Goal: Task Accomplishment & Management: Complete application form

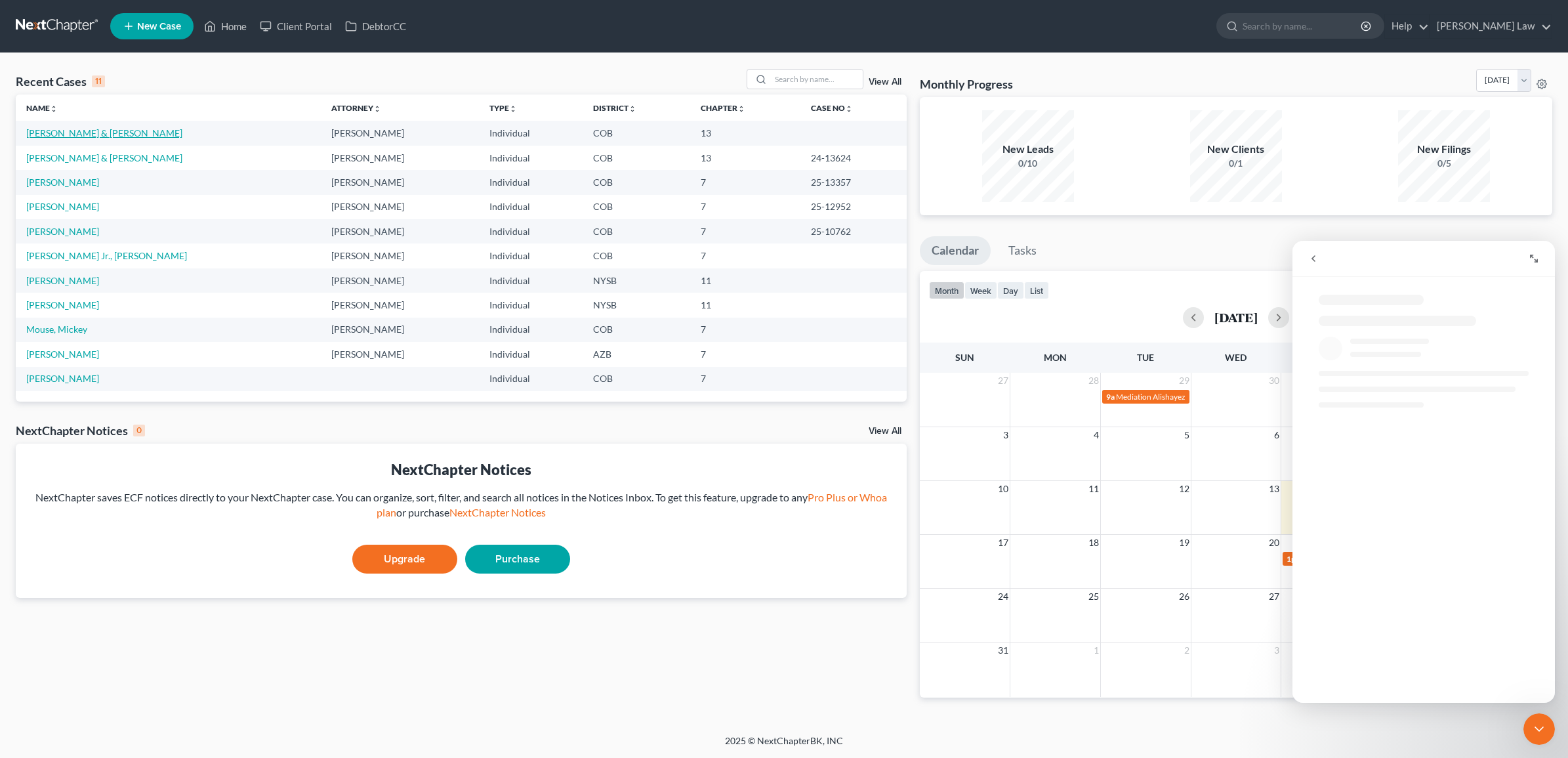
click at [78, 130] on link "[PERSON_NAME] & [PERSON_NAME]" at bounding box center [104, 133] width 157 height 11
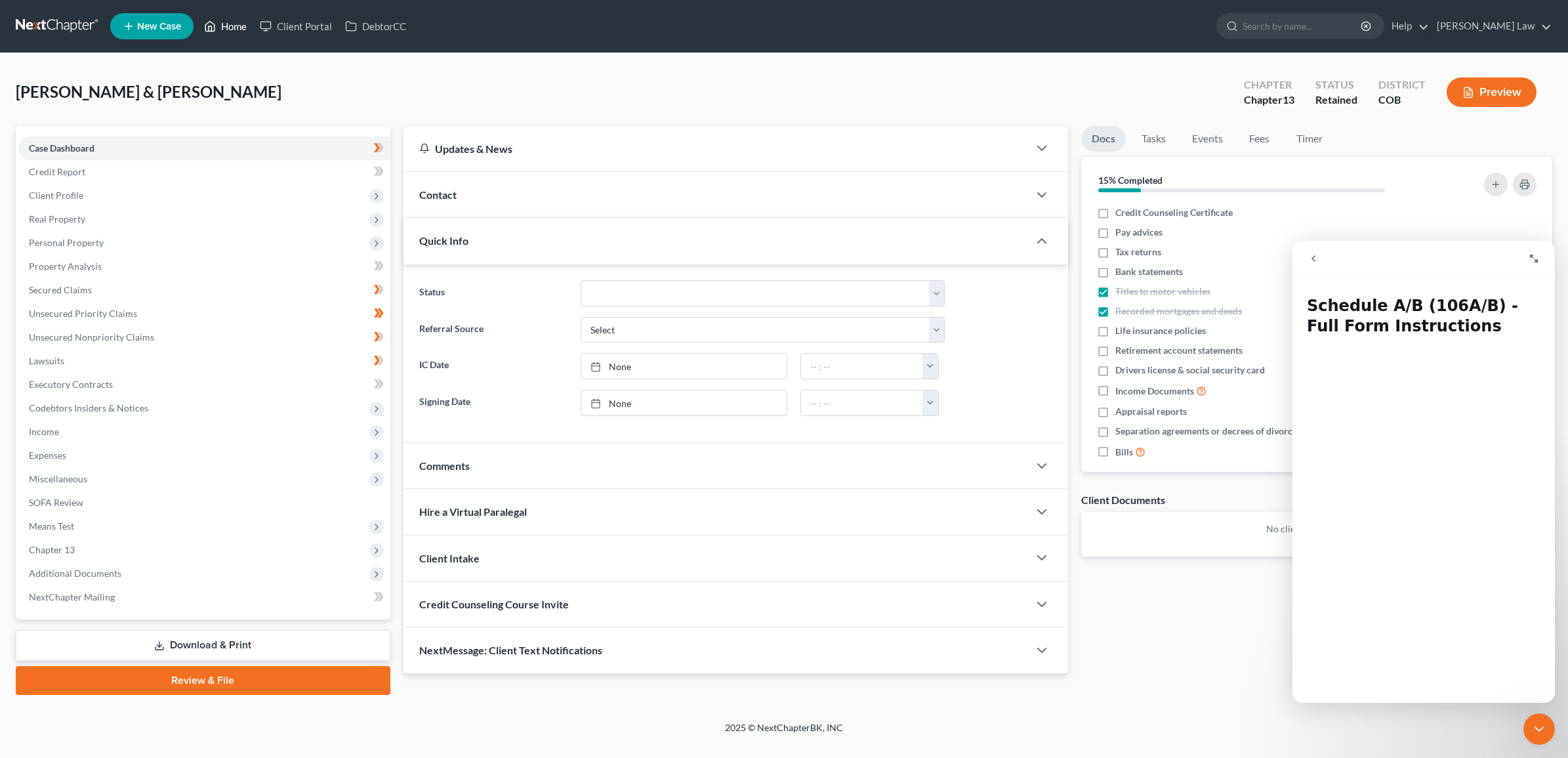
click at [221, 32] on link "Home" at bounding box center [225, 26] width 56 height 24
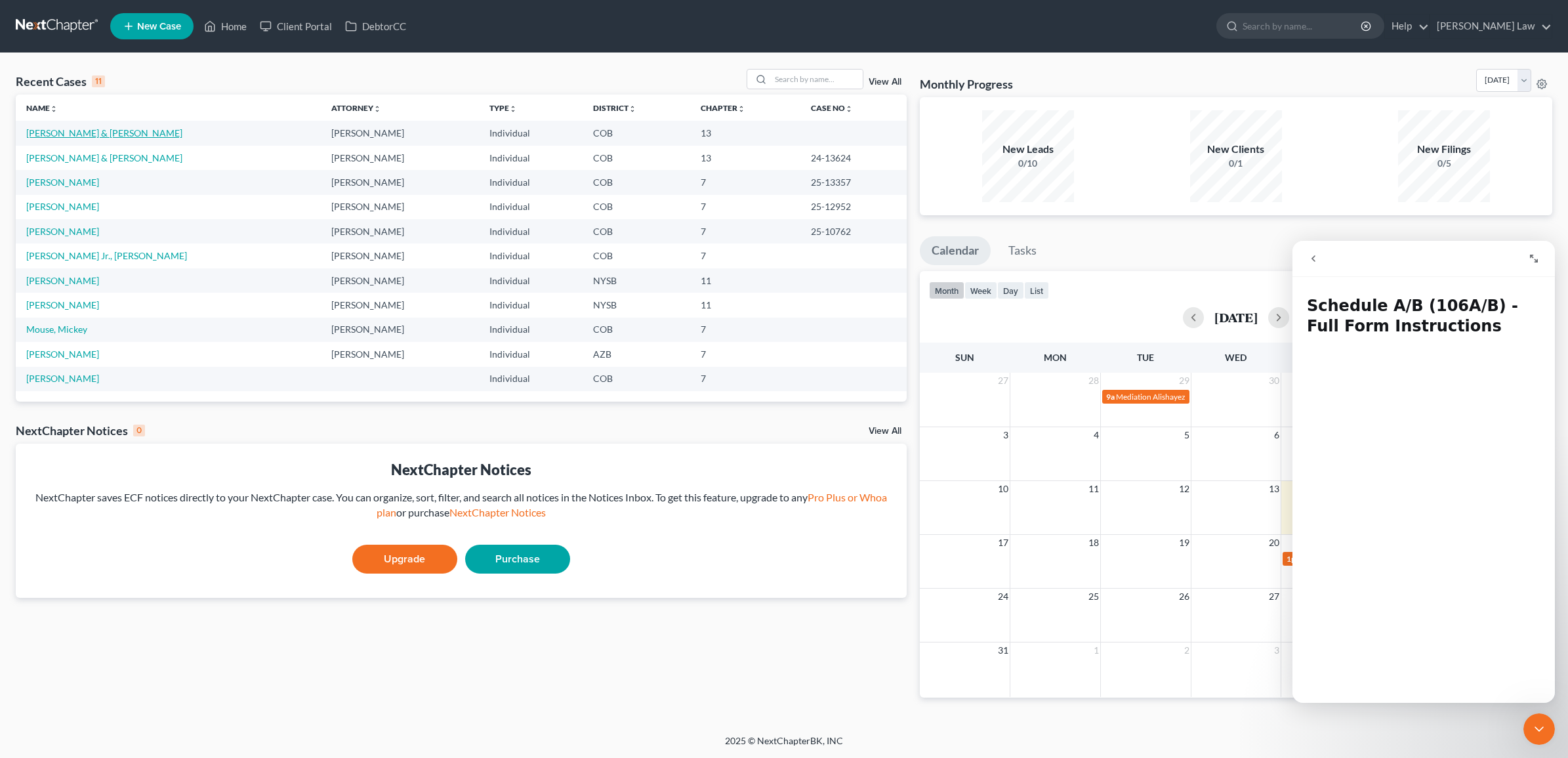
click at [73, 130] on link "[PERSON_NAME] & [PERSON_NAME]" at bounding box center [104, 133] width 157 height 11
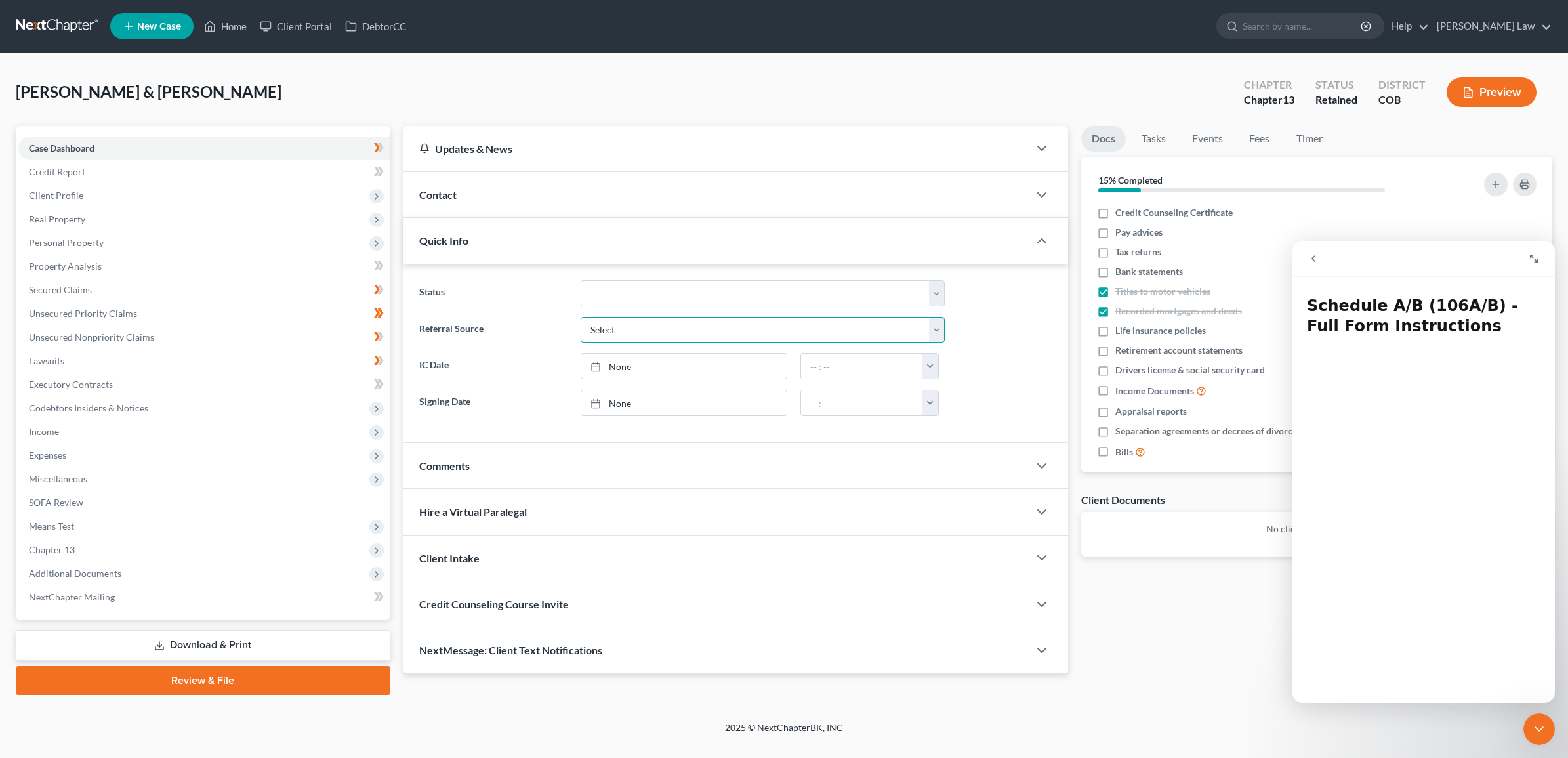
click at [937, 332] on select "Select Word Of Mouth Previous Clients Direct Mail Website Google Search Modern …" at bounding box center [763, 330] width 364 height 27
click at [63, 195] on span "Client Profile" at bounding box center [57, 195] width 55 height 11
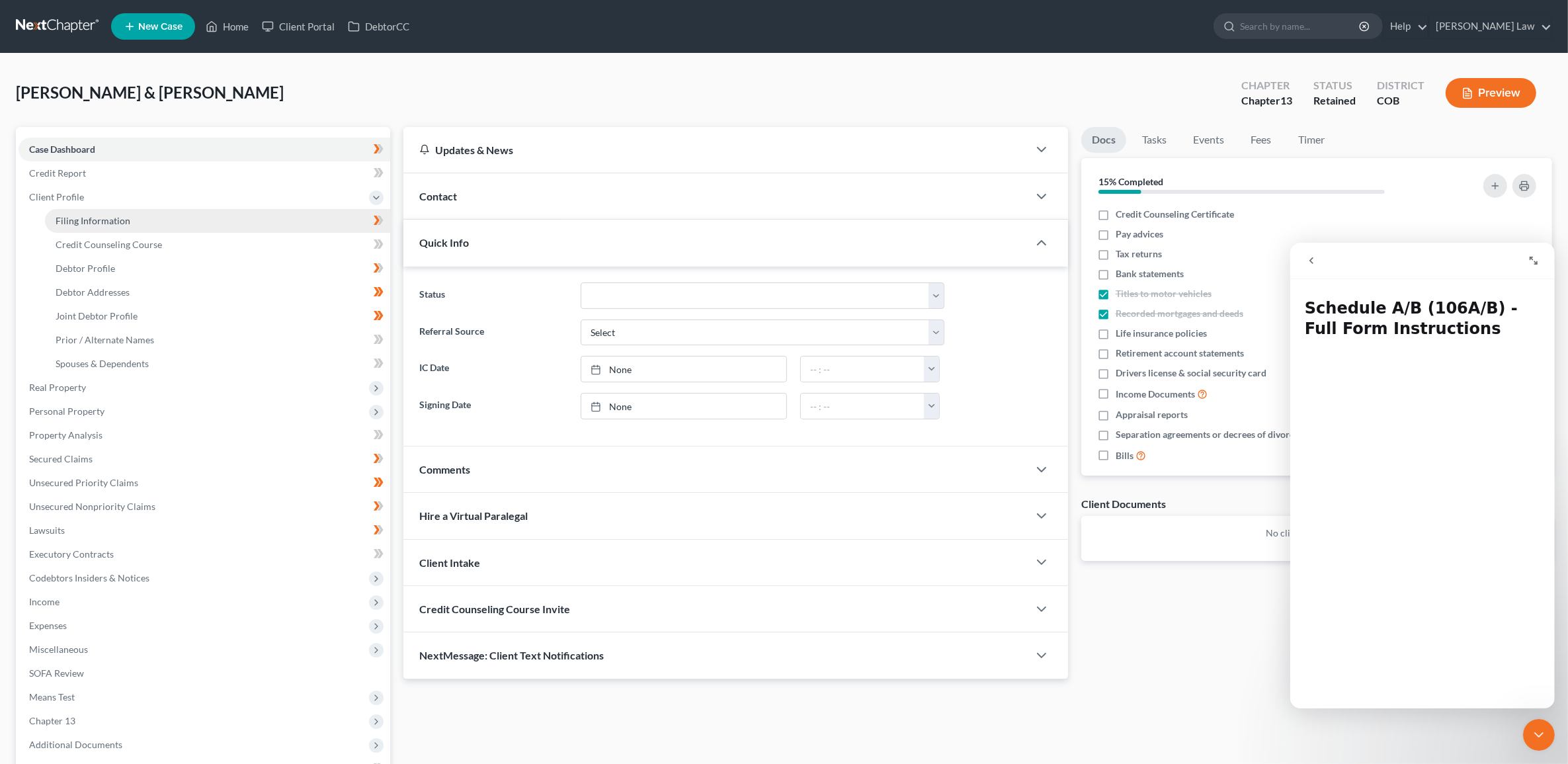
click at [113, 217] on span "Filing Information" at bounding box center [93, 220] width 75 height 12
select select "1"
select select "3"
select select "5"
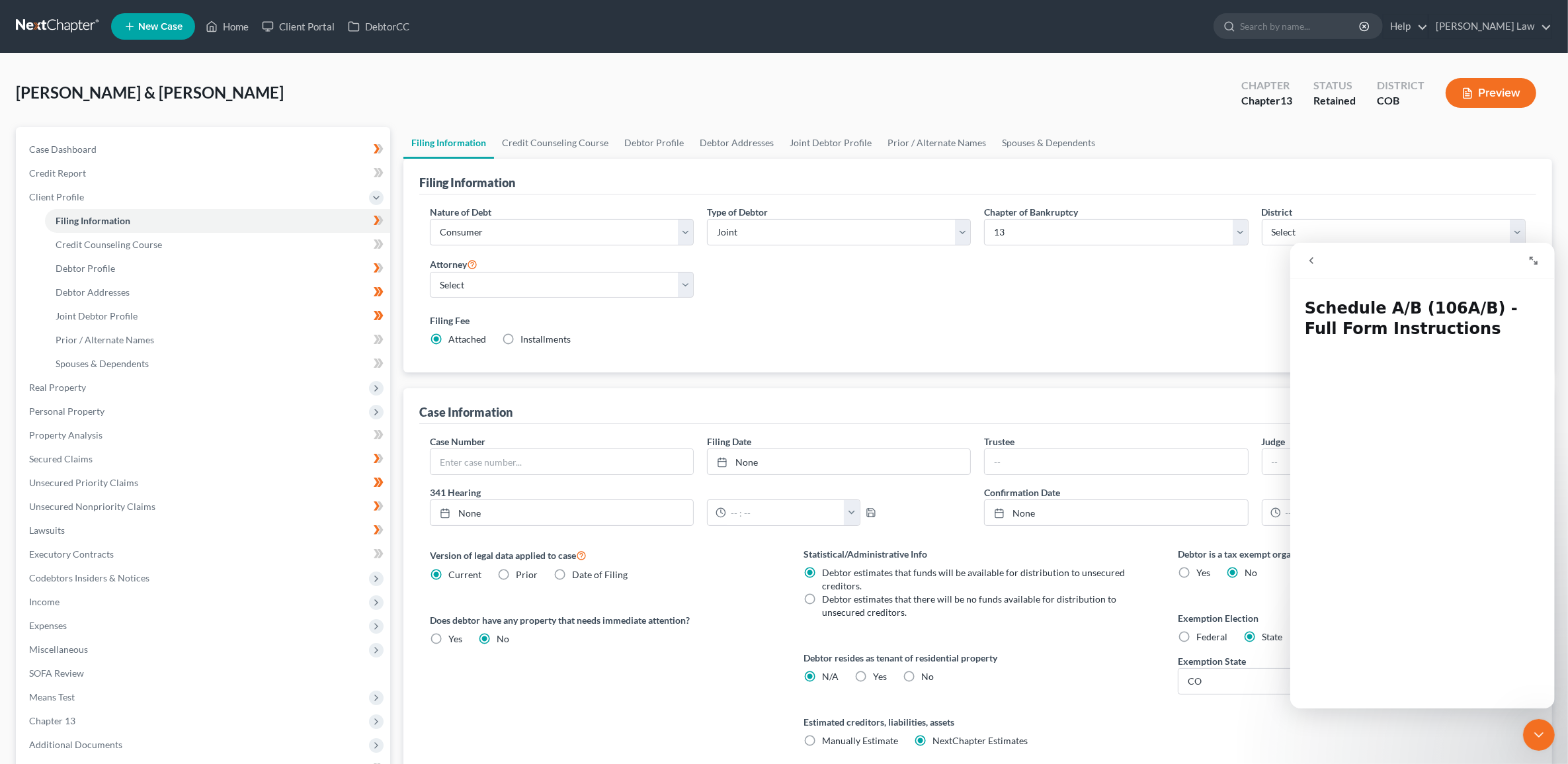
click at [1539, 259] on button "Expand window" at bounding box center [1532, 259] width 25 height 25
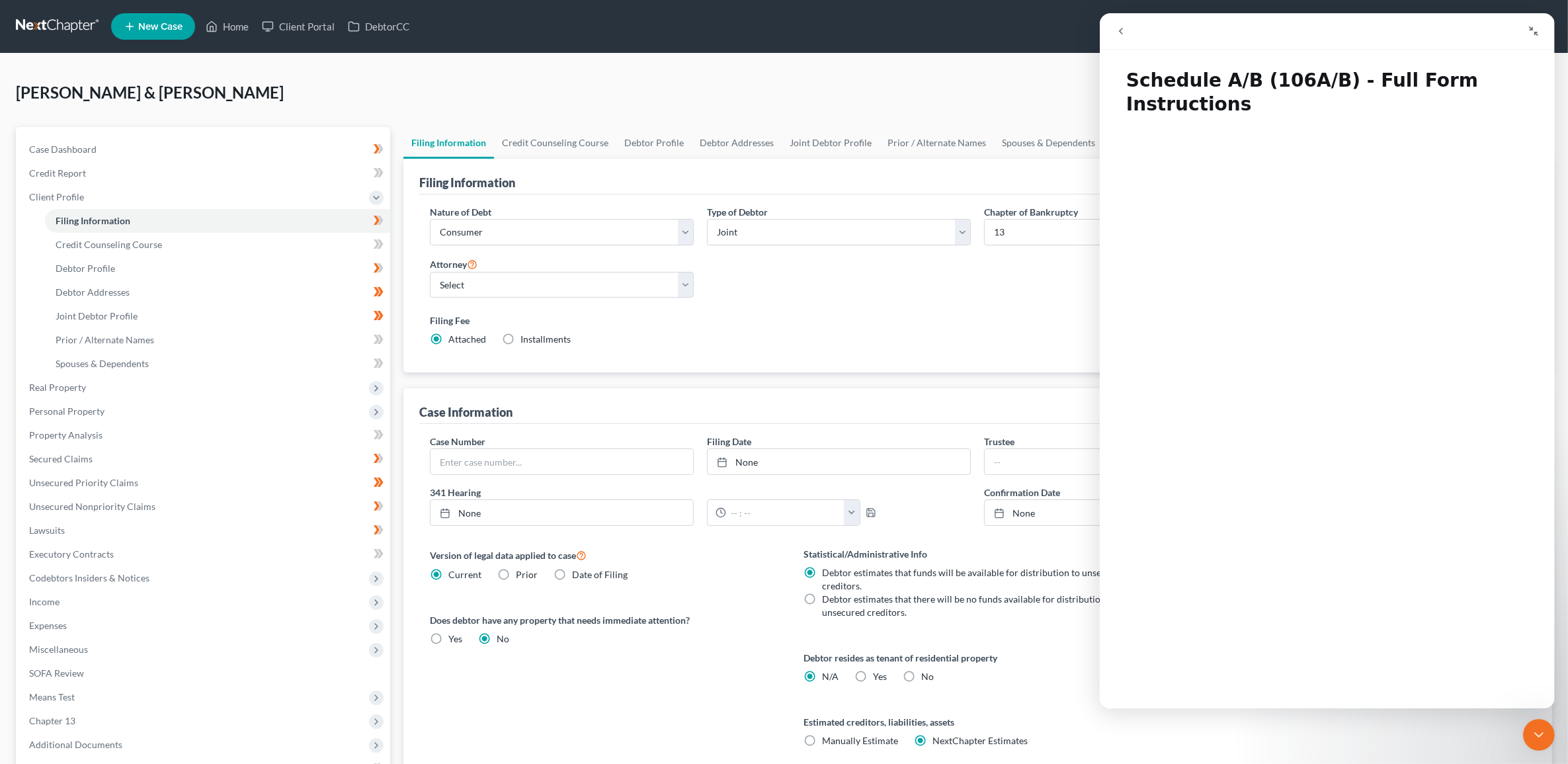
click at [1539, 733] on icon "Close Intercom Messenger" at bounding box center [1539, 735] width 16 height 16
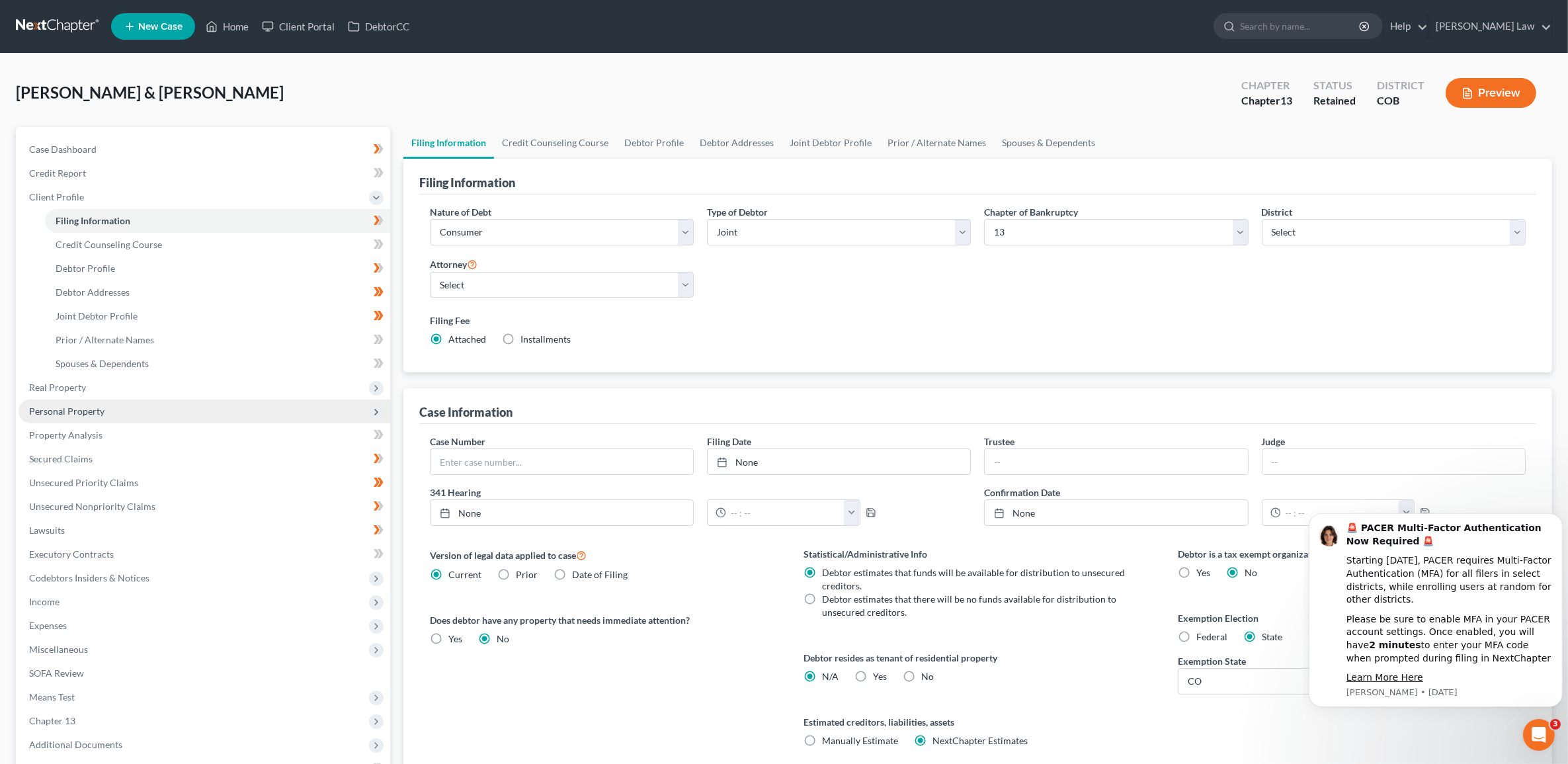
click at [94, 410] on span "Personal Property" at bounding box center [67, 411] width 76 height 12
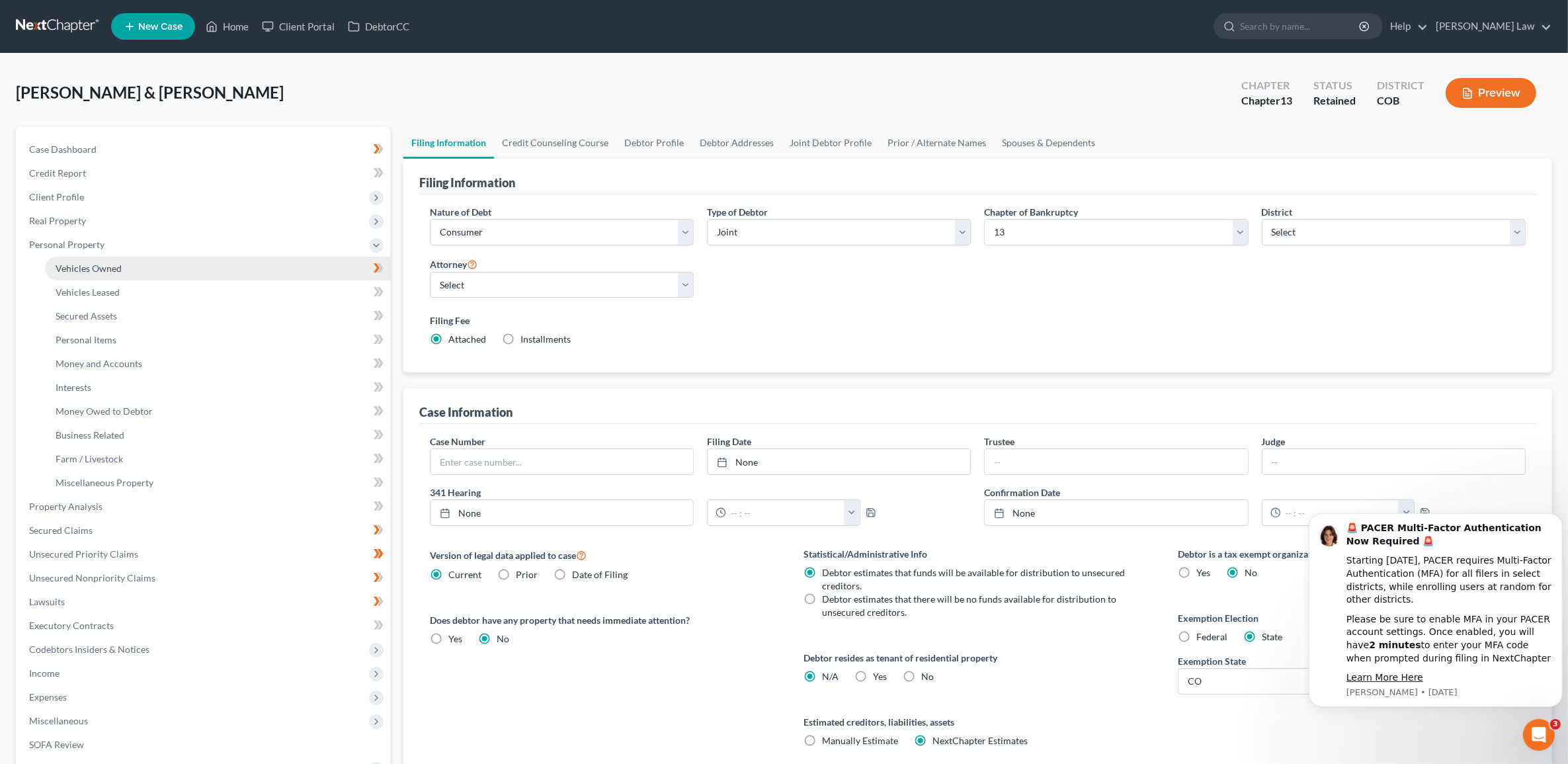
click at [119, 267] on span "Vehicles Owned" at bounding box center [88, 268] width 66 height 12
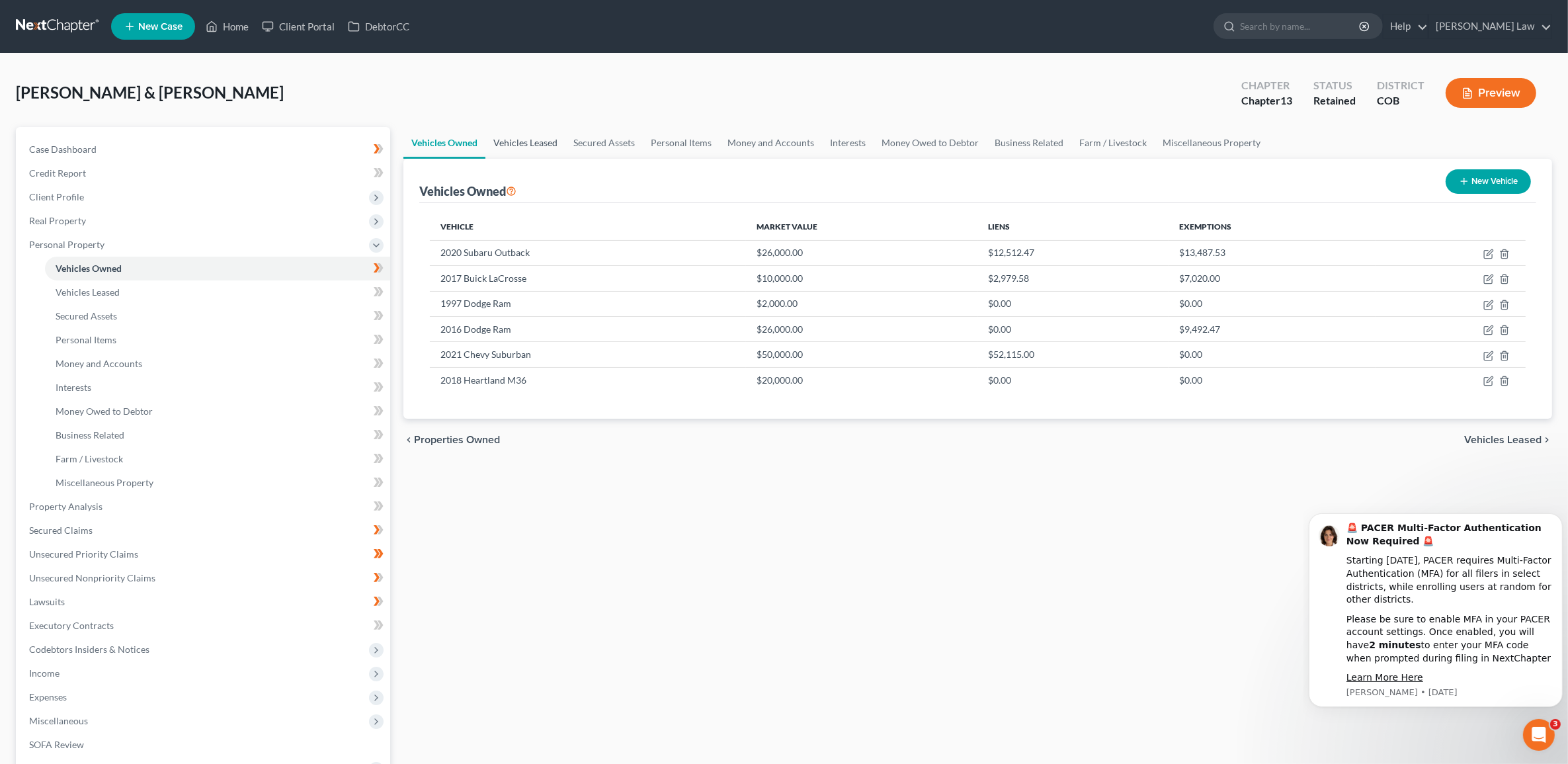
click at [521, 145] on link "Vehicles Leased" at bounding box center [526, 143] width 80 height 32
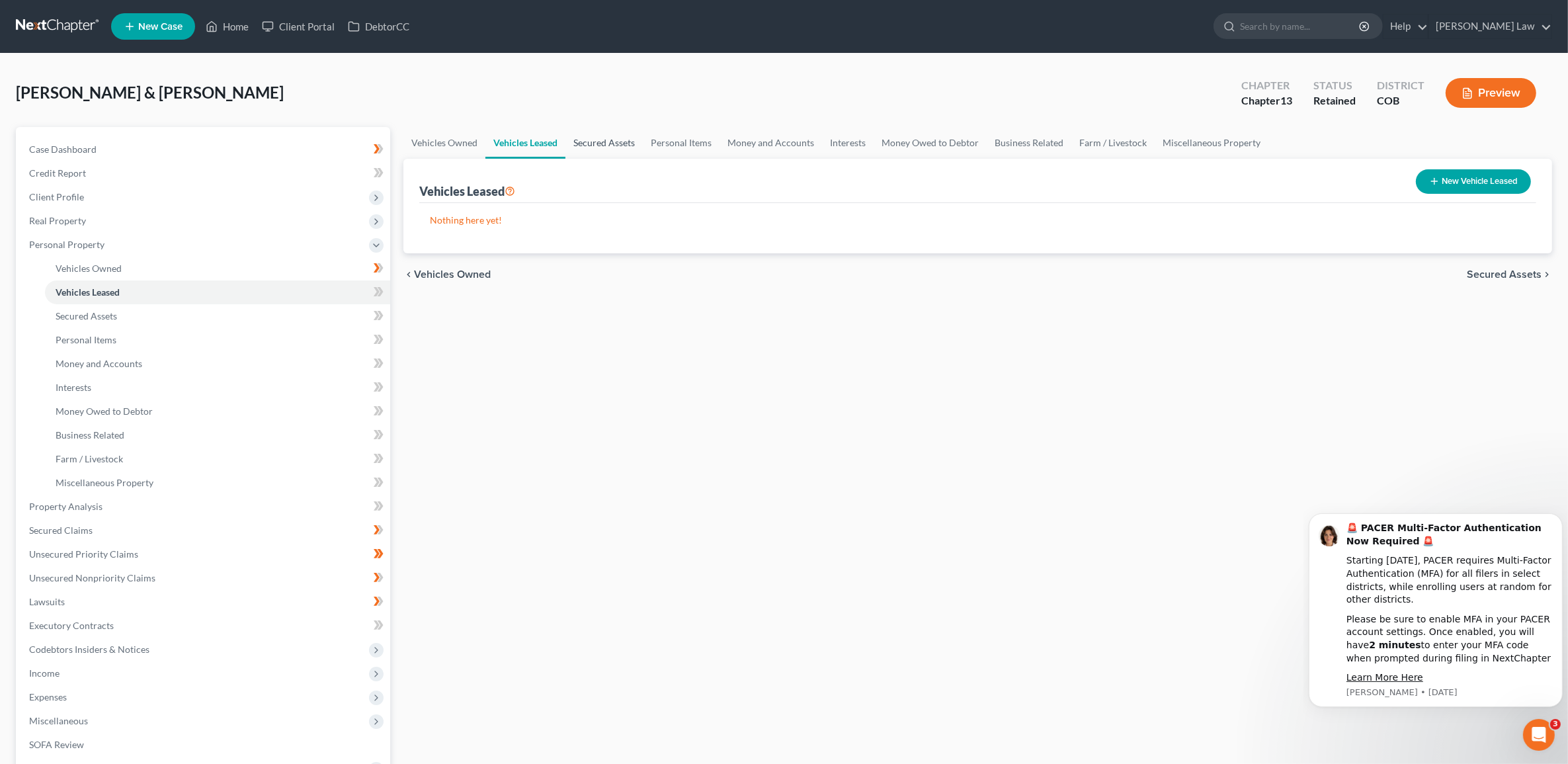
click at [587, 137] on link "Secured Assets" at bounding box center [603, 143] width 78 height 32
click at [1433, 177] on icon "button" at bounding box center [1436, 181] width 11 height 11
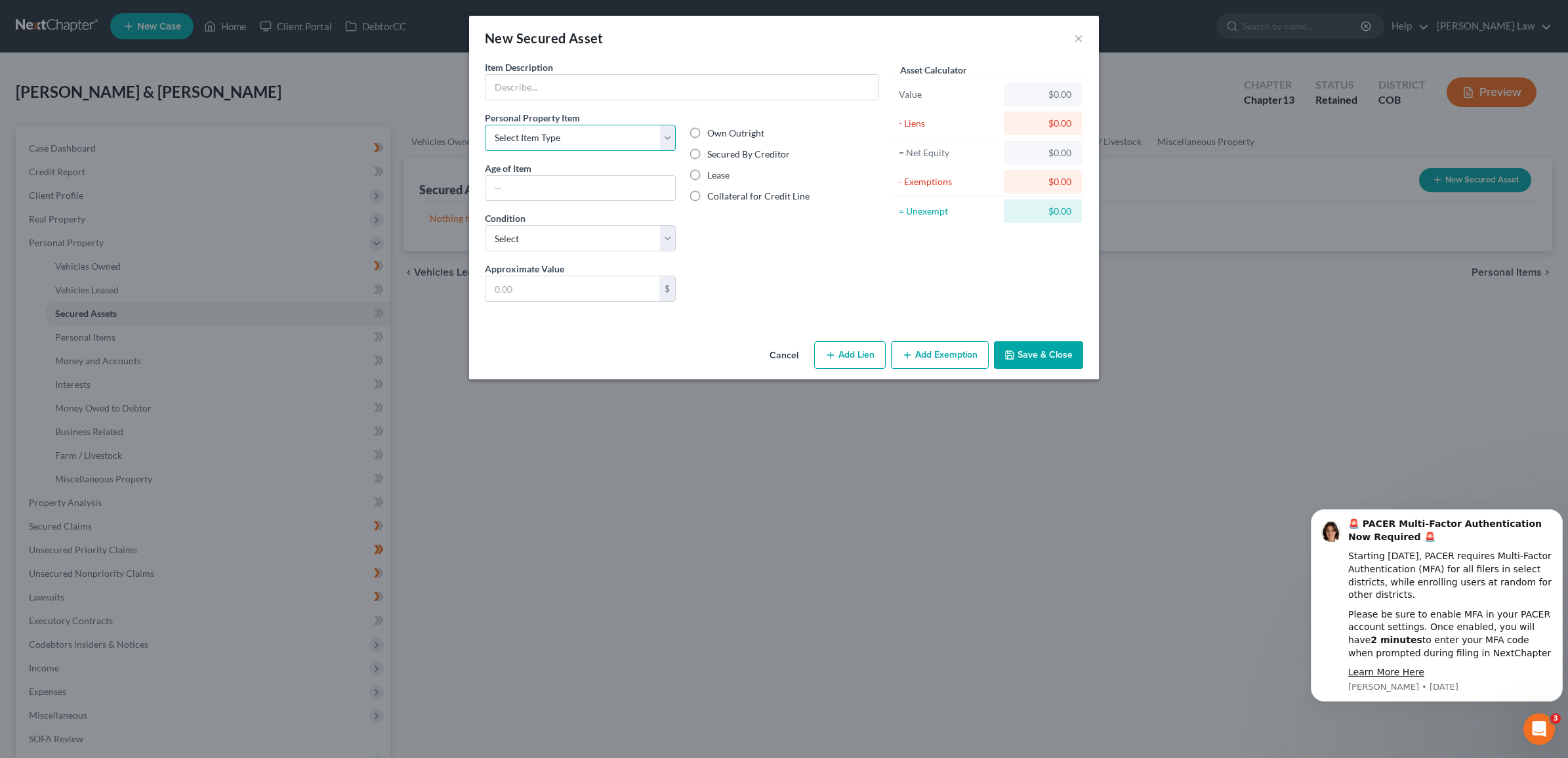
click at [668, 136] on select "Select Item Type Clothing Collectibles Of Value Electronics Firearms Household …" at bounding box center [580, 138] width 191 height 27
click at [1078, 36] on button "×" at bounding box center [1078, 38] width 9 height 16
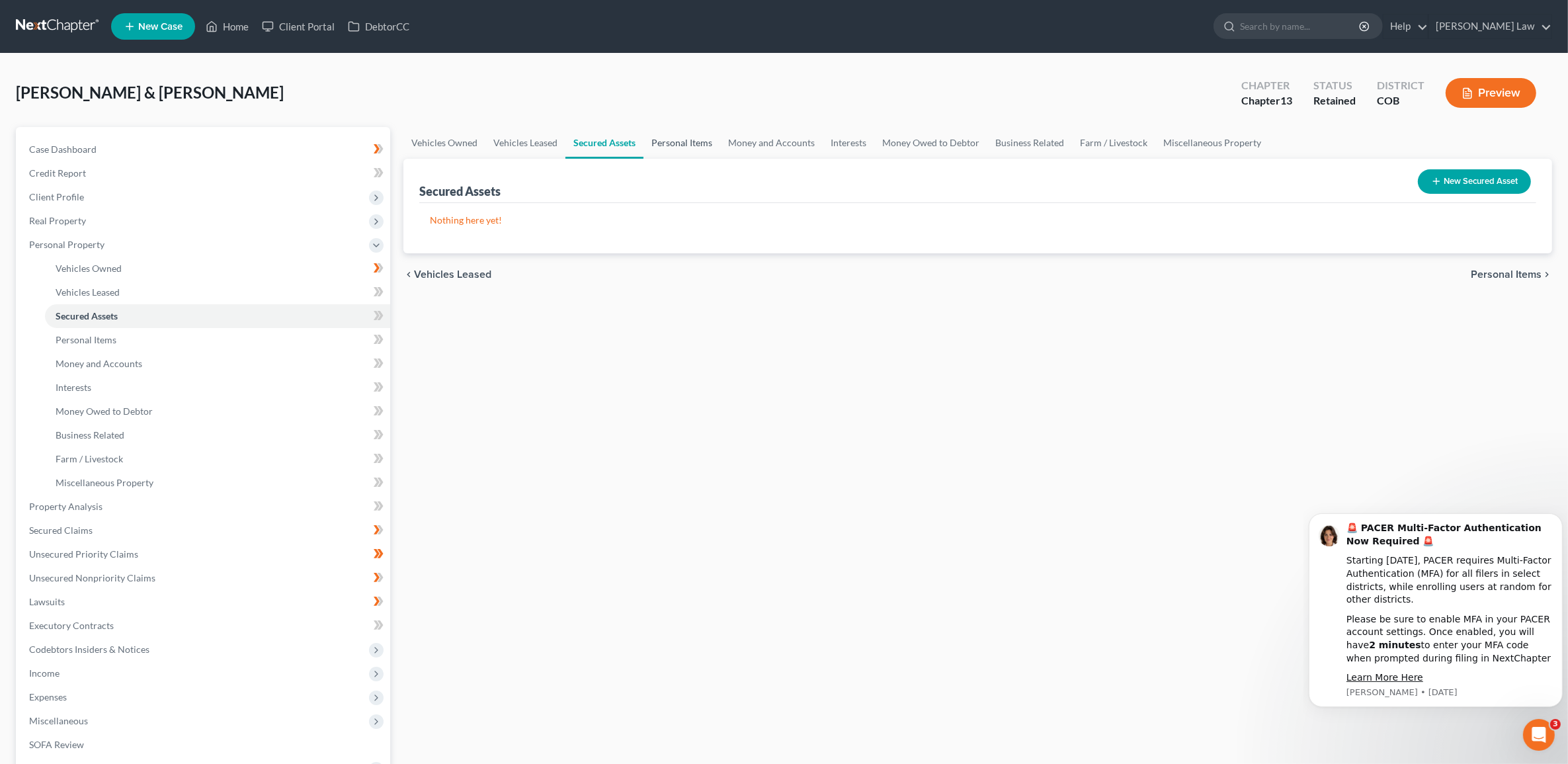
click at [689, 137] on link "Personal Items" at bounding box center [682, 143] width 77 height 32
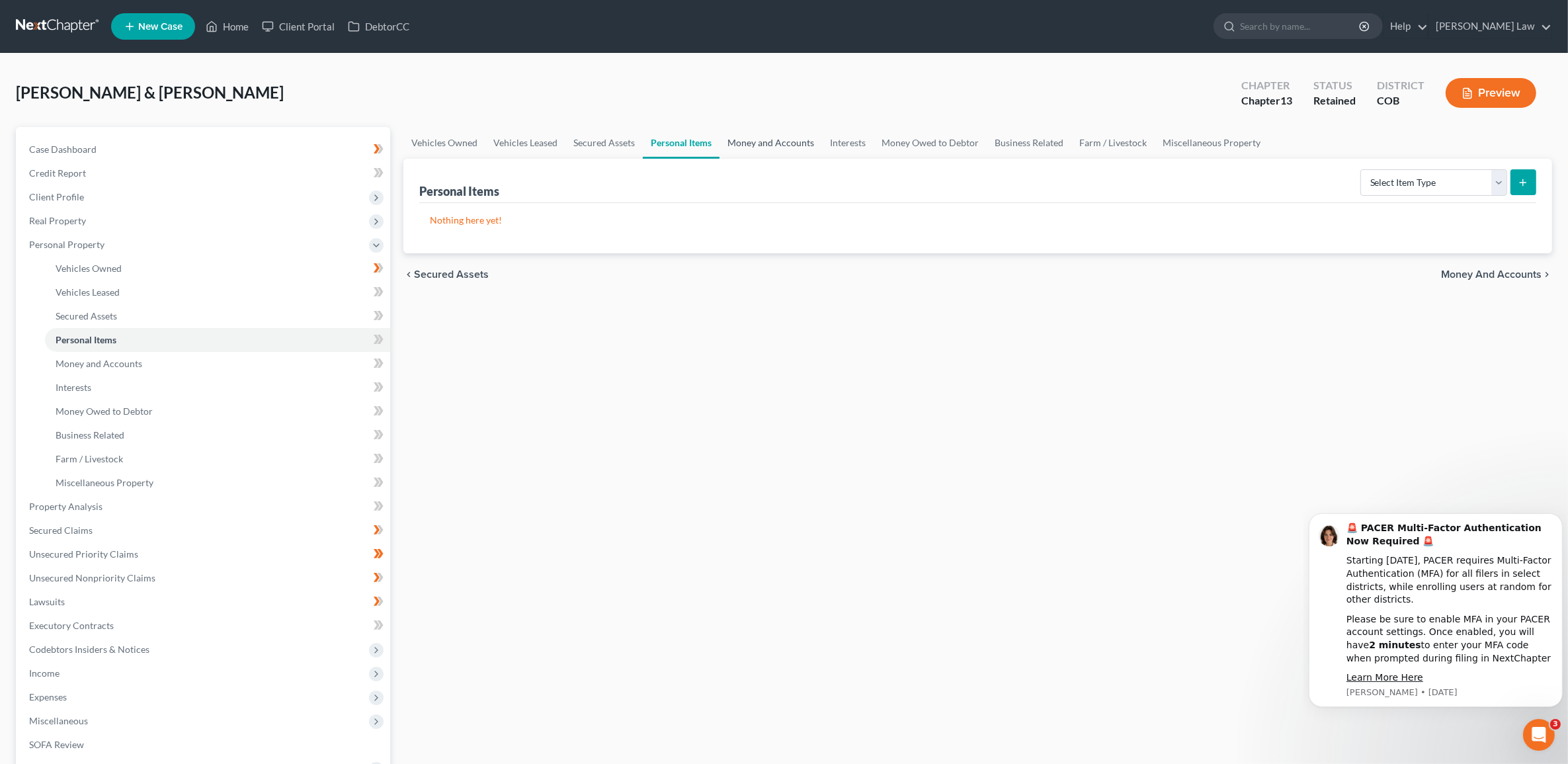
click at [783, 139] on link "Money and Accounts" at bounding box center [770, 143] width 103 height 32
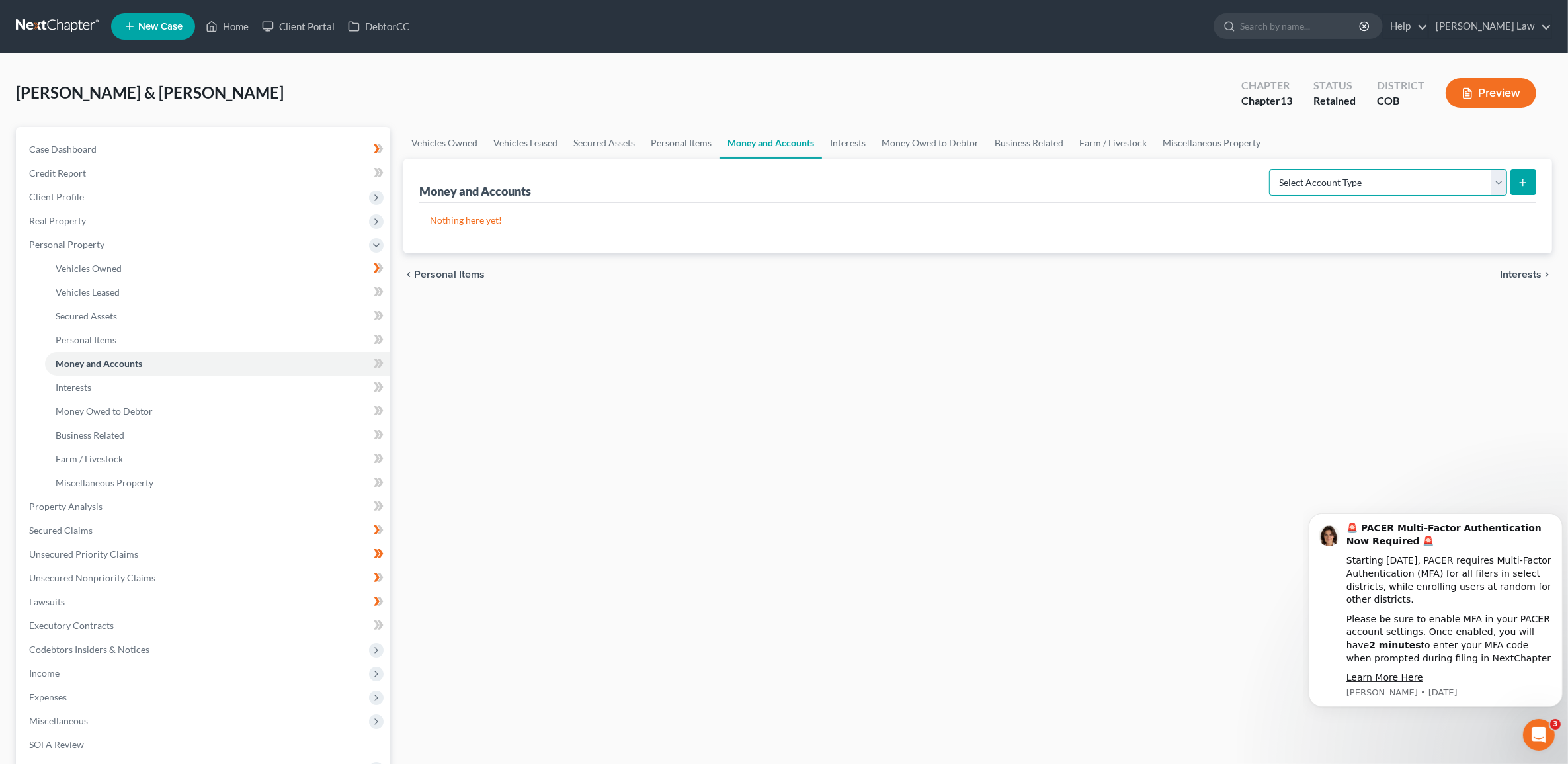
click at [1499, 180] on select "Select Account Type Brokerage Cash on Hand Certificates of Deposit Checking Acc…" at bounding box center [1388, 183] width 238 height 27
select select "checking"
click at [1272, 169] on select "Select Account Type Brokerage Cash on Hand Certificates of Deposit Checking Acc…" at bounding box center [1388, 183] width 238 height 27
click at [1531, 173] on button "submit" at bounding box center [1523, 182] width 26 height 26
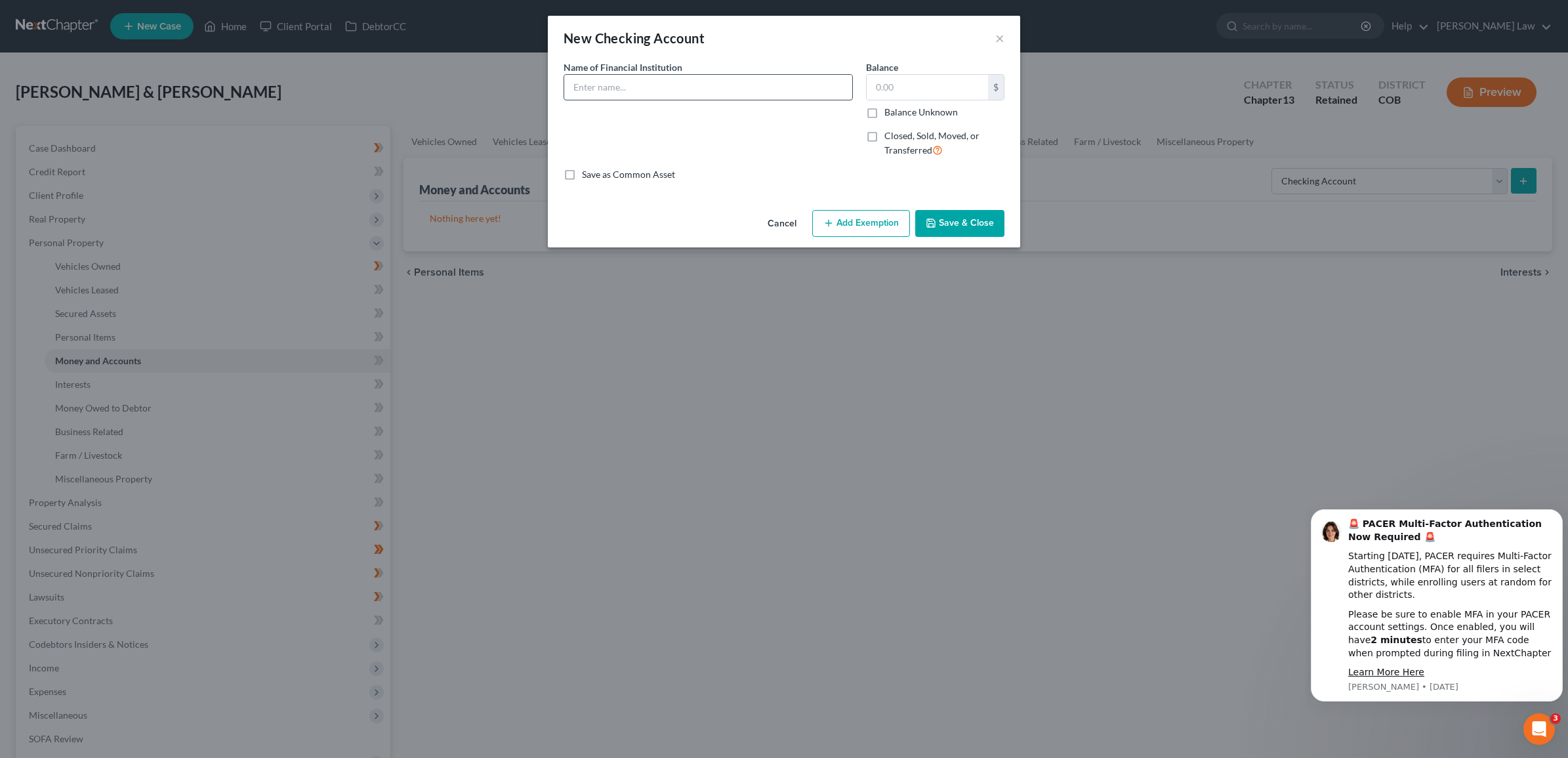
click at [685, 88] on input "text" at bounding box center [708, 88] width 288 height 25
click at [684, 96] on input "text" at bounding box center [708, 88] width 288 height 25
type input "FNBO"
click at [906, 84] on input "text" at bounding box center [927, 88] width 121 height 25
type input "500"
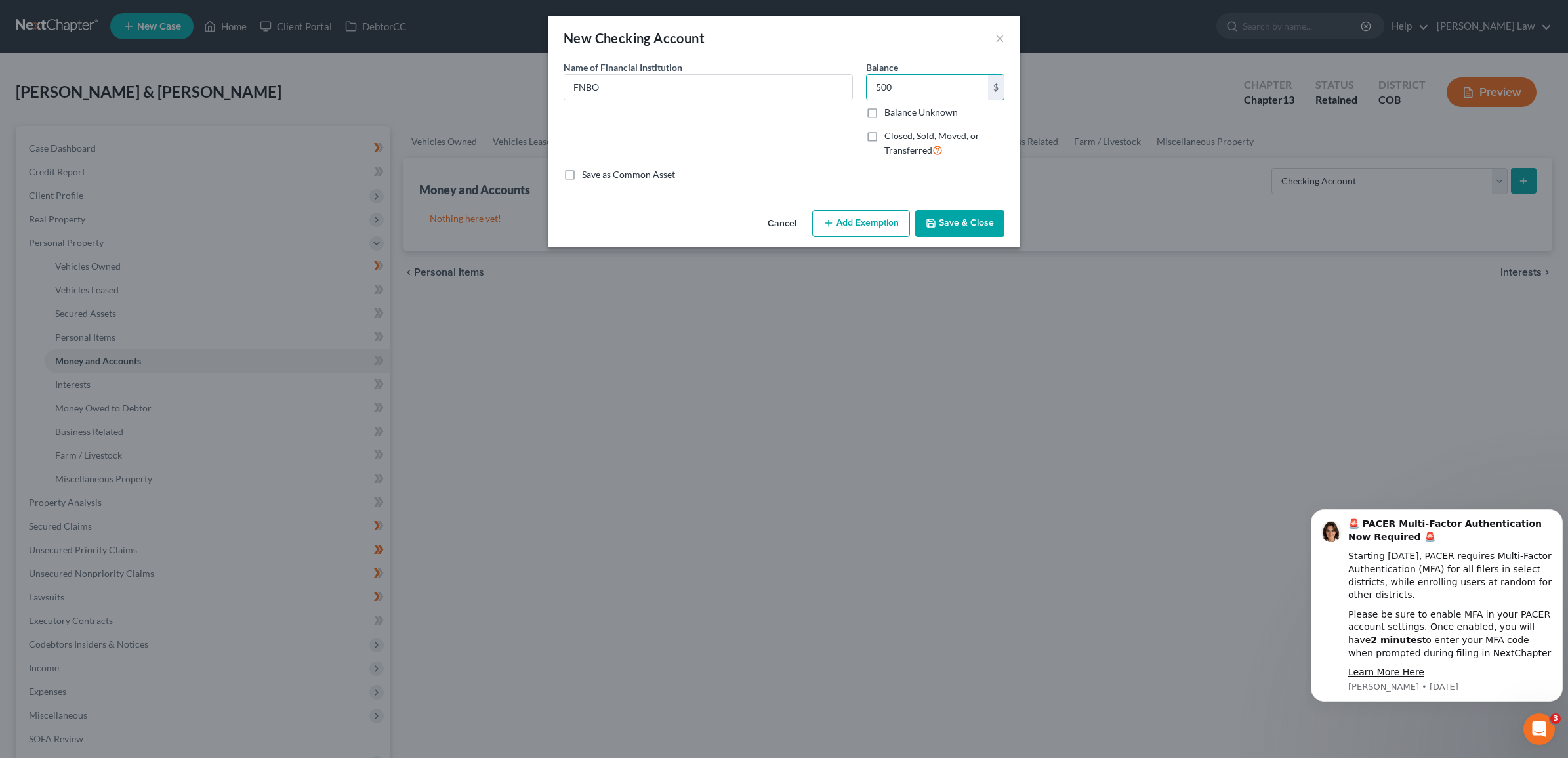
click at [884, 159] on div "Balance 500.00 $ Balance Unknown Balance Undetermined 500 $ Balance Unknown Clo…" at bounding box center [935, 114] width 151 height 108
click at [841, 225] on button "Add Exemption" at bounding box center [860, 223] width 98 height 27
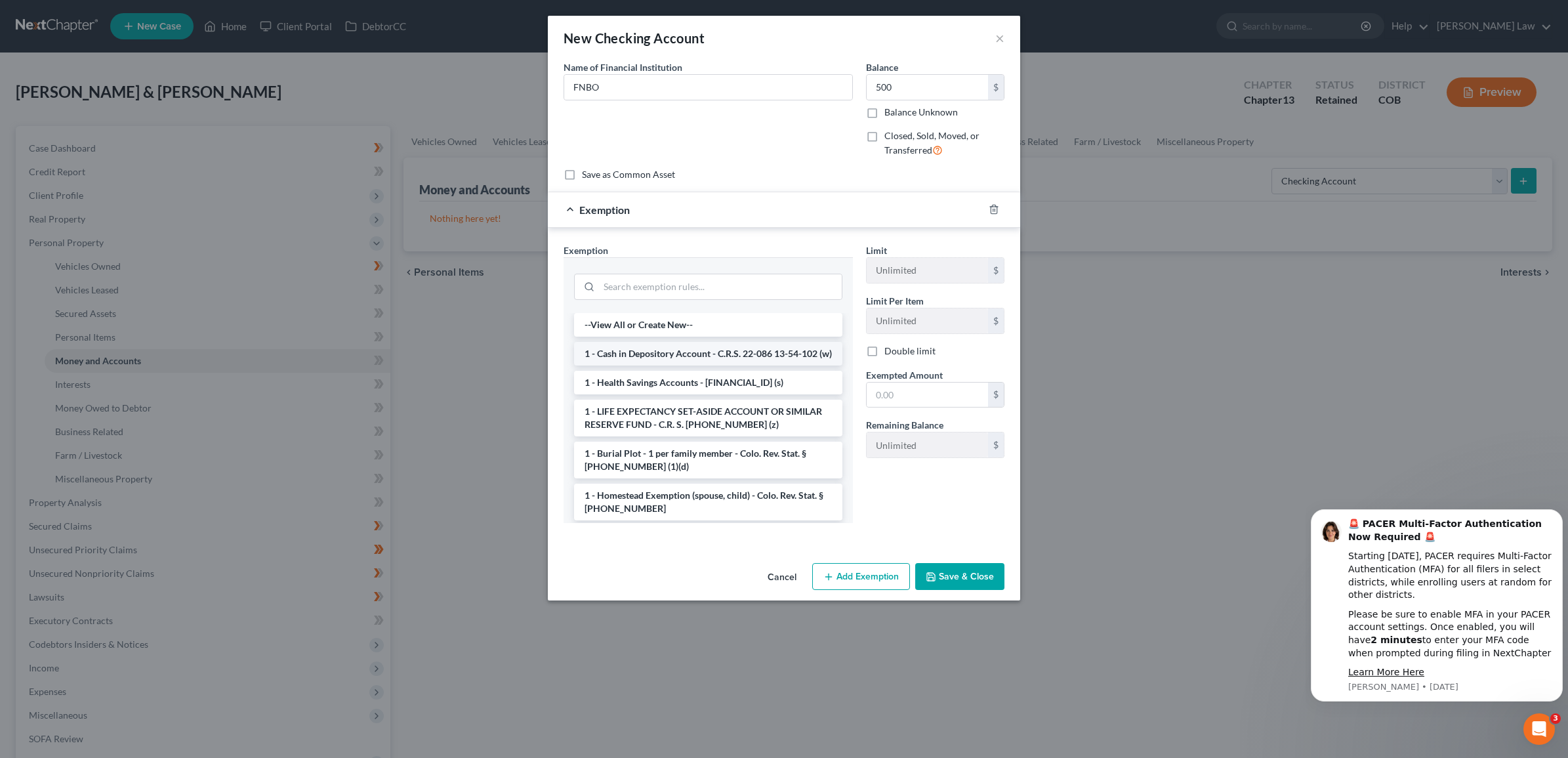
click at [672, 356] on li "1 - Cash in Depository Account - C.R.S. 22-086 13-54-102 (w)" at bounding box center [708, 353] width 268 height 24
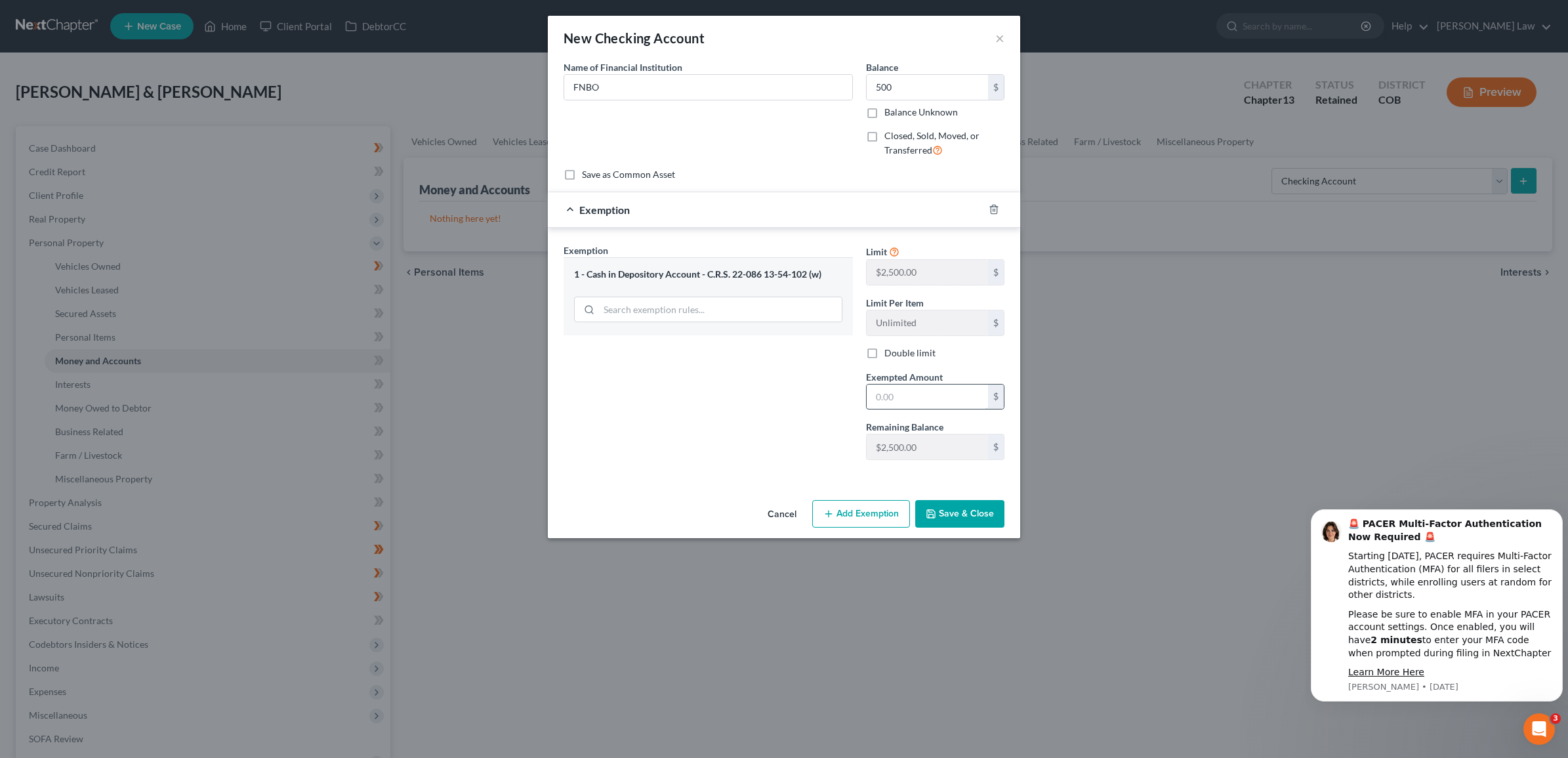
click at [958, 398] on input "text" at bounding box center [927, 397] width 121 height 25
type input "500"
click at [958, 516] on button "Save & Close" at bounding box center [960, 513] width 89 height 27
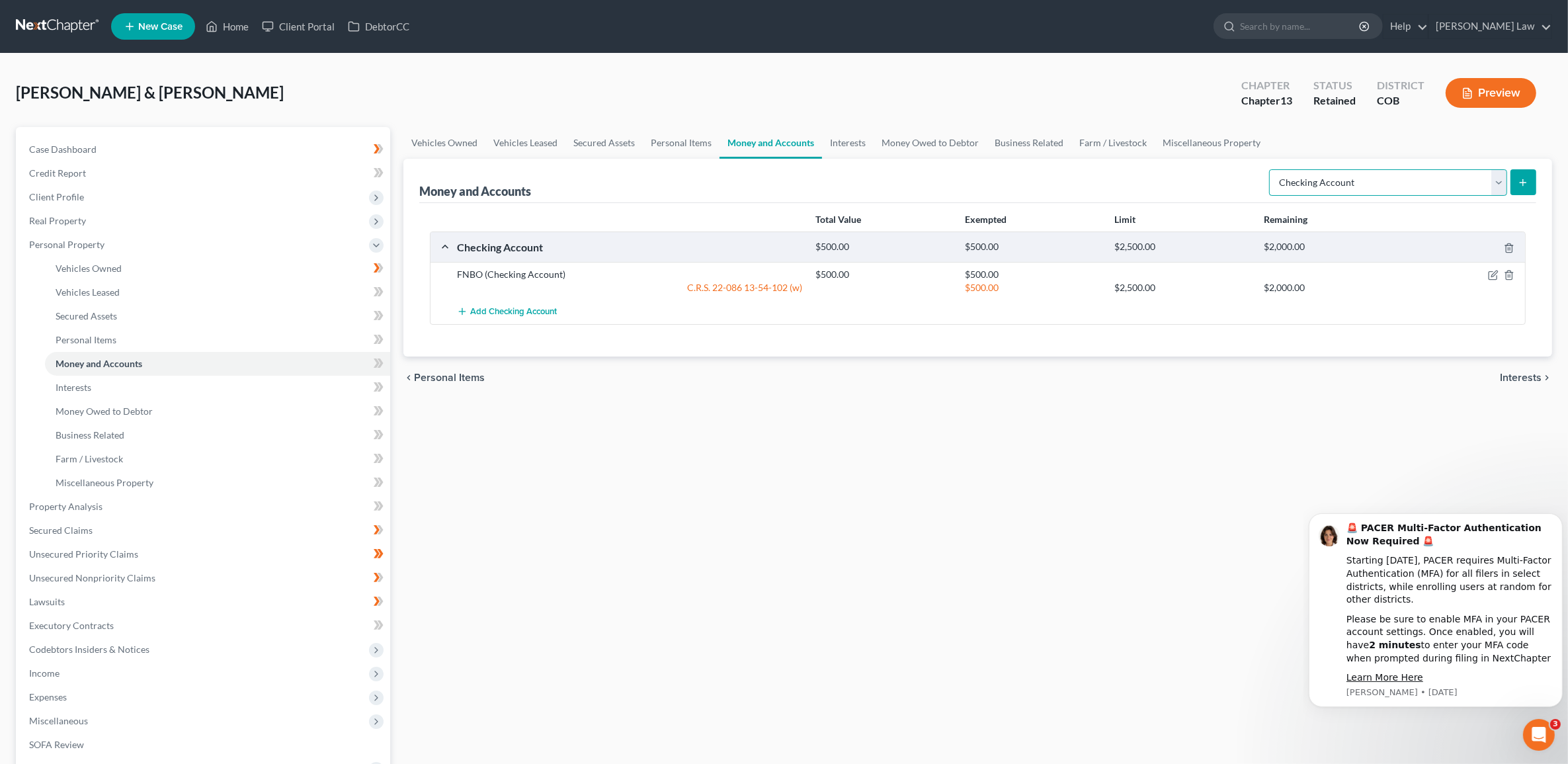
click at [1498, 183] on select "Select Account Type Brokerage Cash on Hand Certificates of Deposit Checking Acc…" at bounding box center [1388, 183] width 238 height 27
select select "savings"
click at [1272, 169] on select "Select Account Type Brokerage Cash on Hand Certificates of Deposit Checking Acc…" at bounding box center [1388, 183] width 238 height 27
click at [1523, 183] on icon "submit" at bounding box center [1523, 183] width 11 height 11
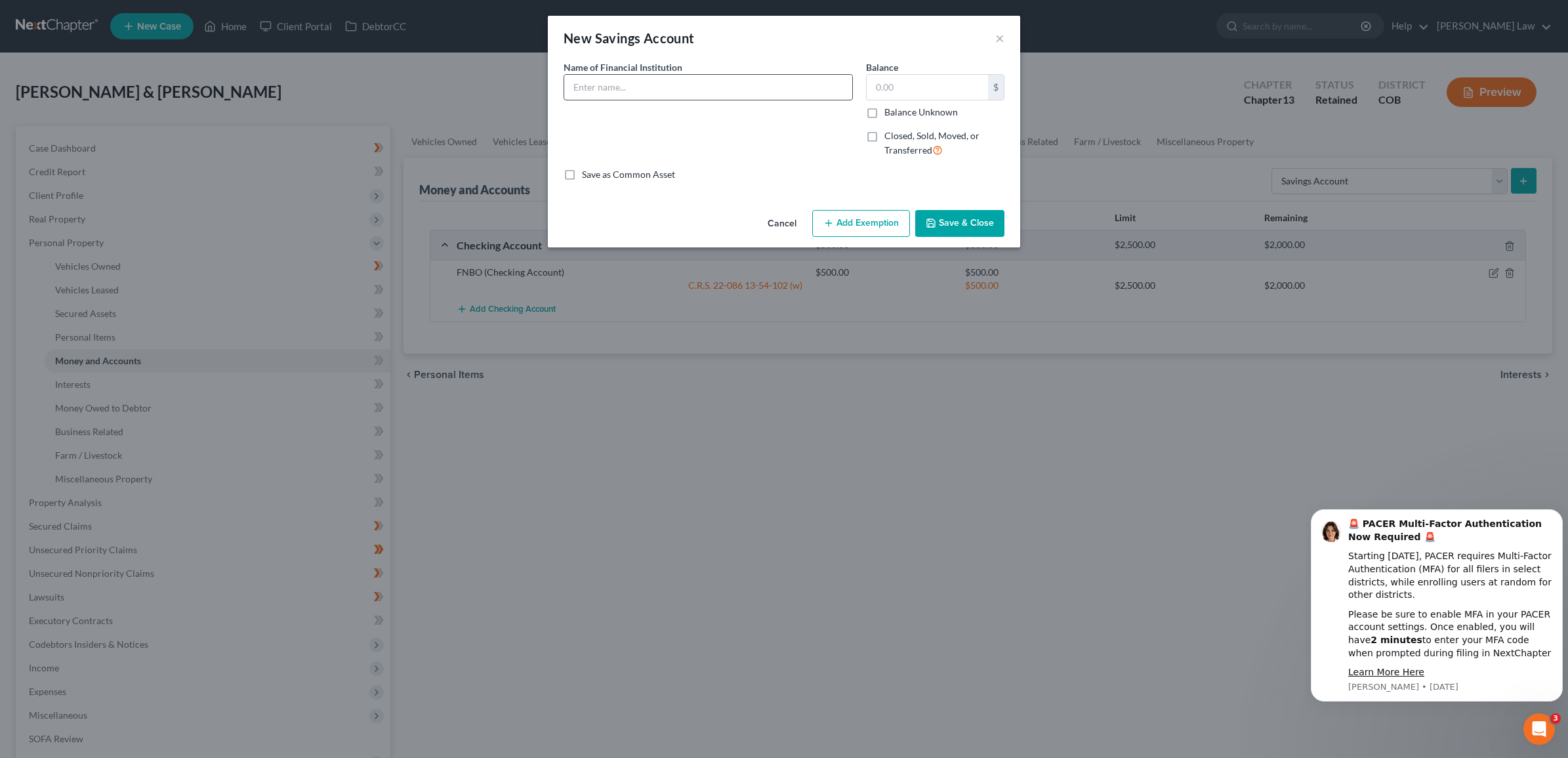
click at [769, 88] on input "text" at bounding box center [708, 88] width 288 height 25
type input "FNBO"
type input "73.47"
click at [868, 228] on button "Add Exemption" at bounding box center [860, 223] width 98 height 27
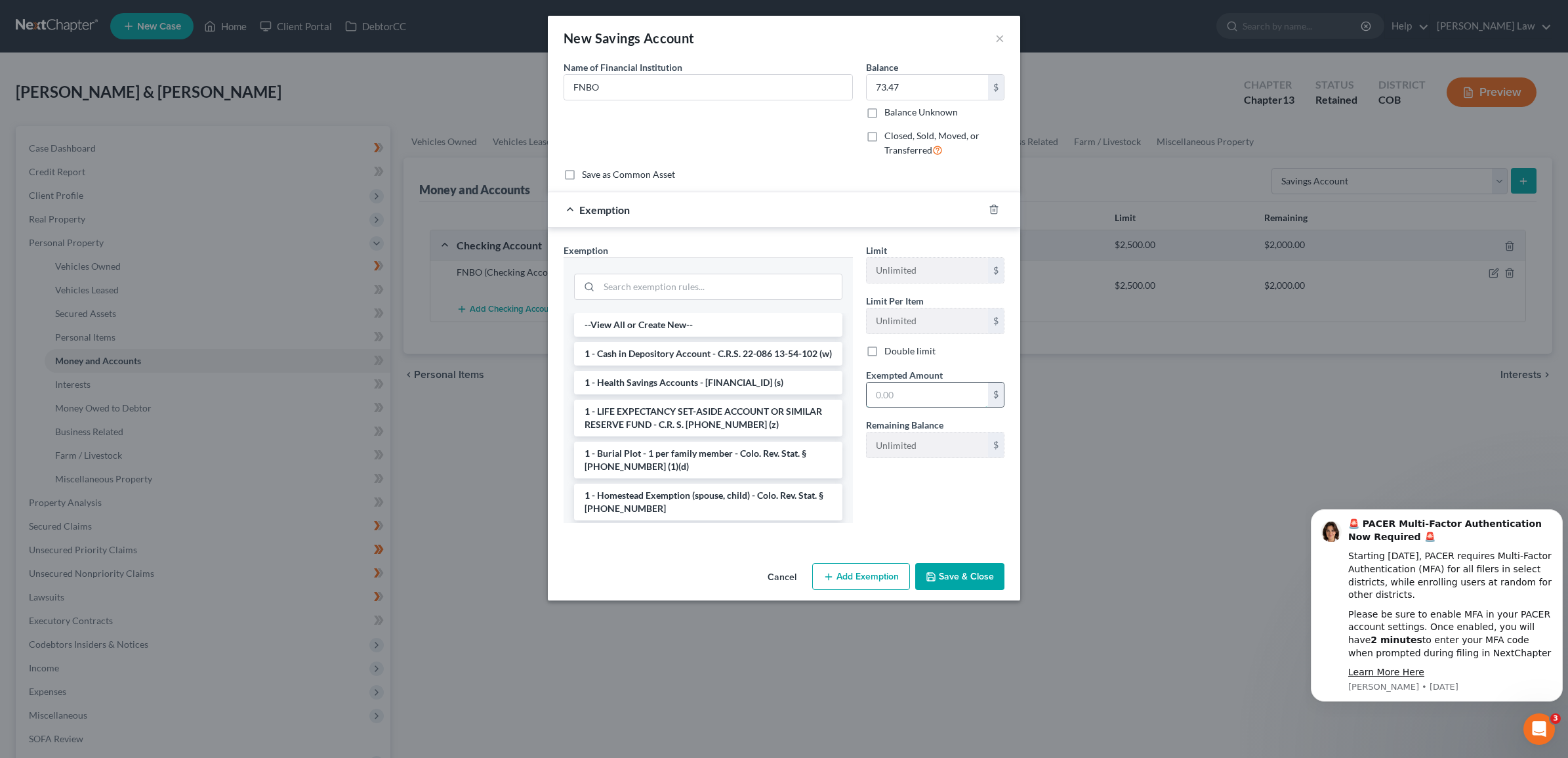
click at [896, 393] on input "text" at bounding box center [927, 394] width 121 height 25
type input "73.47"
click at [739, 364] on li "1 - Cash in Depository Account - C.R.S. 22-086 13-54-102 (w)" at bounding box center [708, 353] width 268 height 24
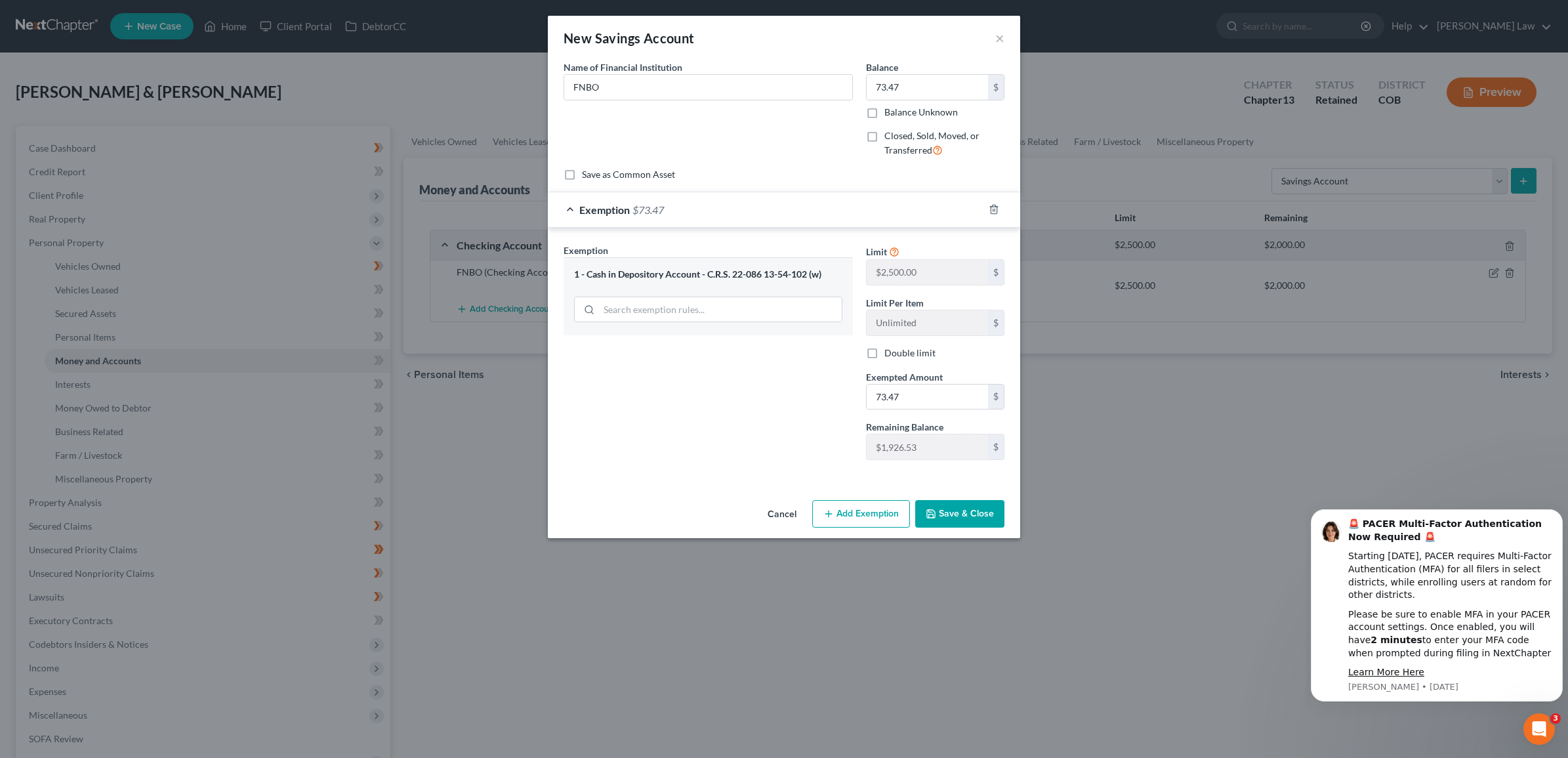
click at [942, 515] on button "Save & Close" at bounding box center [960, 513] width 89 height 27
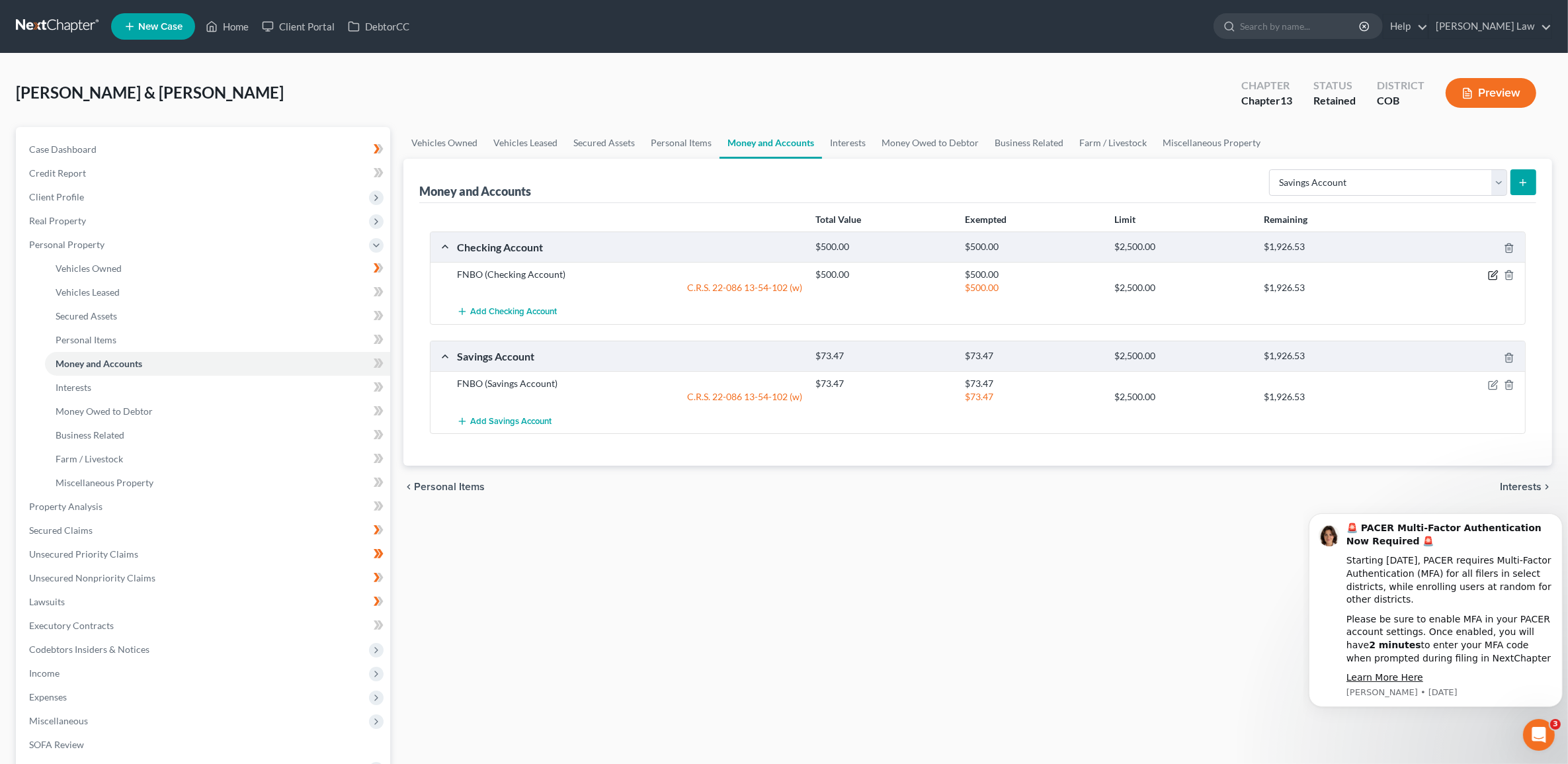
click at [1488, 273] on icon "button" at bounding box center [1493, 275] width 11 height 11
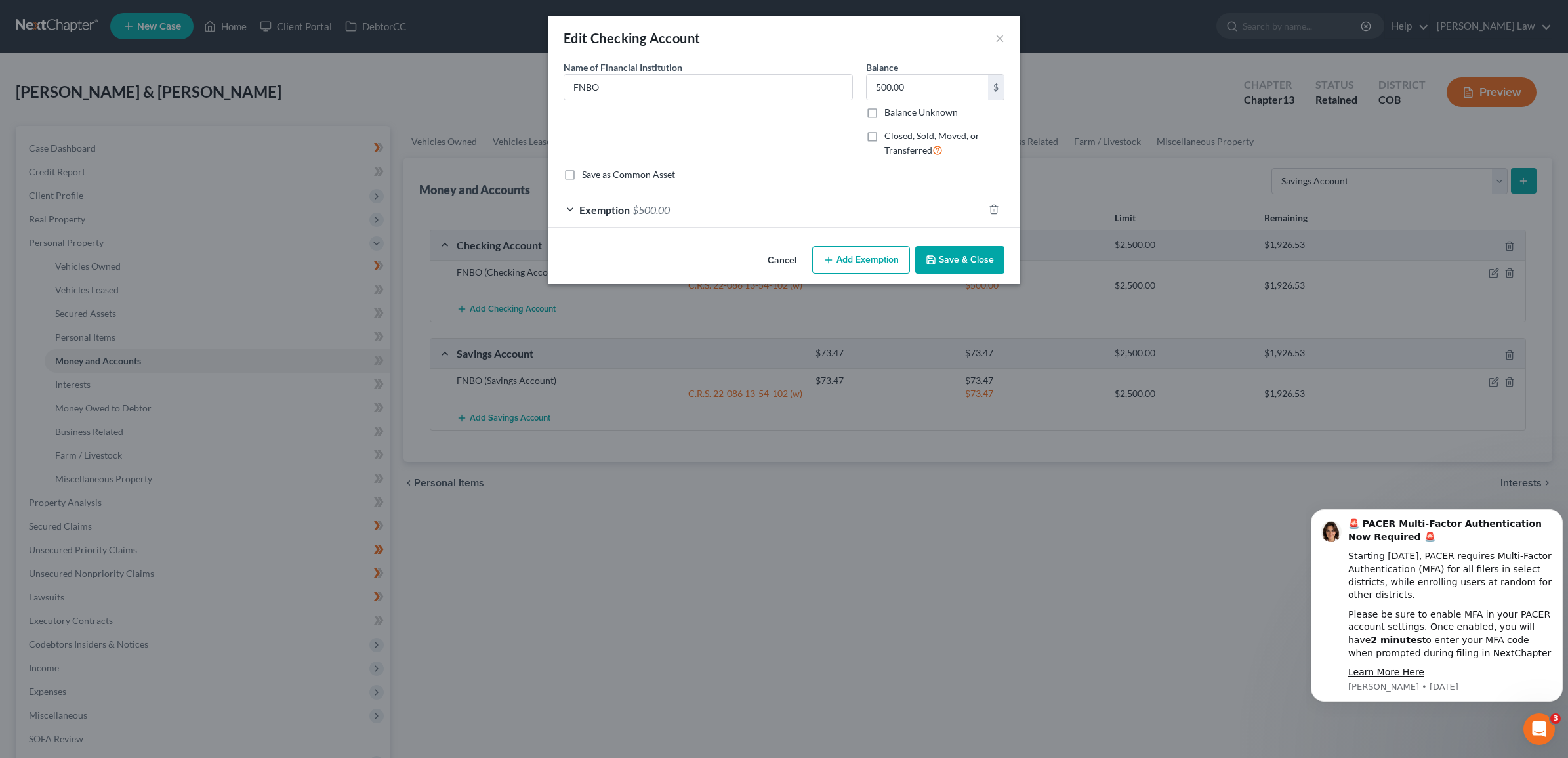
click at [833, 260] on icon "button" at bounding box center [829, 260] width 11 height 11
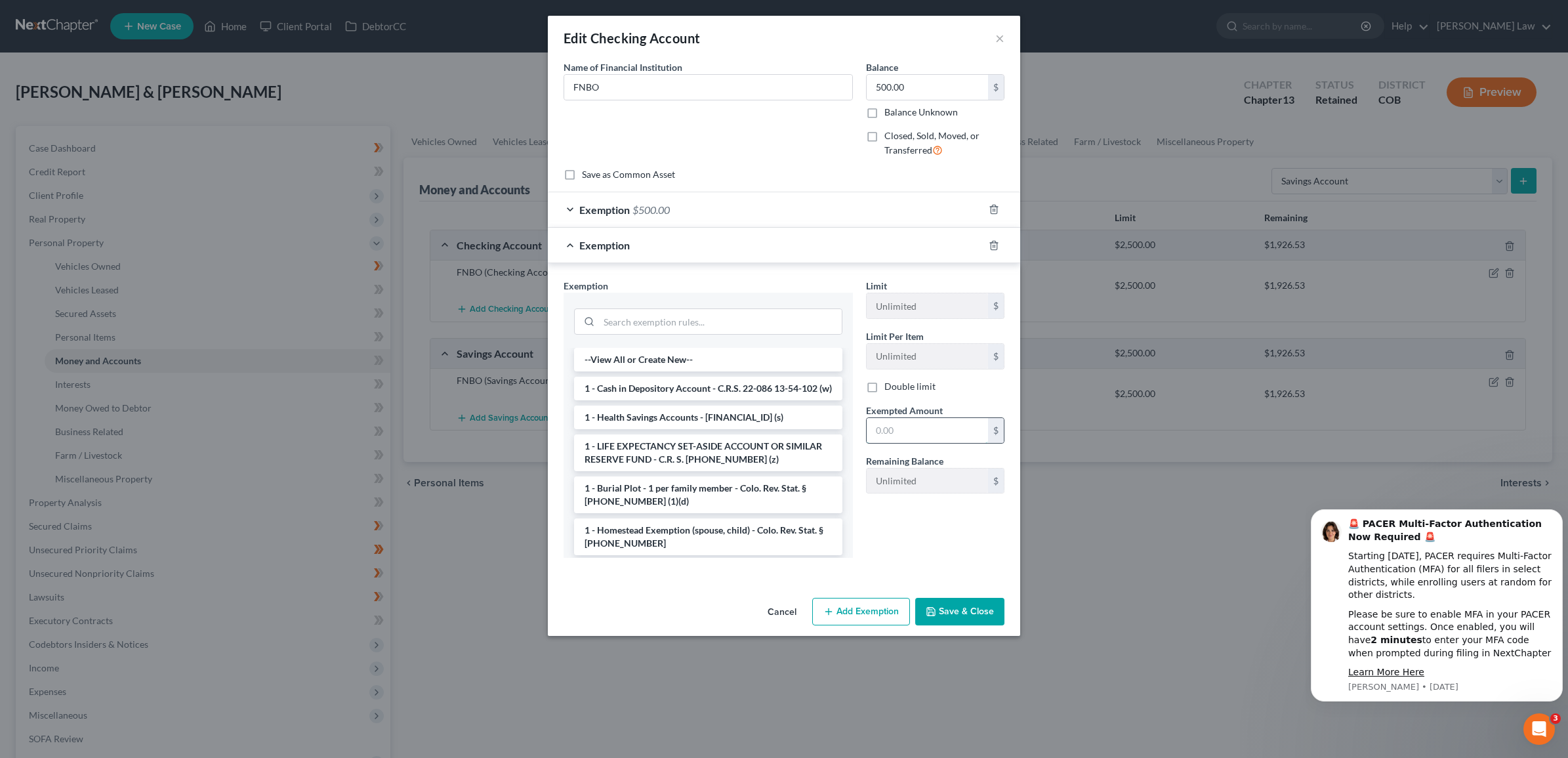
click at [894, 428] on input "text" at bounding box center [927, 431] width 121 height 25
click at [712, 384] on li "1 - Cash in Depository Account - C.R.S. 22-086 13-54-102 (w)" at bounding box center [708, 388] width 268 height 24
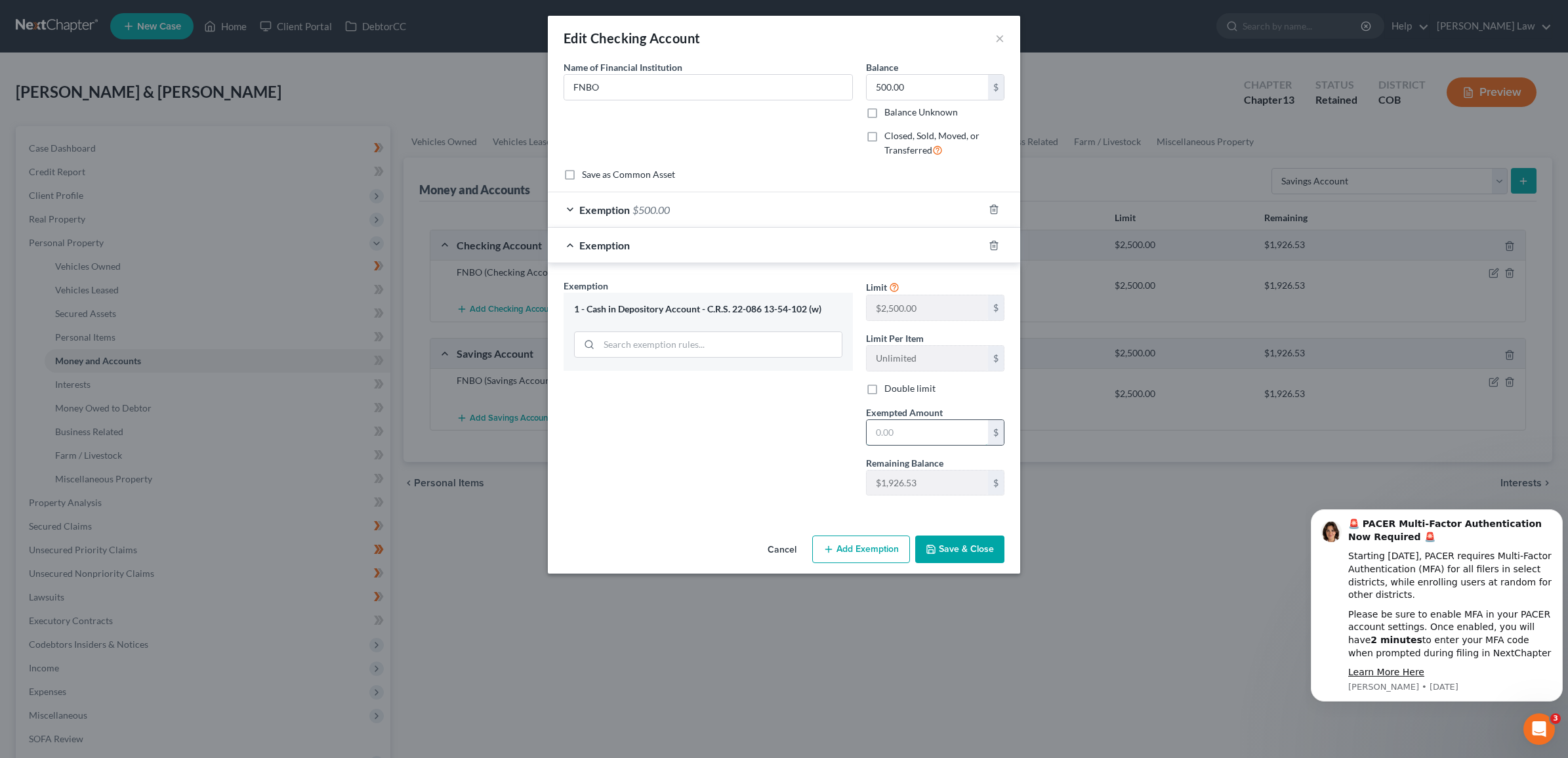
click at [917, 439] on input "text" at bounding box center [927, 433] width 121 height 25
type input "500"
click at [800, 461] on div "Exemption Set must be selected for CA. Exemption * 1 - Cash in Depository Accou…" at bounding box center [708, 392] width 302 height 227
click at [993, 245] on line "button" at bounding box center [993, 246] width 0 height 3
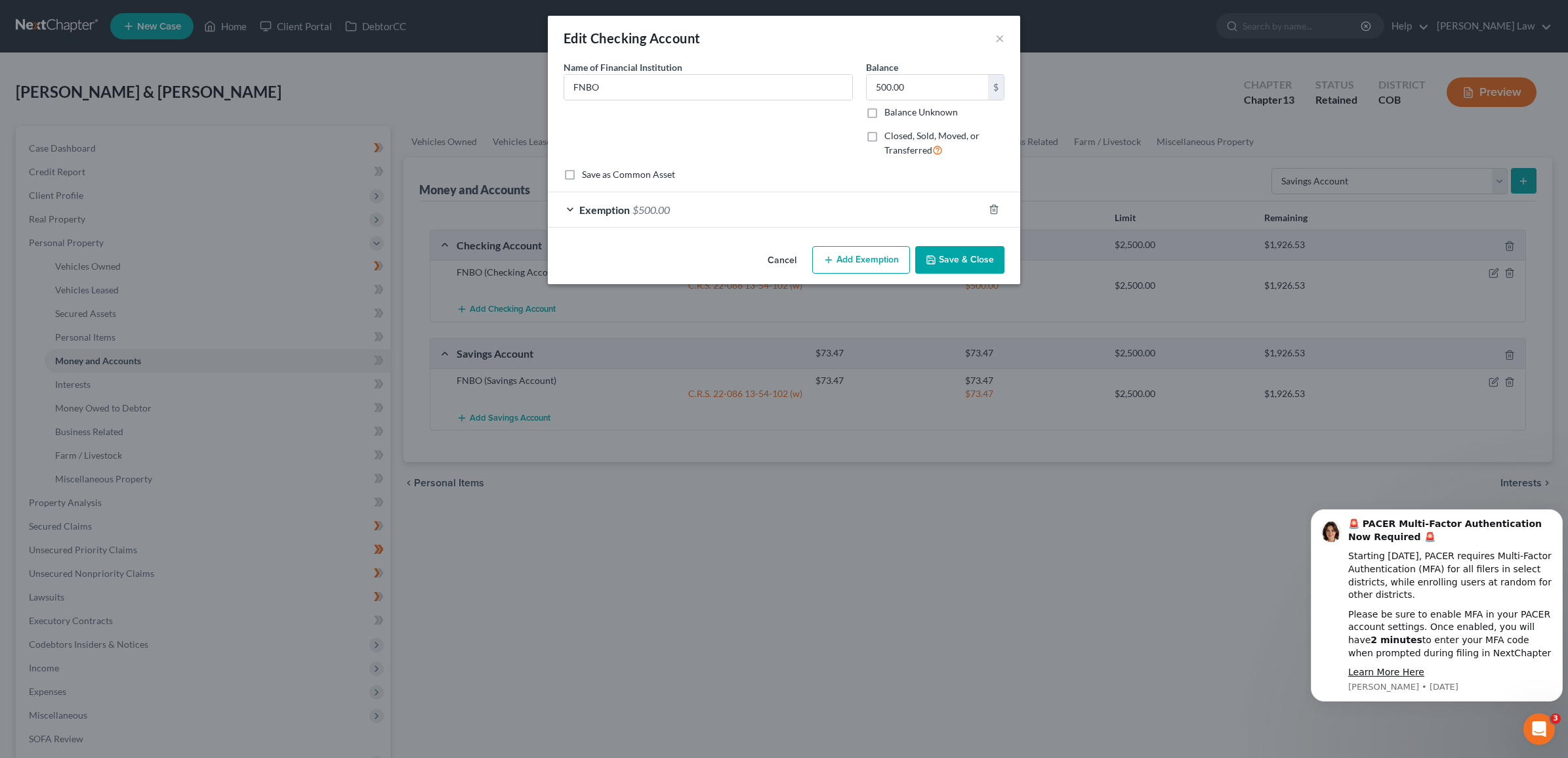
click at [904, 204] on div "Exemption $500.00" at bounding box center [765, 209] width 436 height 34
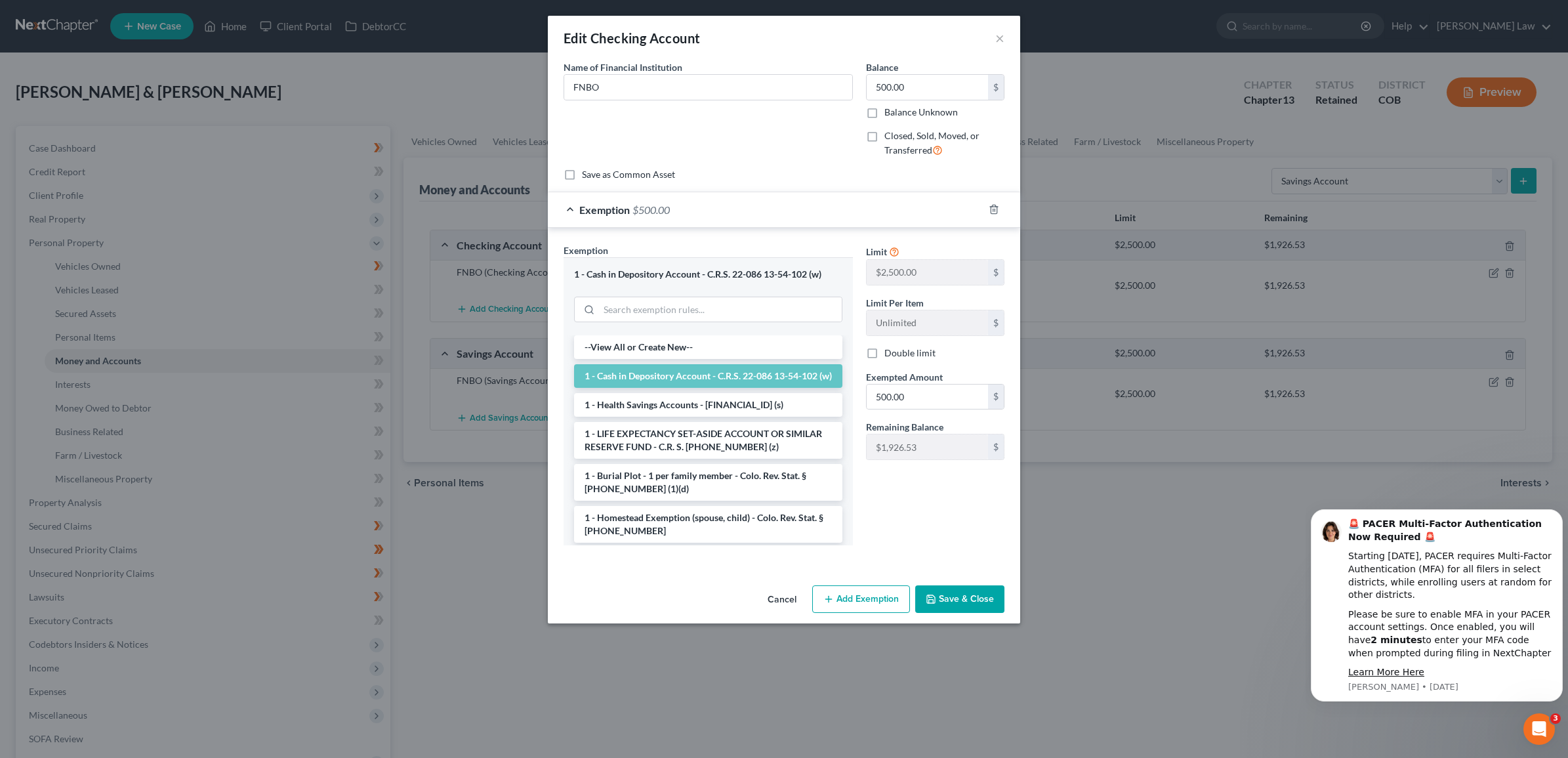
click at [978, 604] on button "Save & Close" at bounding box center [960, 599] width 89 height 27
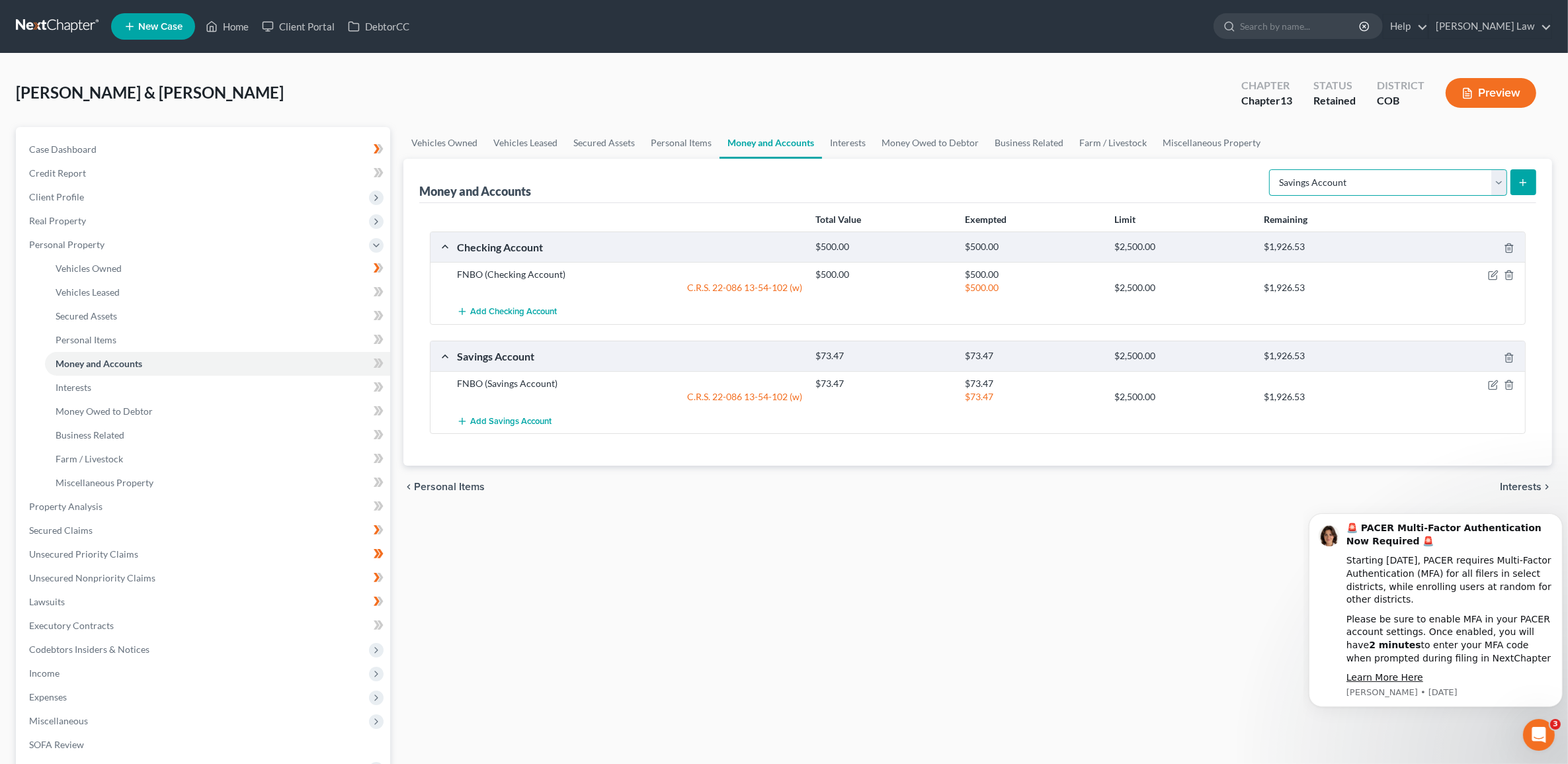
click at [1498, 182] on select "Select Account Type Brokerage Cash on Hand Certificates of Deposit Checking Acc…" at bounding box center [1388, 183] width 238 height 27
select select "money_market"
click at [1272, 169] on select "Select Account Type Brokerage Cash on Hand Certificates of Deposit Checking Acc…" at bounding box center [1388, 183] width 238 height 27
click at [1524, 177] on icon "submit" at bounding box center [1523, 183] width 11 height 11
click at [1528, 180] on icon "submit" at bounding box center [1523, 183] width 11 height 11
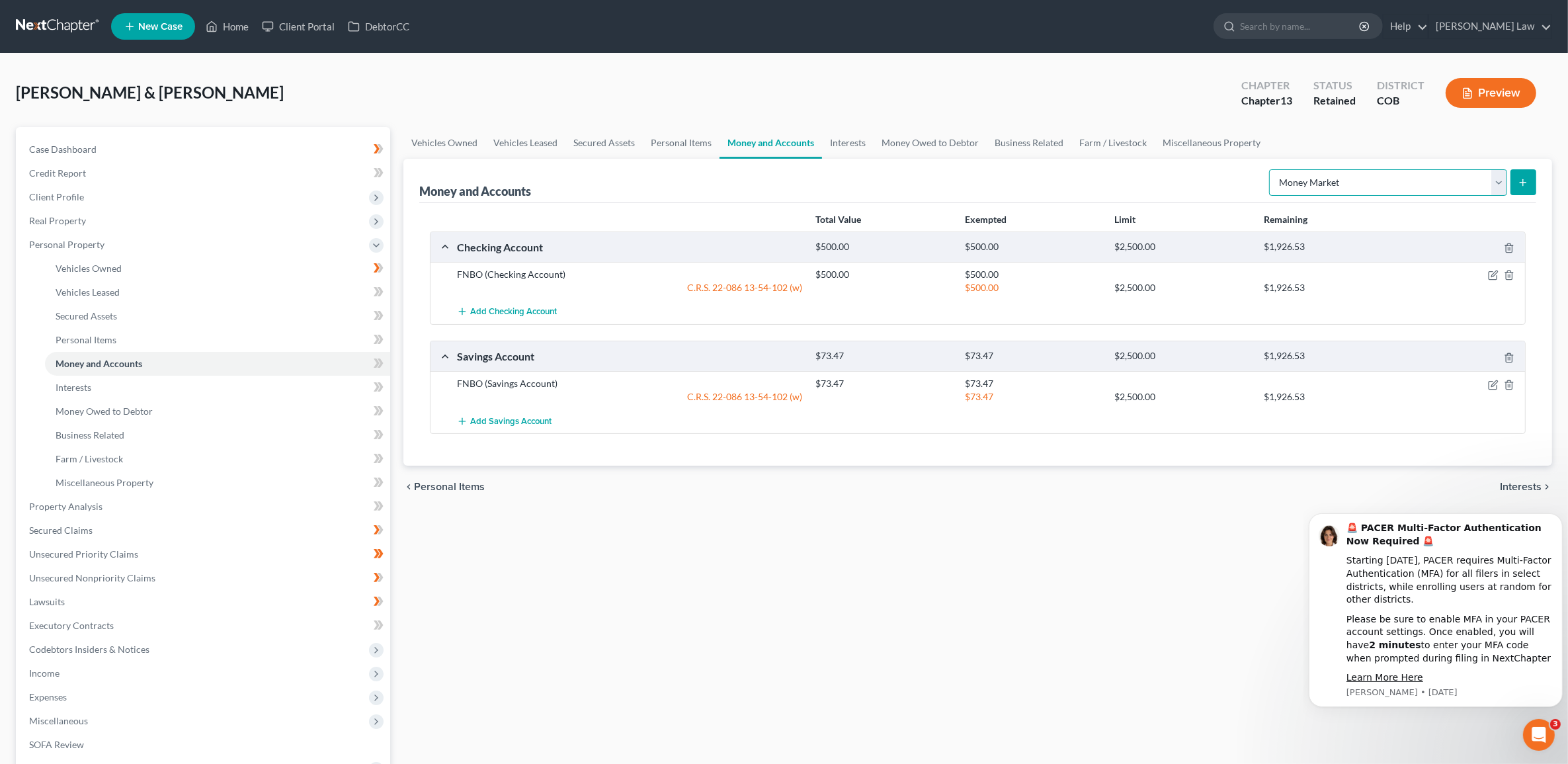
click at [1305, 177] on select "Select Account Type Brokerage Cash on Hand Certificates of Deposit Checking Acc…" at bounding box center [1388, 183] width 238 height 27
click at [1272, 169] on select "Select Account Type Brokerage Cash on Hand Certificates of Deposit Checking Acc…" at bounding box center [1388, 183] width 238 height 27
click at [1523, 180] on line "submit" at bounding box center [1523, 182] width 0 height 6
drag, startPoint x: 848, startPoint y: 139, endPoint x: 832, endPoint y: 140, distance: 16.0
click at [848, 139] on link "Interests" at bounding box center [848, 143] width 52 height 32
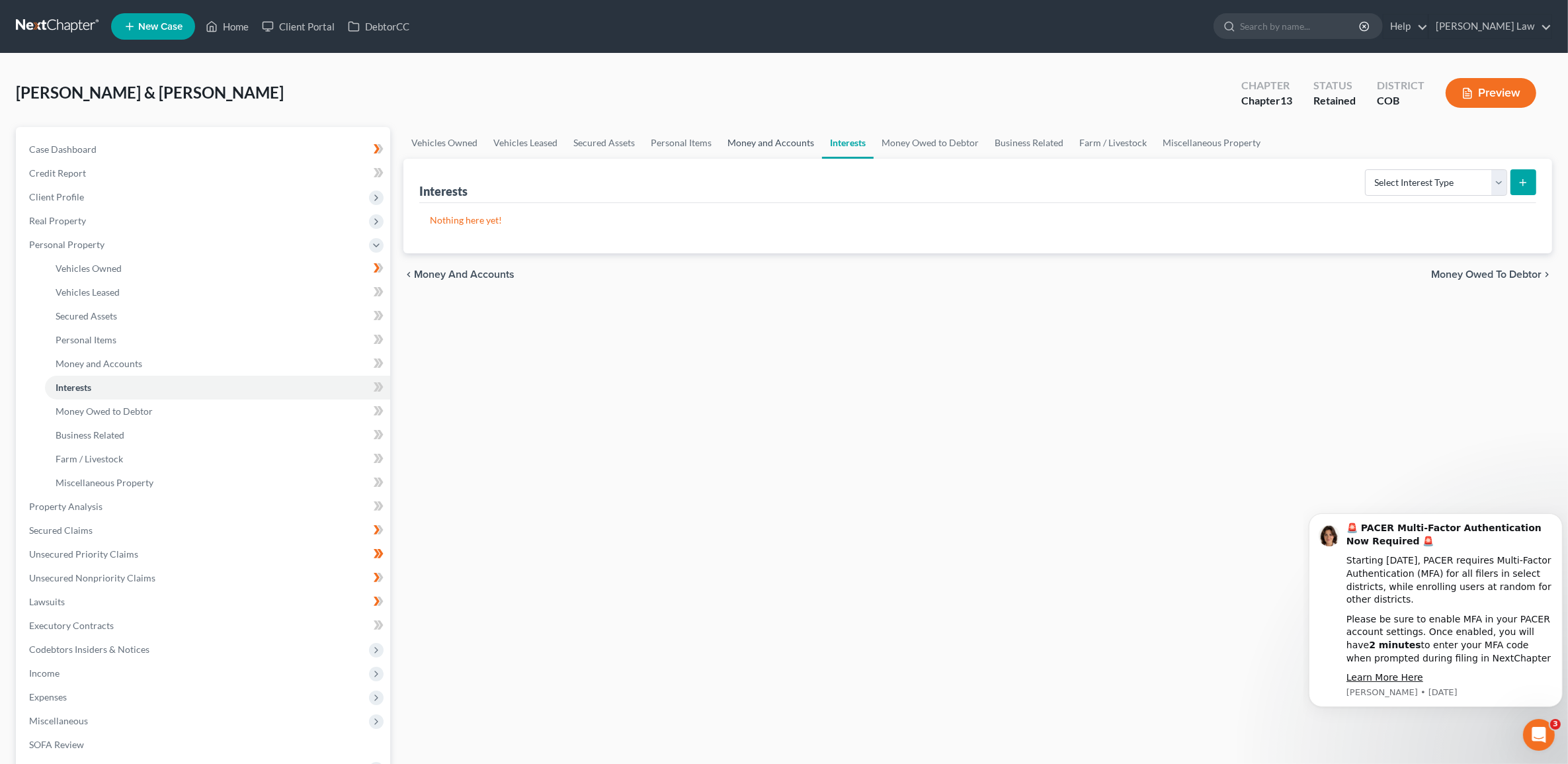
click at [777, 143] on link "Money and Accounts" at bounding box center [770, 143] width 103 height 32
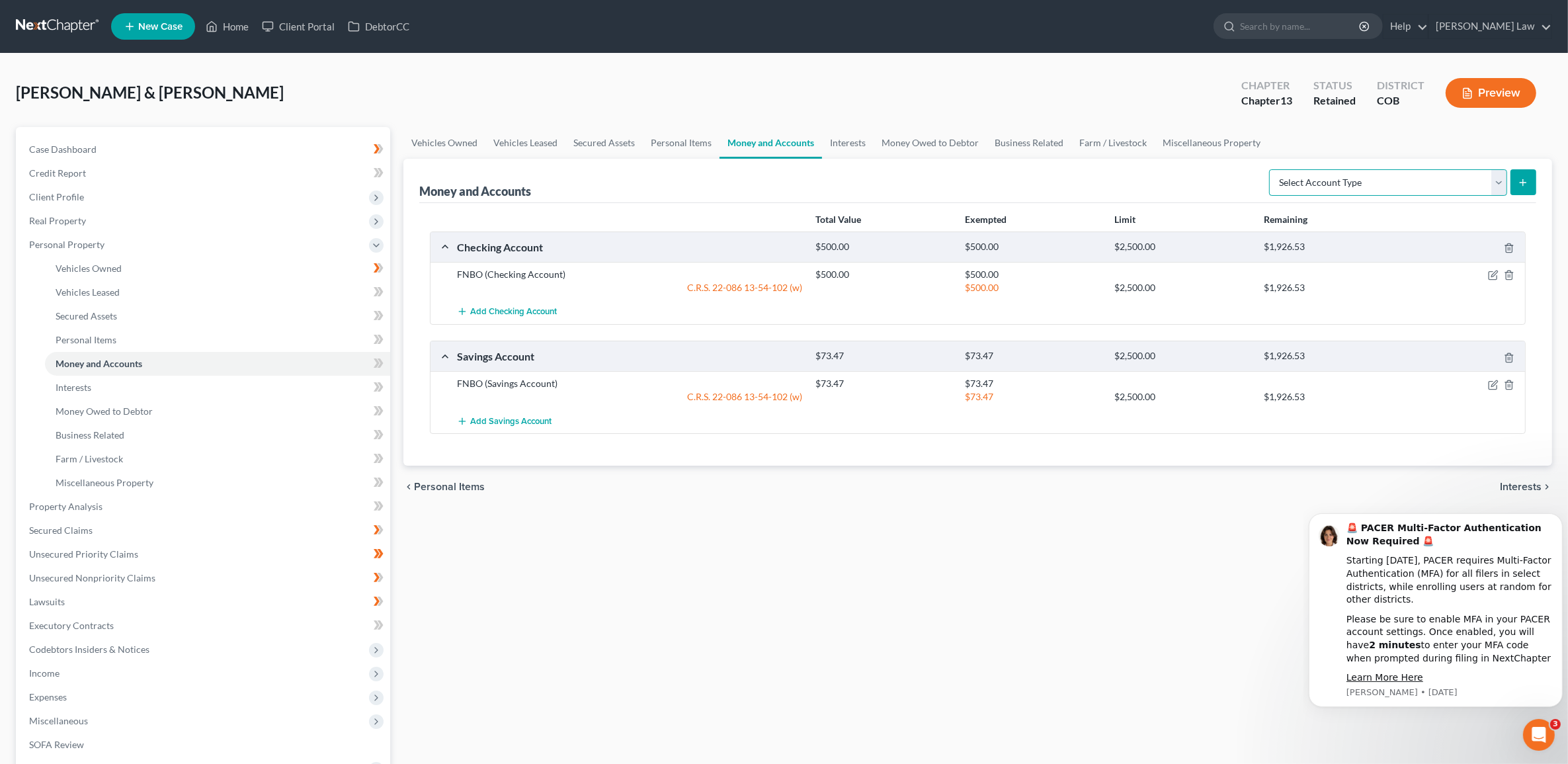
click at [1503, 183] on select "Select Account Type Brokerage Cash on Hand Certificates of Deposit Checking Acc…" at bounding box center [1388, 183] width 238 height 27
select select "money_market"
click at [1272, 169] on select "Select Account Type Brokerage Cash on Hand Certificates of Deposit Checking Acc…" at bounding box center [1388, 183] width 238 height 27
click at [1530, 182] on button "submit" at bounding box center [1523, 182] width 26 height 26
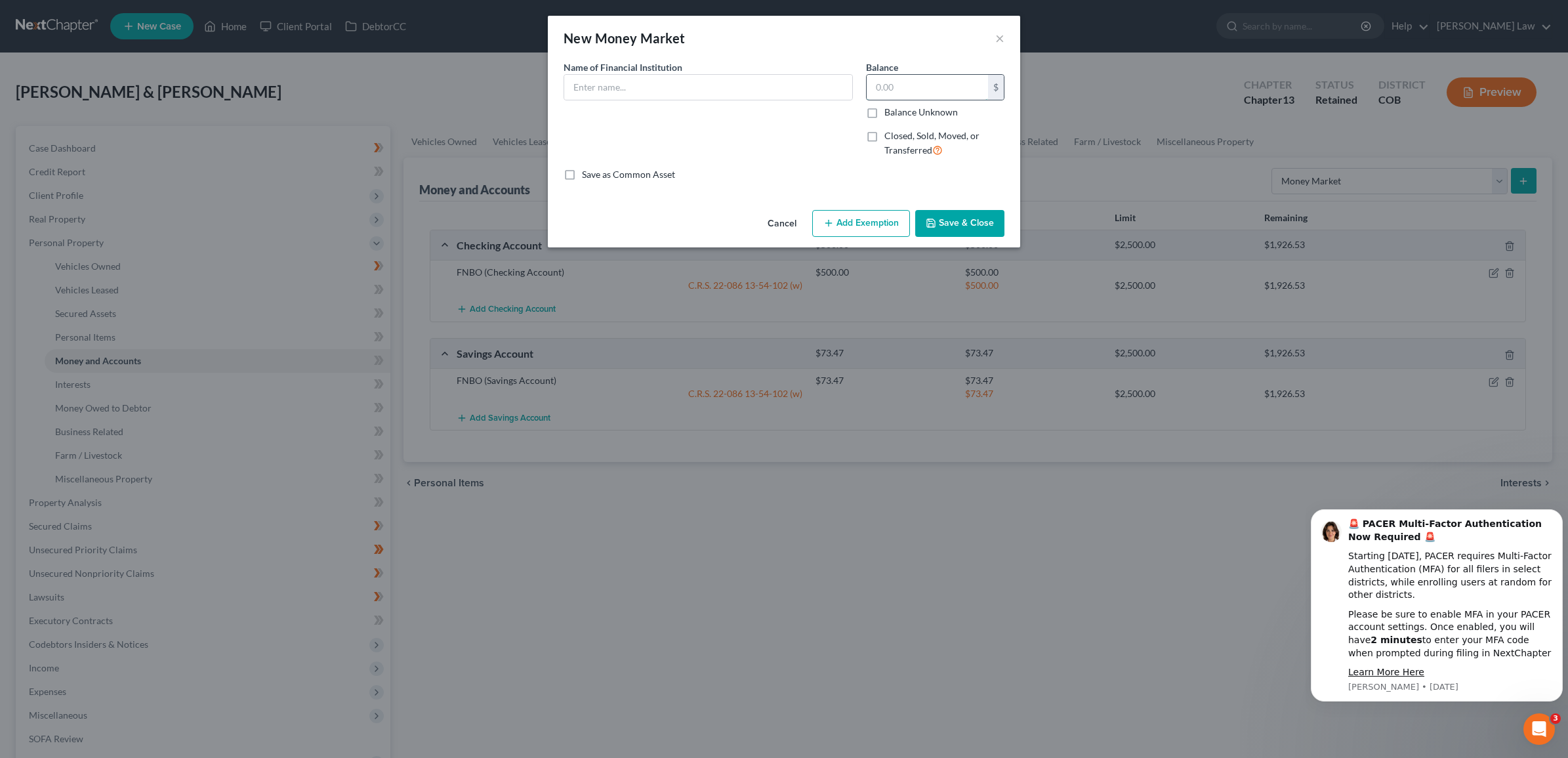
click at [979, 88] on input "text" at bounding box center [927, 88] width 121 height 25
type input "678"
click at [738, 89] on input "text" at bounding box center [708, 88] width 288 height 25
type input "FNBO"
click at [878, 225] on button "Add Exemption" at bounding box center [860, 223] width 98 height 27
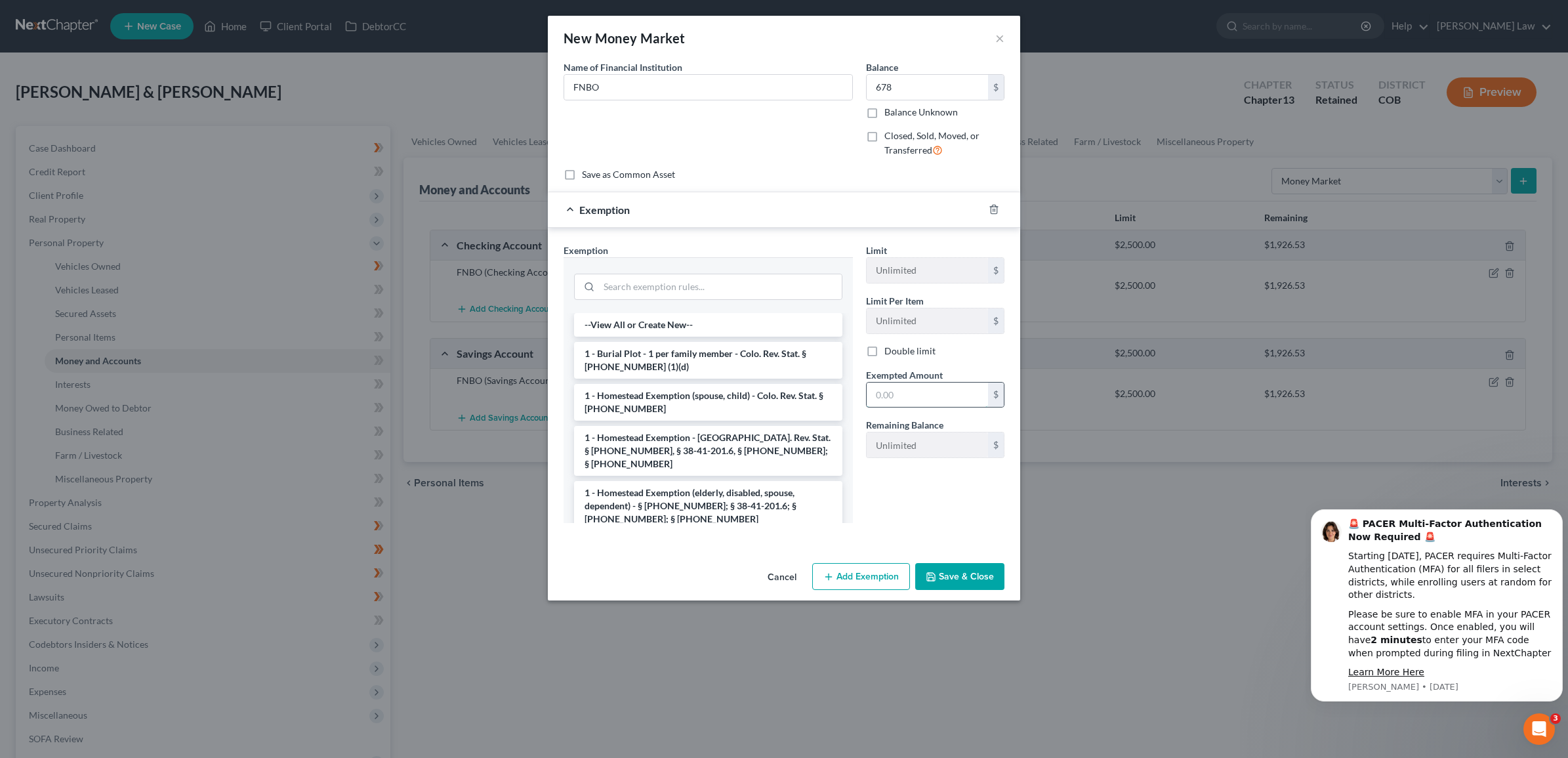
click at [920, 390] on input "text" at bounding box center [927, 394] width 121 height 25
type input "678"
click at [672, 371] on li "1 - Burial Plot - 1 per family member - Colo. Rev. Stat. § [PHONE_NUMBER] (1)(d)" at bounding box center [708, 360] width 268 height 37
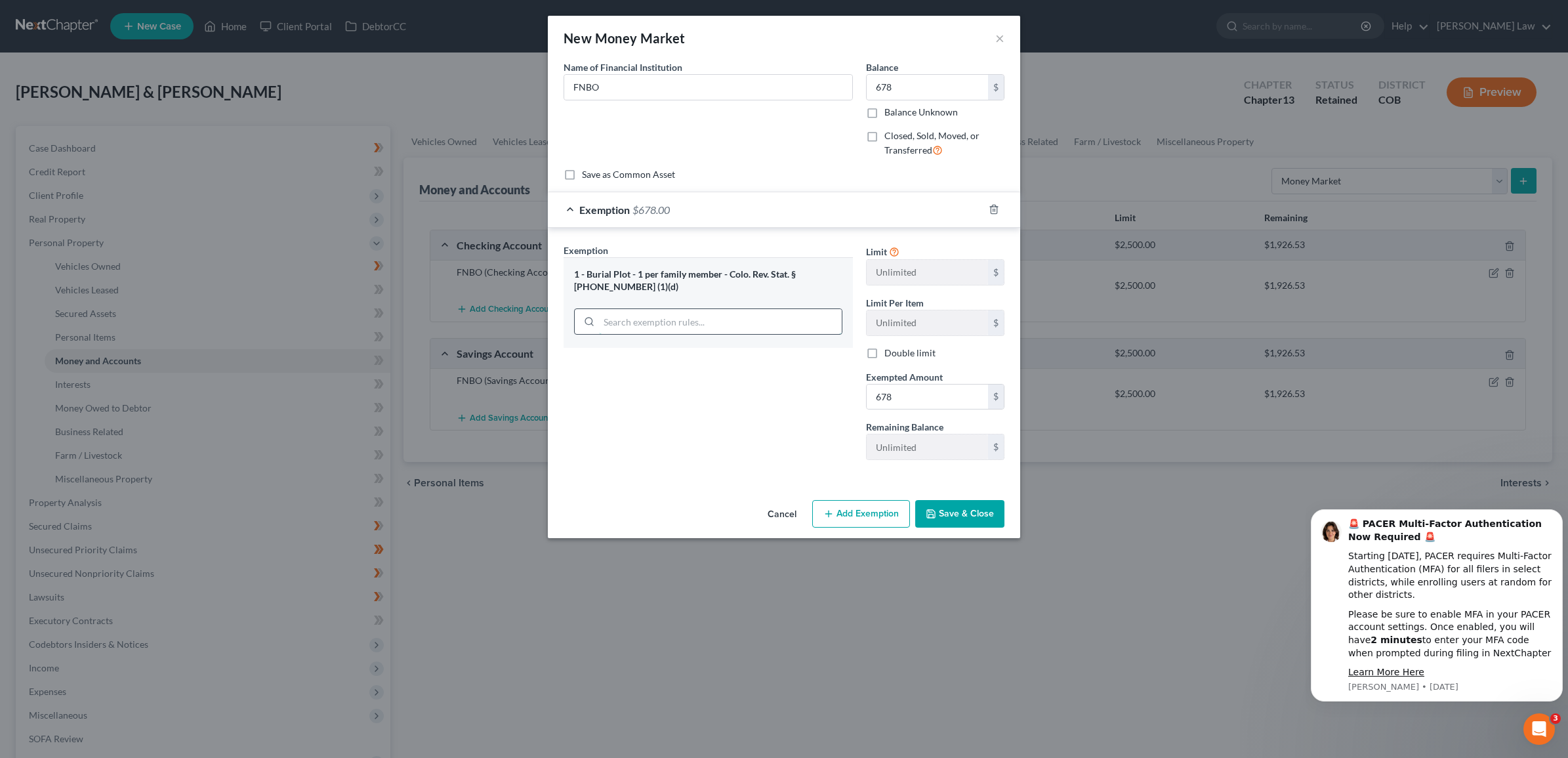
click at [748, 330] on input "search" at bounding box center [720, 321] width 242 height 25
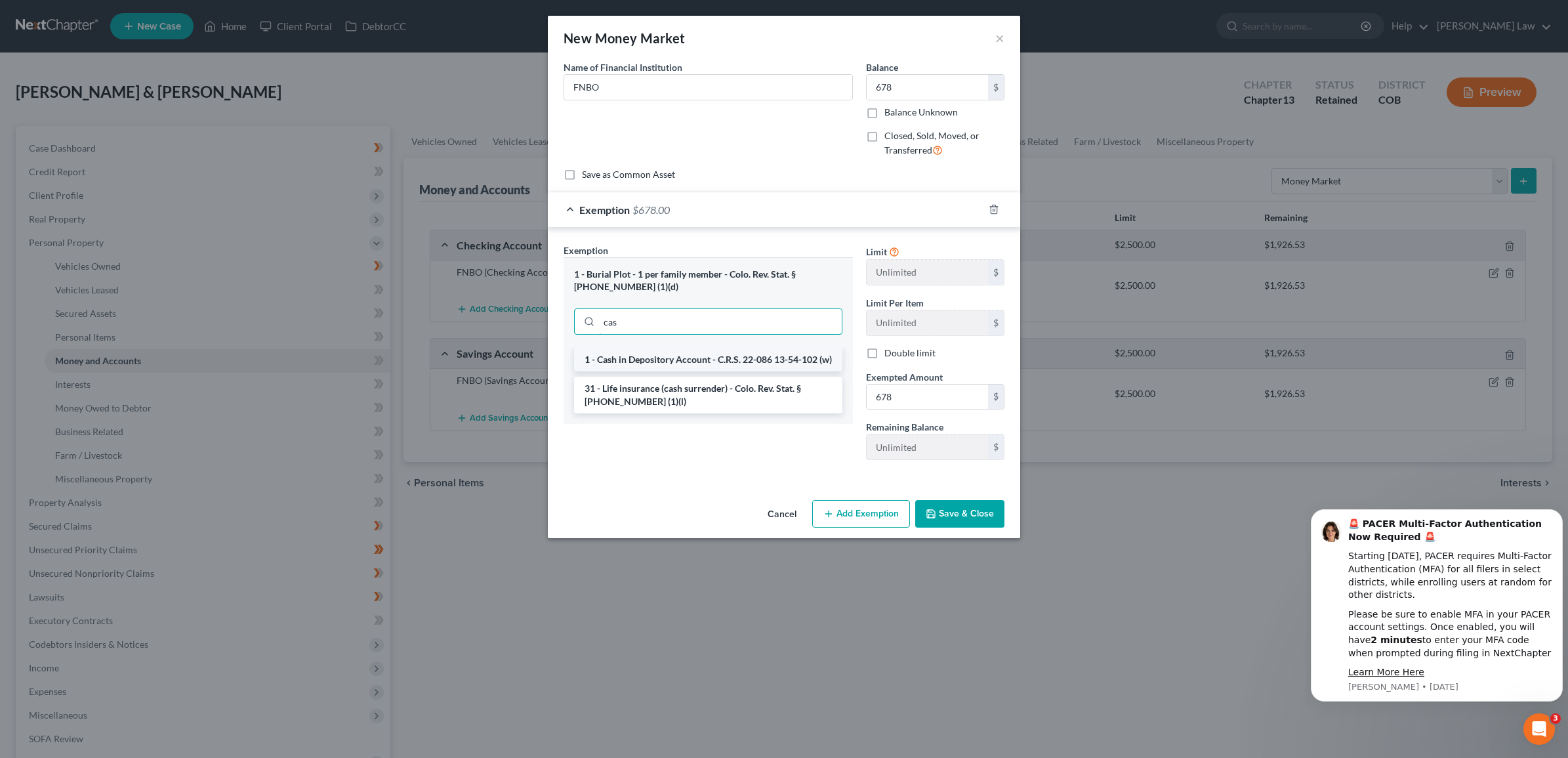
type input "cas"
click at [675, 369] on li "1 - Cash in Depository Account - C.R.S. 22-086 13-54-102 (w)" at bounding box center [708, 359] width 268 height 24
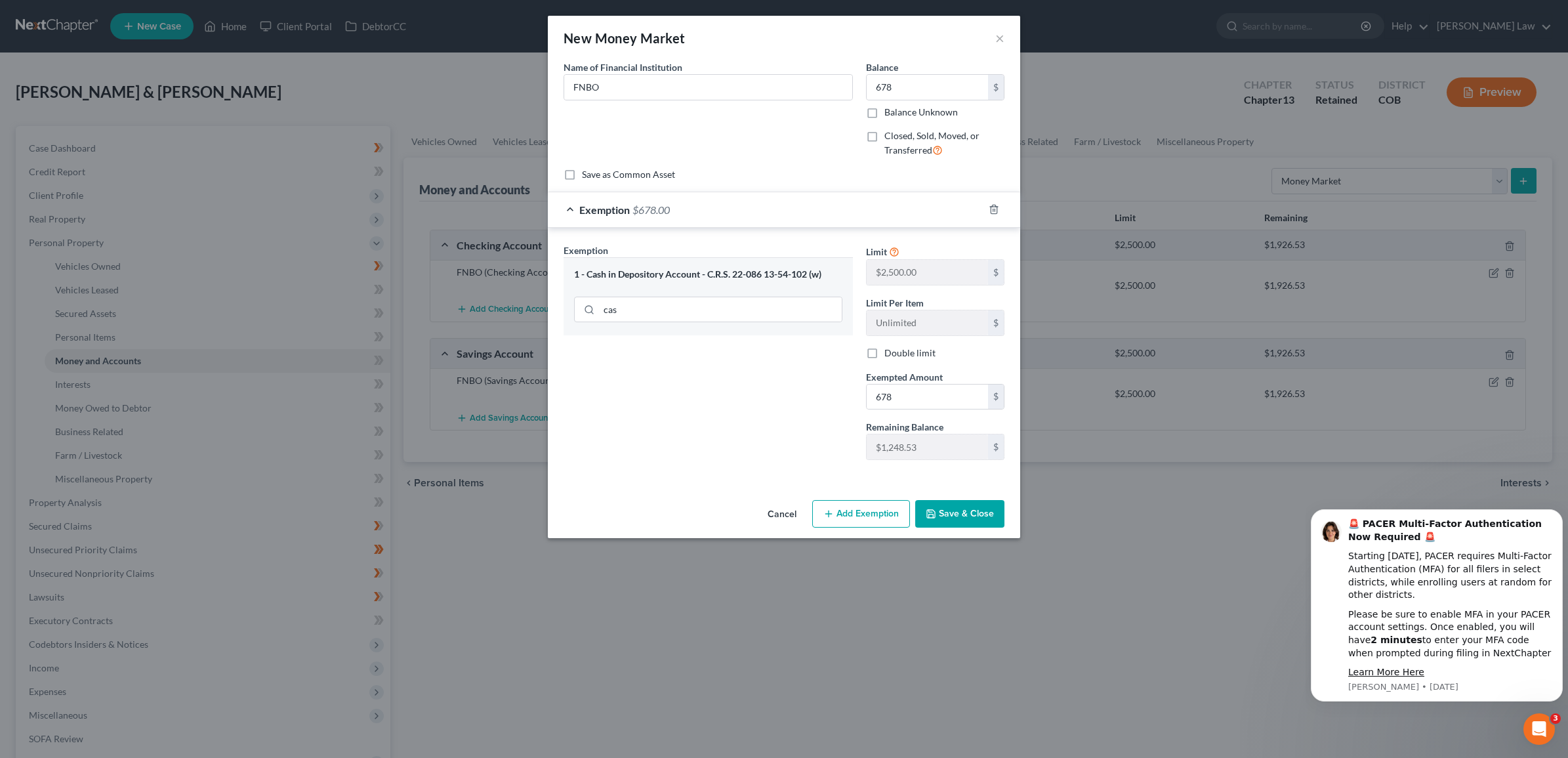
click at [704, 378] on div "Exemption Set must be selected for CA. Exemption * 1 - Cash in Depository Accou…" at bounding box center [708, 356] width 302 height 227
click at [949, 515] on button "Save & Close" at bounding box center [960, 513] width 89 height 27
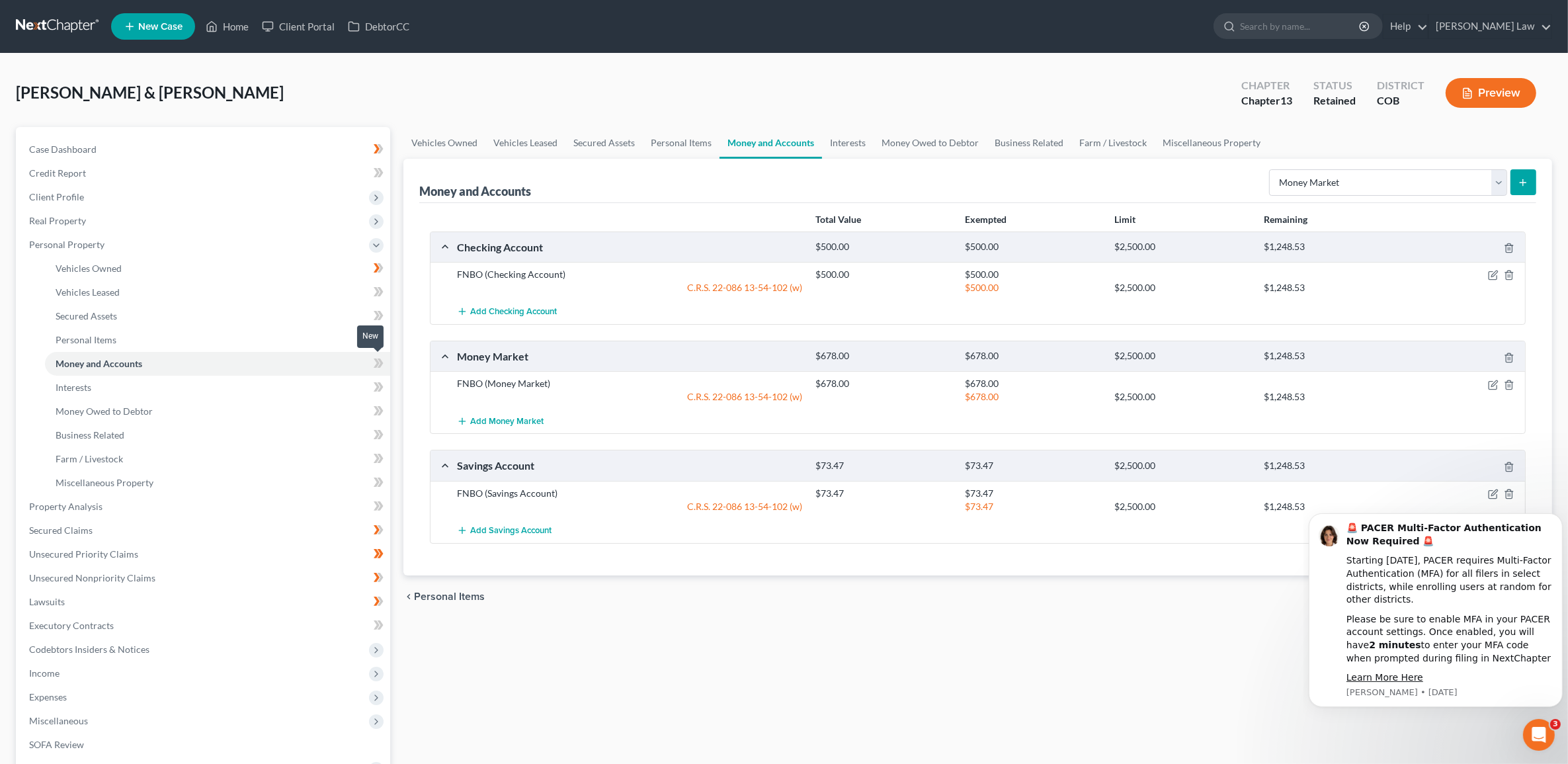
click at [378, 364] on icon at bounding box center [378, 363] width 10 height 17
click at [377, 364] on icon at bounding box center [376, 363] width 6 height 9
click at [236, 344] on link "Personal Items" at bounding box center [217, 340] width 345 height 24
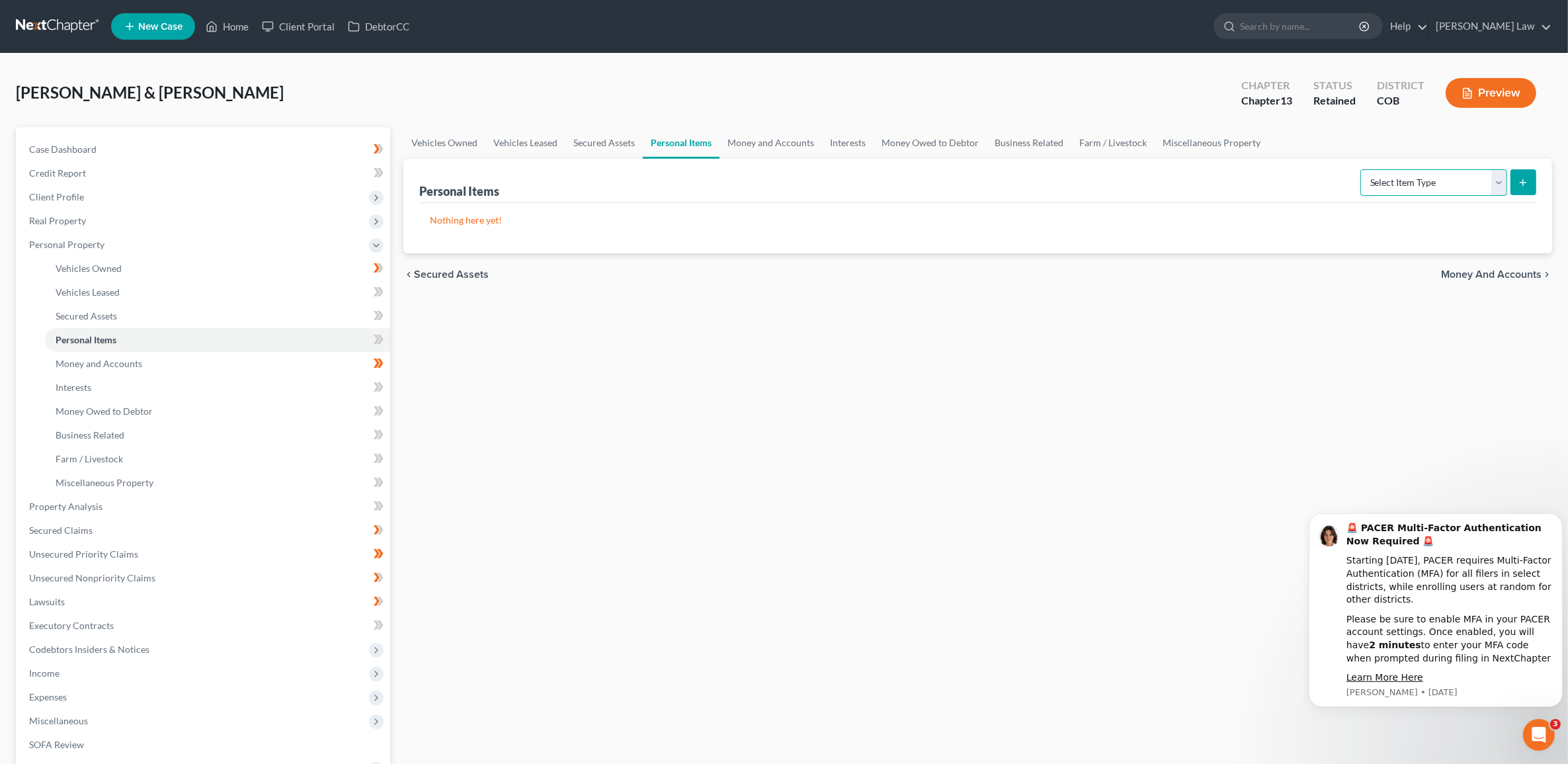
click at [1493, 185] on select "Select Item Type Clothing Collectibles Of Value Electronics Firearms Household …" at bounding box center [1433, 183] width 147 height 27
select select "household_goods"
click at [1361, 169] on select "Select Item Type Clothing Collectibles Of Value Electronics Firearms Household …" at bounding box center [1433, 183] width 147 height 27
click at [1531, 178] on button "submit" at bounding box center [1523, 182] width 26 height 26
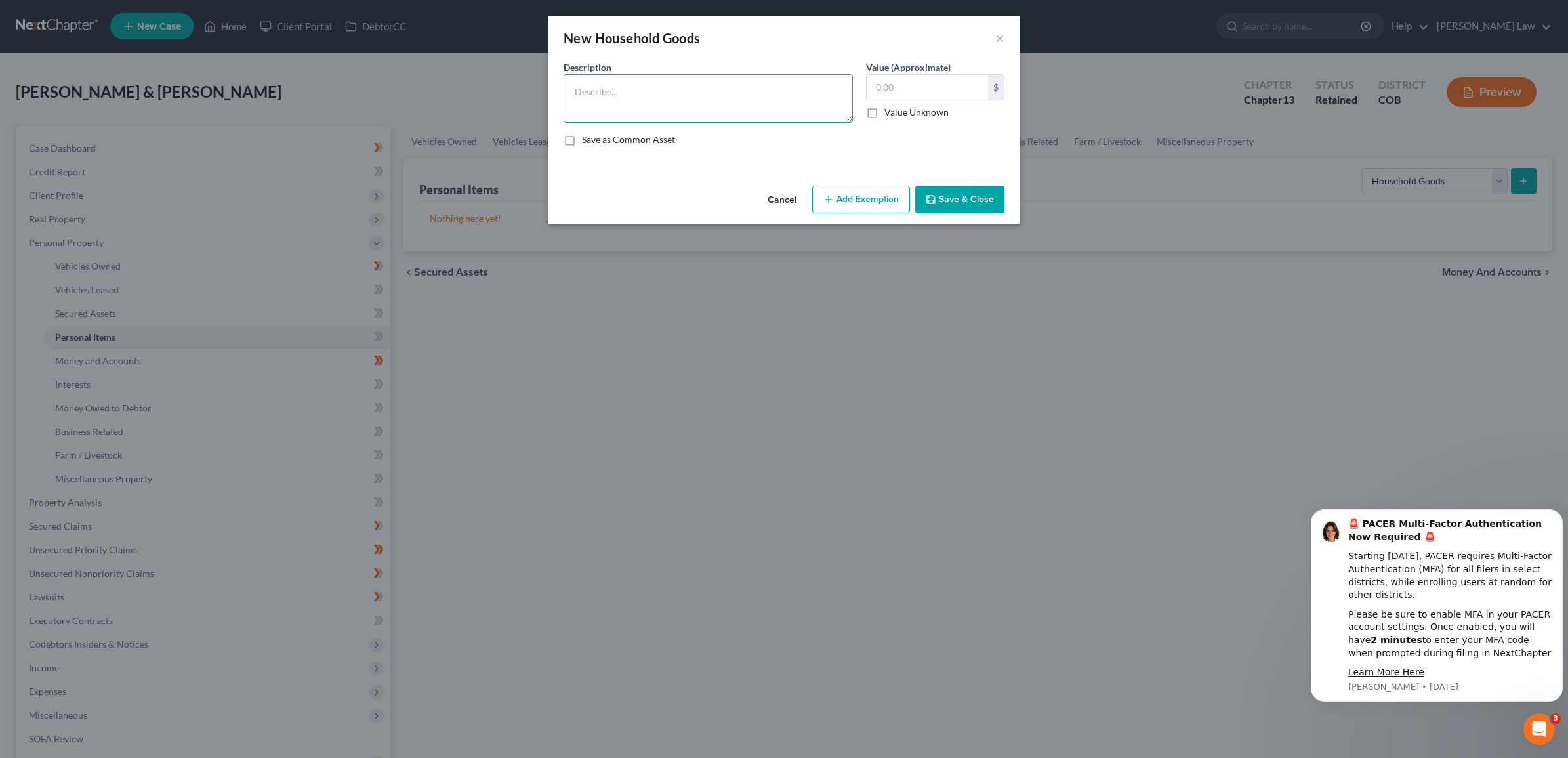
click at [673, 82] on textarea at bounding box center [708, 98] width 289 height 49
type textarea "Couches"
type input "500"
click at [829, 207] on button "Add Exemption" at bounding box center [860, 199] width 98 height 27
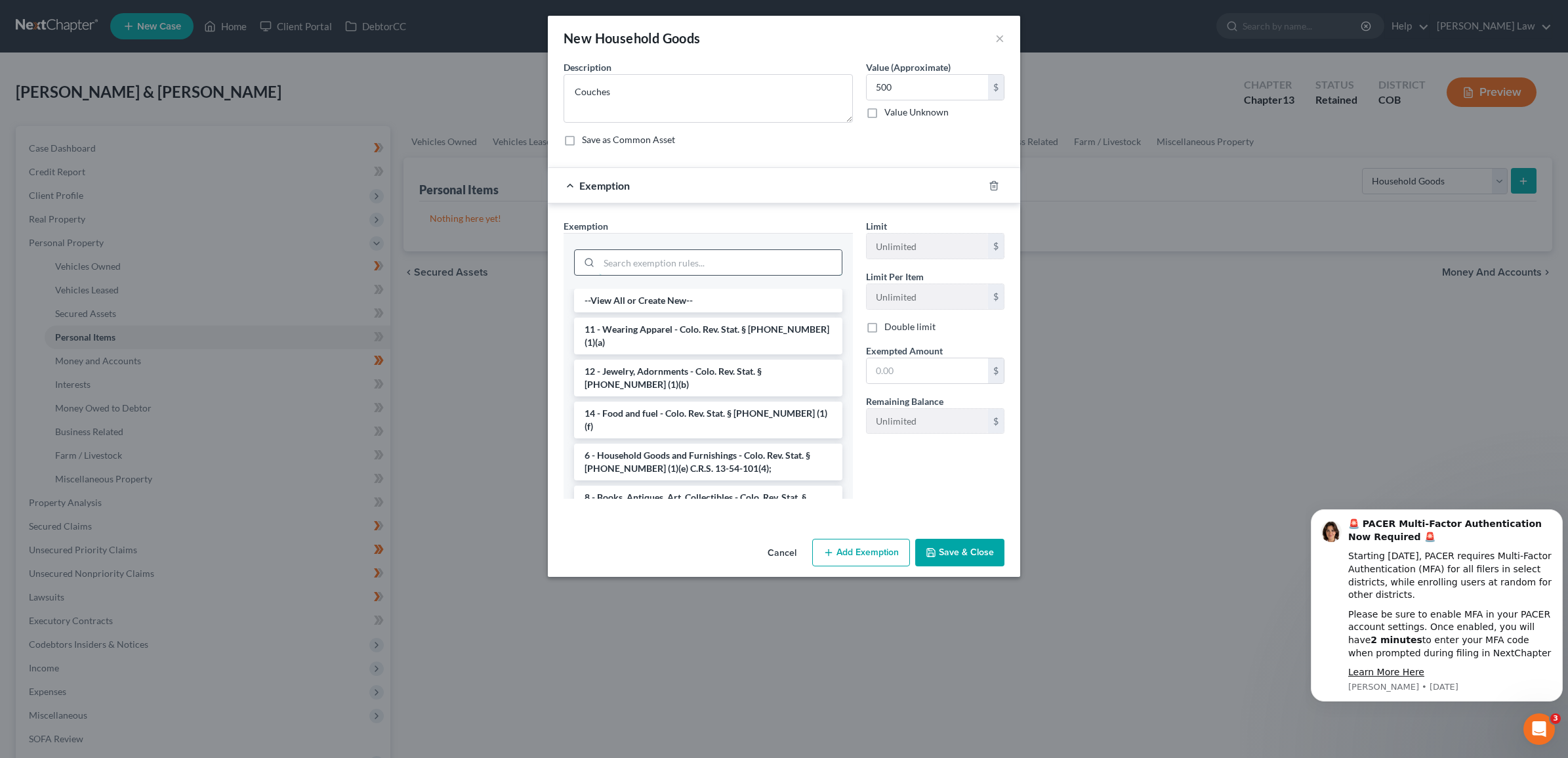
click at [700, 271] on input "search" at bounding box center [720, 263] width 242 height 25
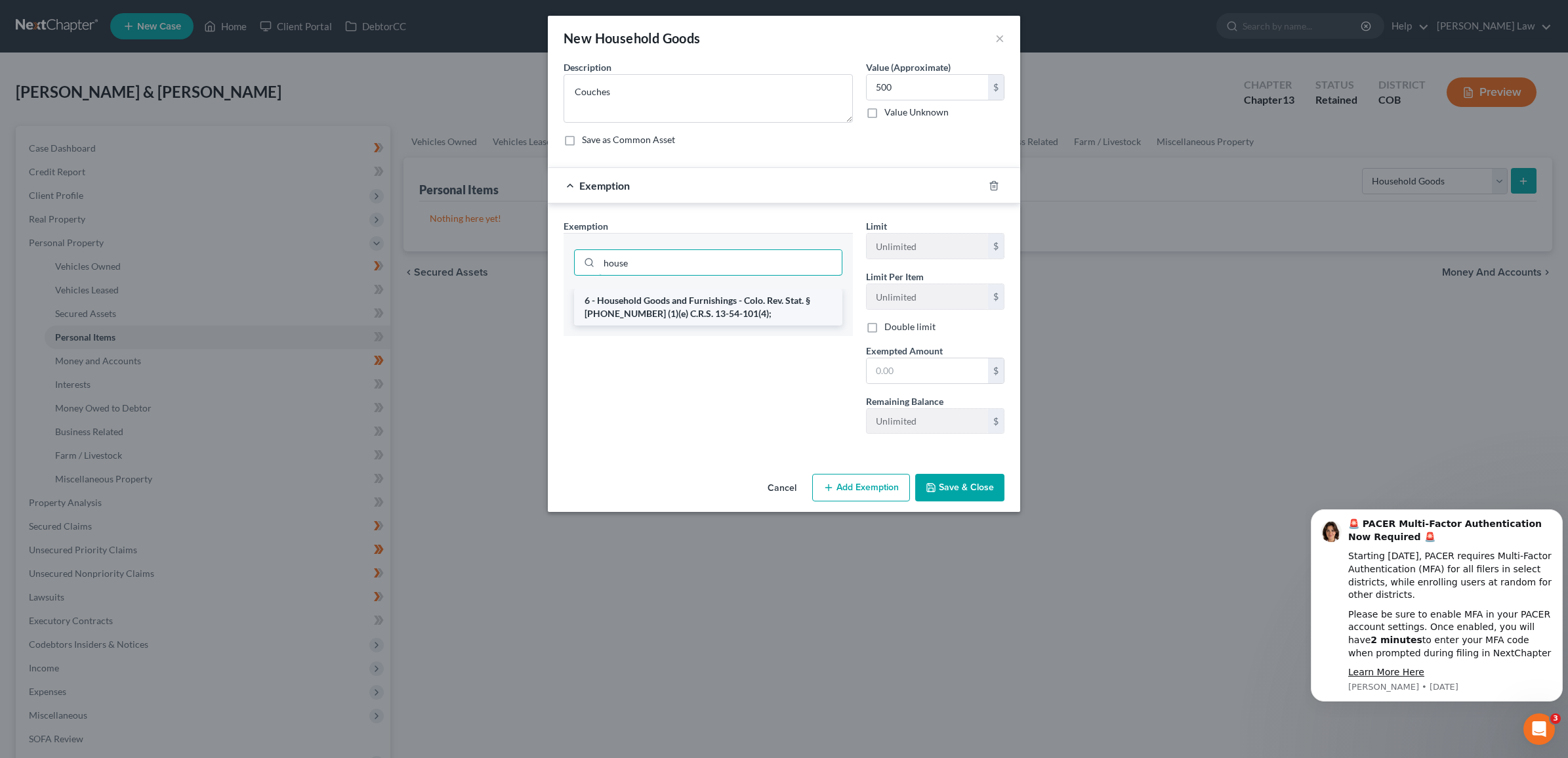
type input "house"
click at [623, 306] on li "6 - Household Goods and Furnishings - Colo. Rev. Stat. § [PHONE_NUMBER] (1)(e) …" at bounding box center [708, 307] width 268 height 37
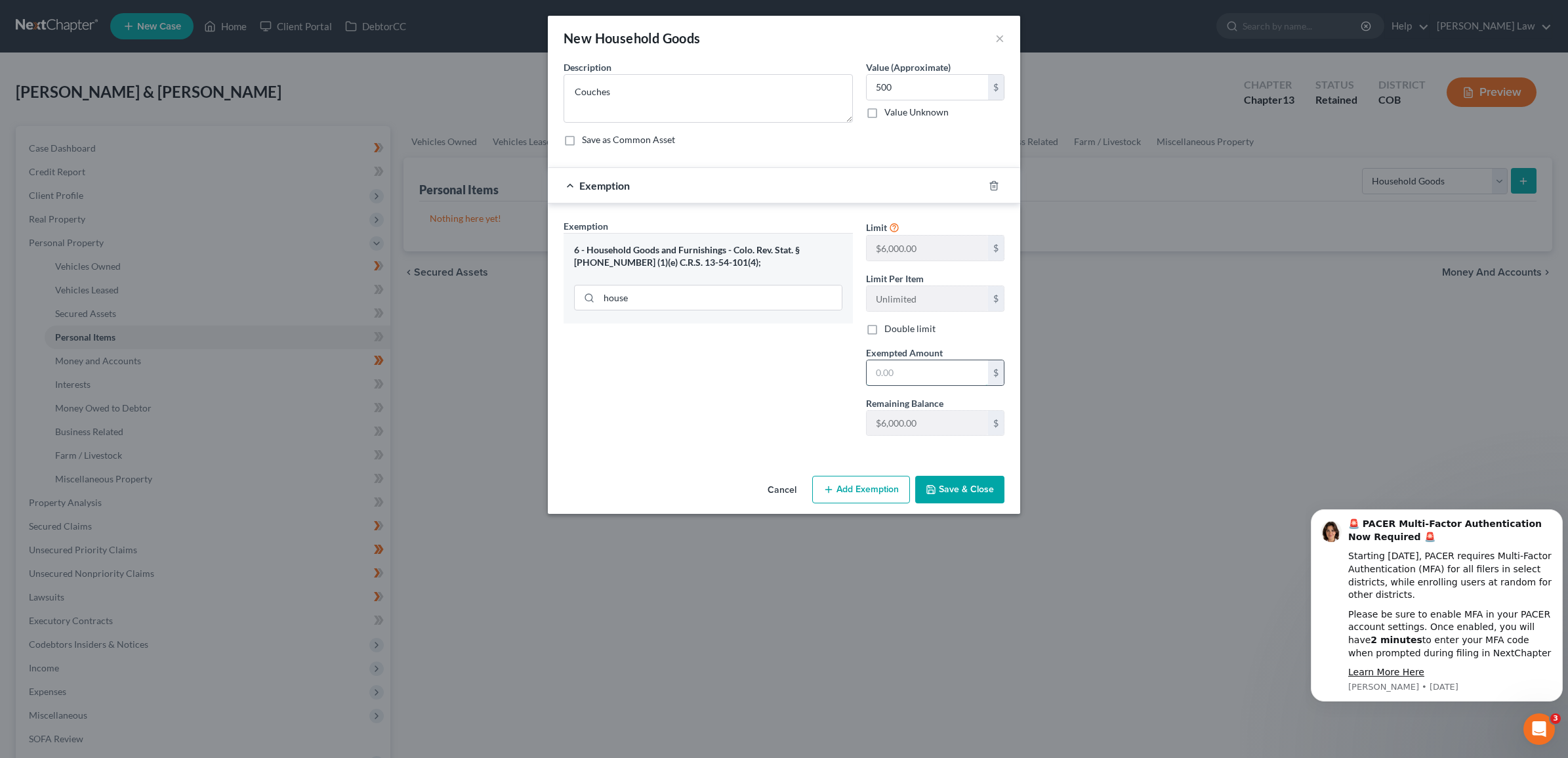
click at [902, 371] on input "text" at bounding box center [927, 372] width 121 height 25
type input "500"
click at [756, 394] on div "Exemption Set must be selected for CA. Exemption * 6 - Household Goods and Furn…" at bounding box center [708, 333] width 302 height 227
click at [972, 489] on button "Save & Close" at bounding box center [960, 489] width 89 height 27
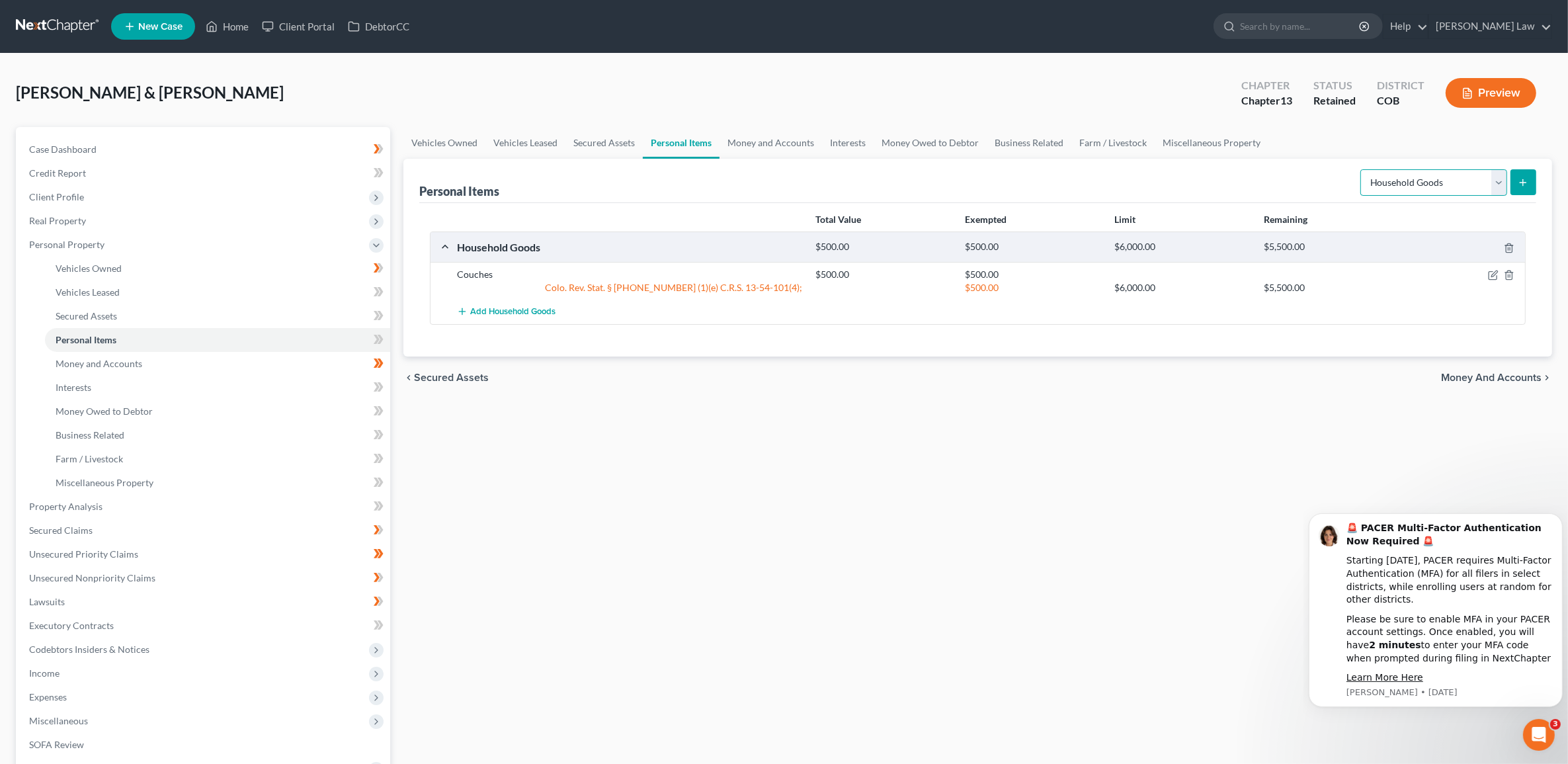
click at [1502, 179] on select "Select Item Type Clothing Collectibles Of Value Electronics Firearms Household …" at bounding box center [1433, 183] width 147 height 27
select select "electronics"
click at [1361, 169] on select "Select Item Type Clothing Collectibles Of Value Electronics Firearms Household …" at bounding box center [1433, 183] width 147 height 27
click at [1520, 183] on icon "submit" at bounding box center [1523, 183] width 11 height 11
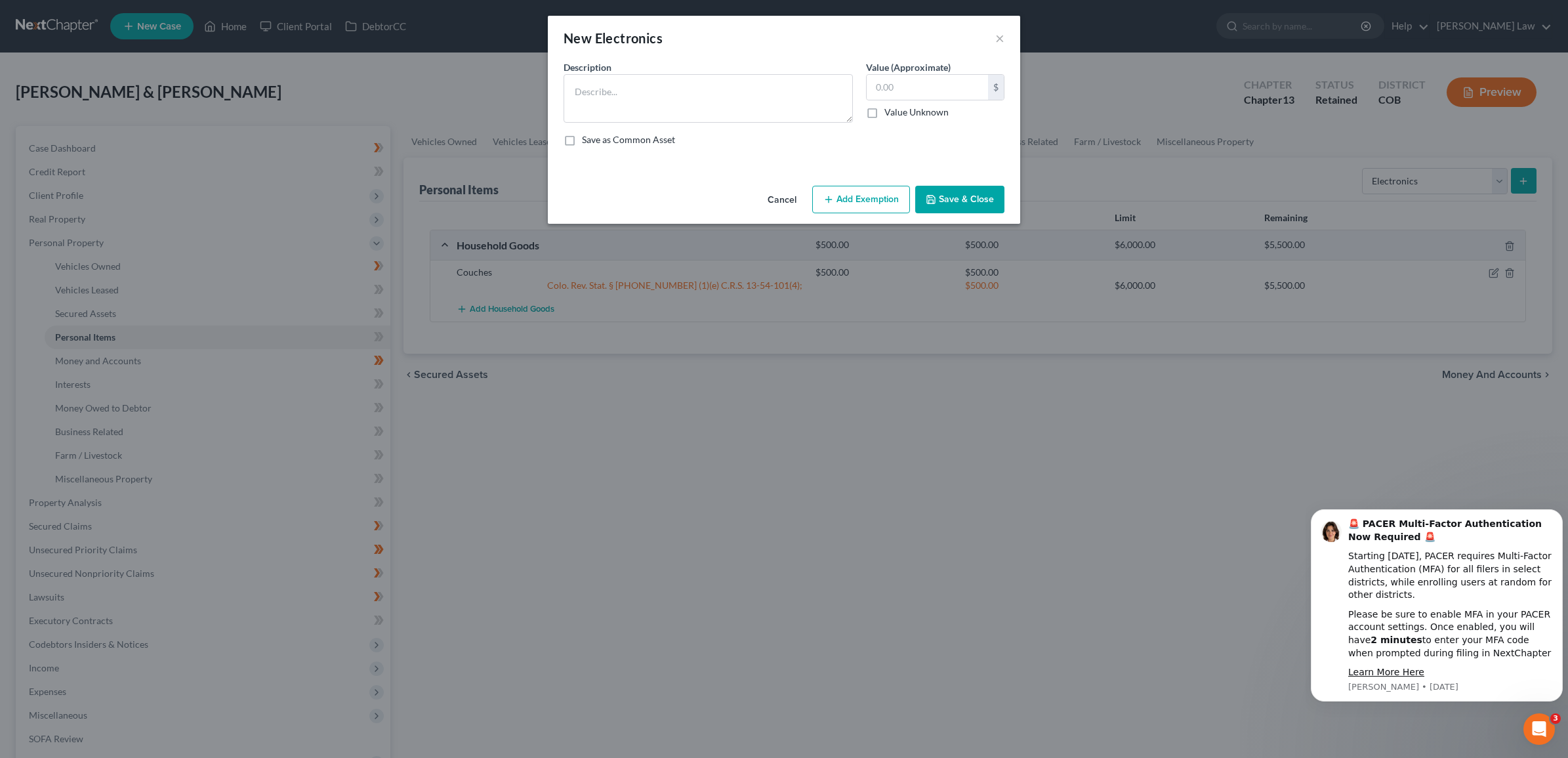
click at [672, 71] on div "Description *" at bounding box center [708, 91] width 302 height 62
click at [666, 84] on textarea at bounding box center [708, 98] width 289 height 49
type textarea "Televisions"
click at [942, 96] on input "text" at bounding box center [927, 88] width 121 height 25
type input "500"
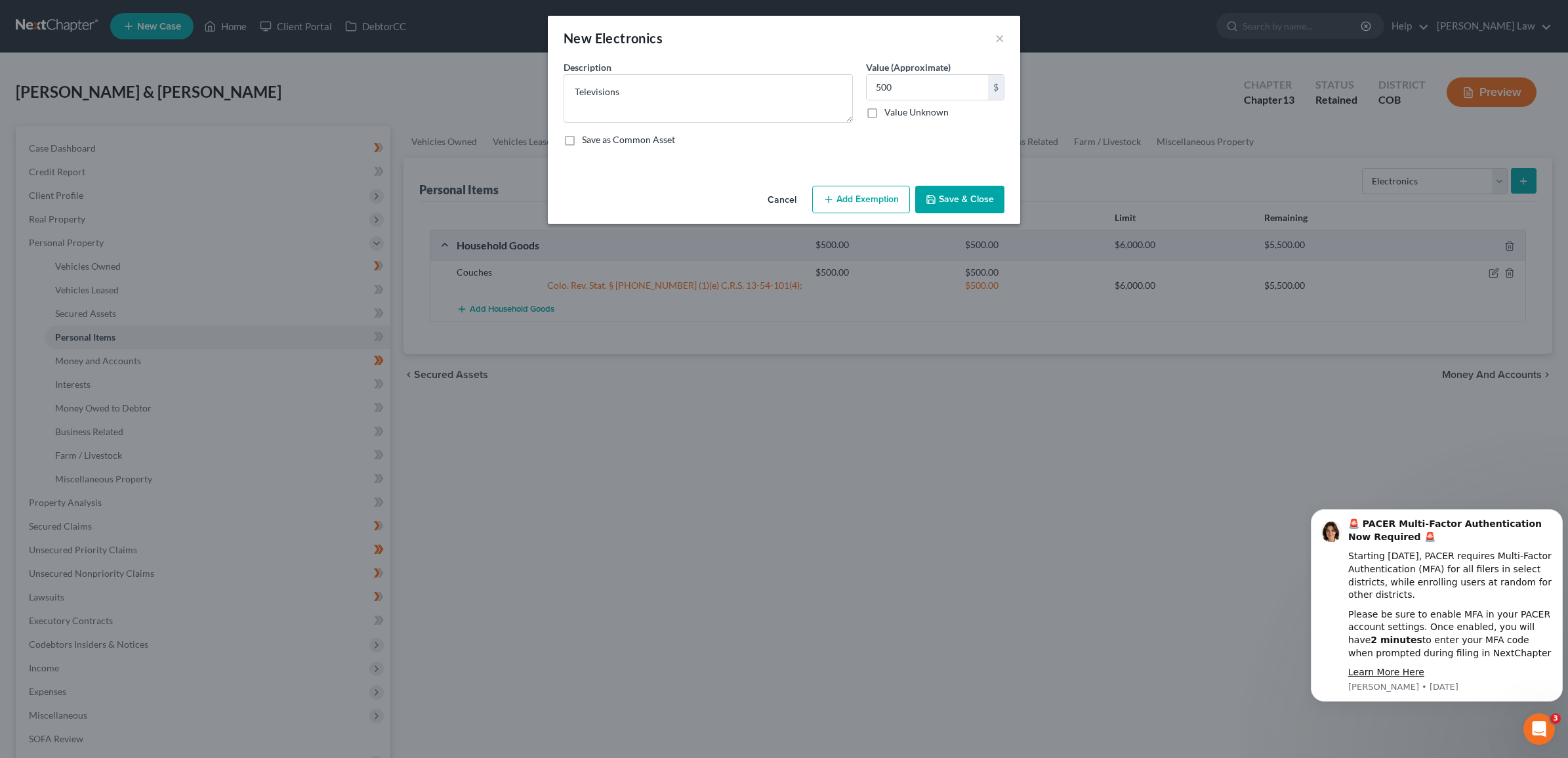
click at [897, 122] on div "Value (Approximate) 500.00 $ Value Unknown Balance Undetermined 500 $ Value Unk…" at bounding box center [935, 91] width 151 height 62
click at [843, 195] on button "Add Exemption" at bounding box center [860, 199] width 98 height 27
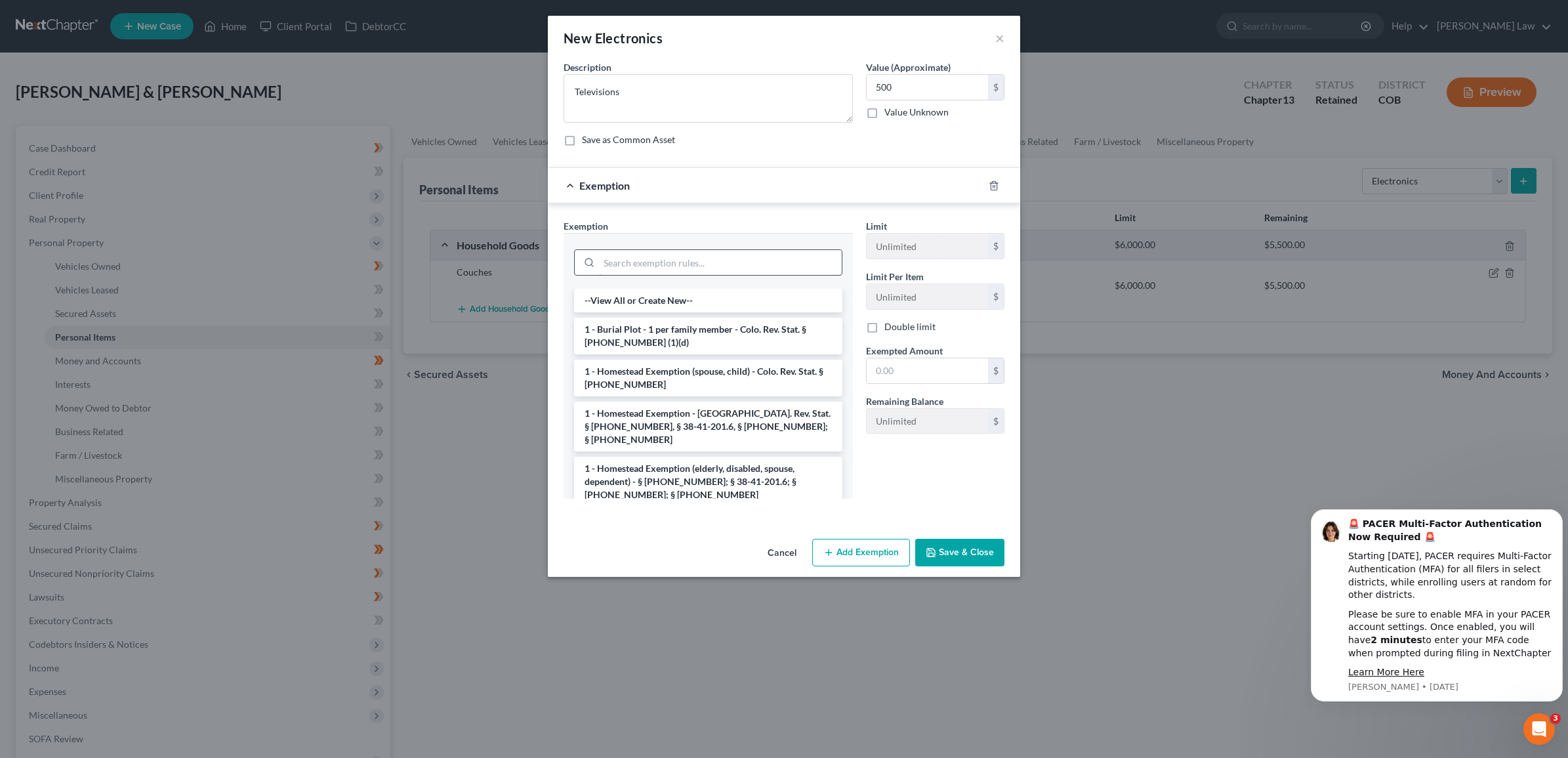
click at [712, 272] on input "search" at bounding box center [720, 263] width 242 height 25
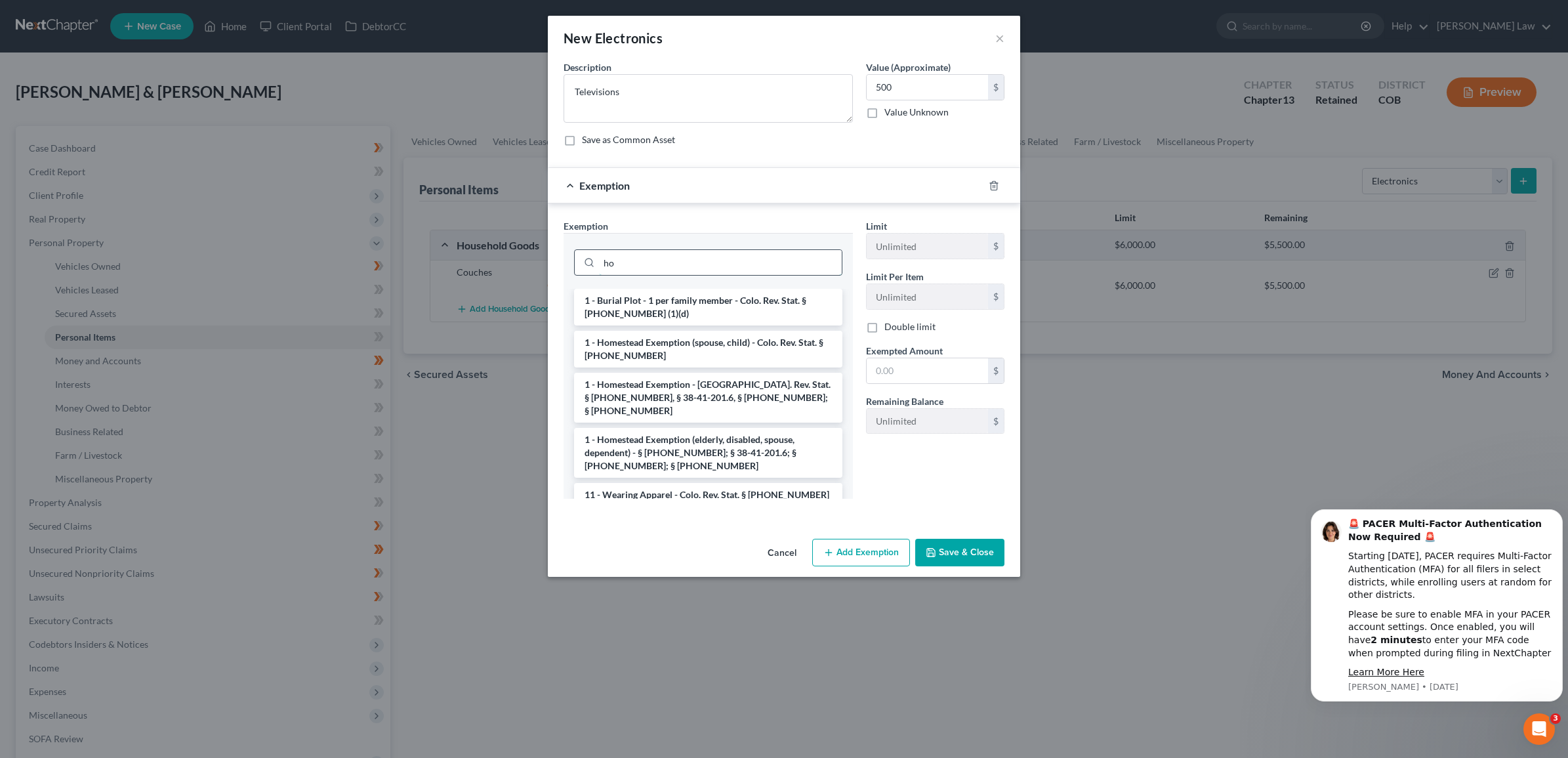
type input "h"
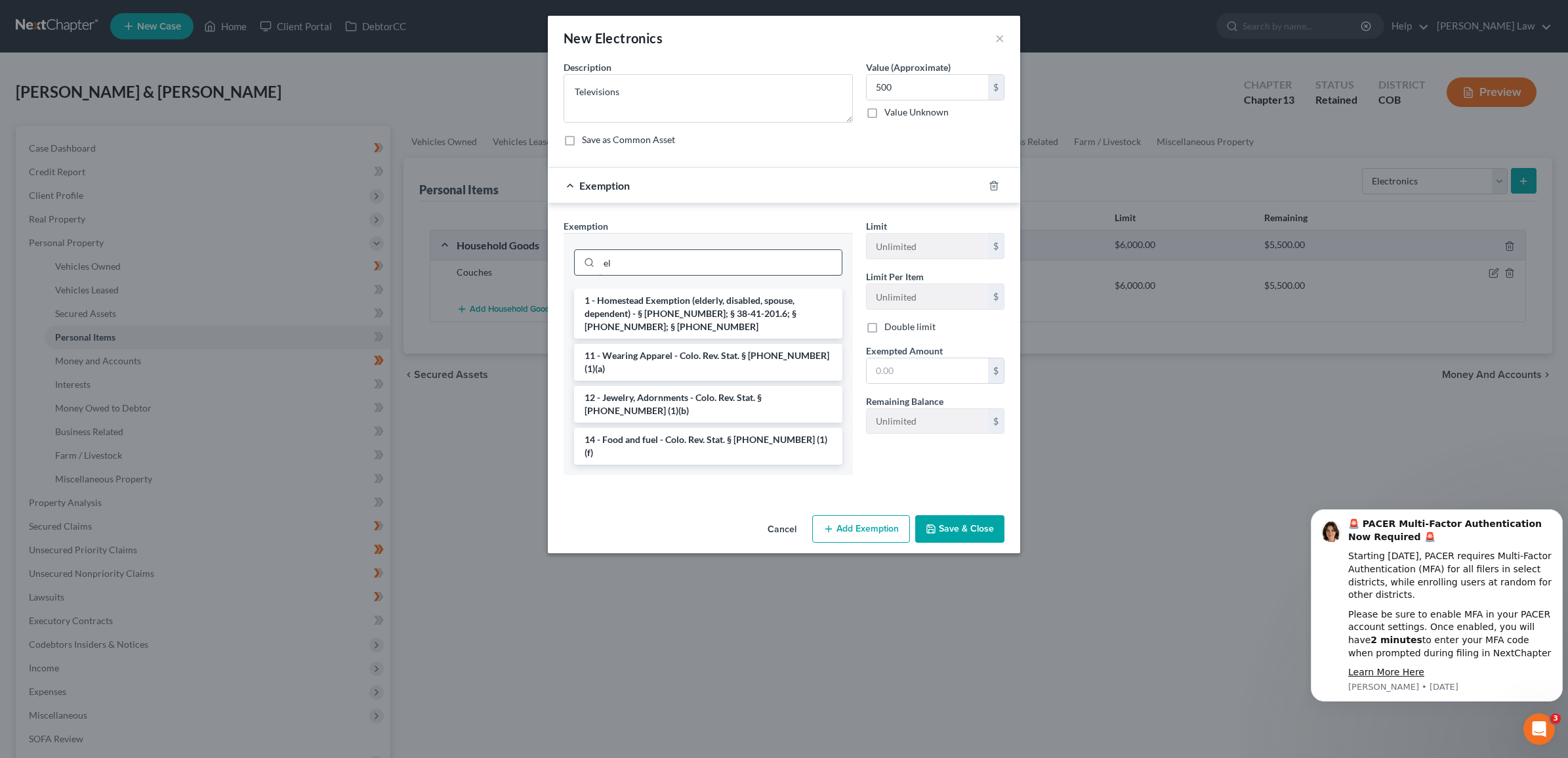
type input "e"
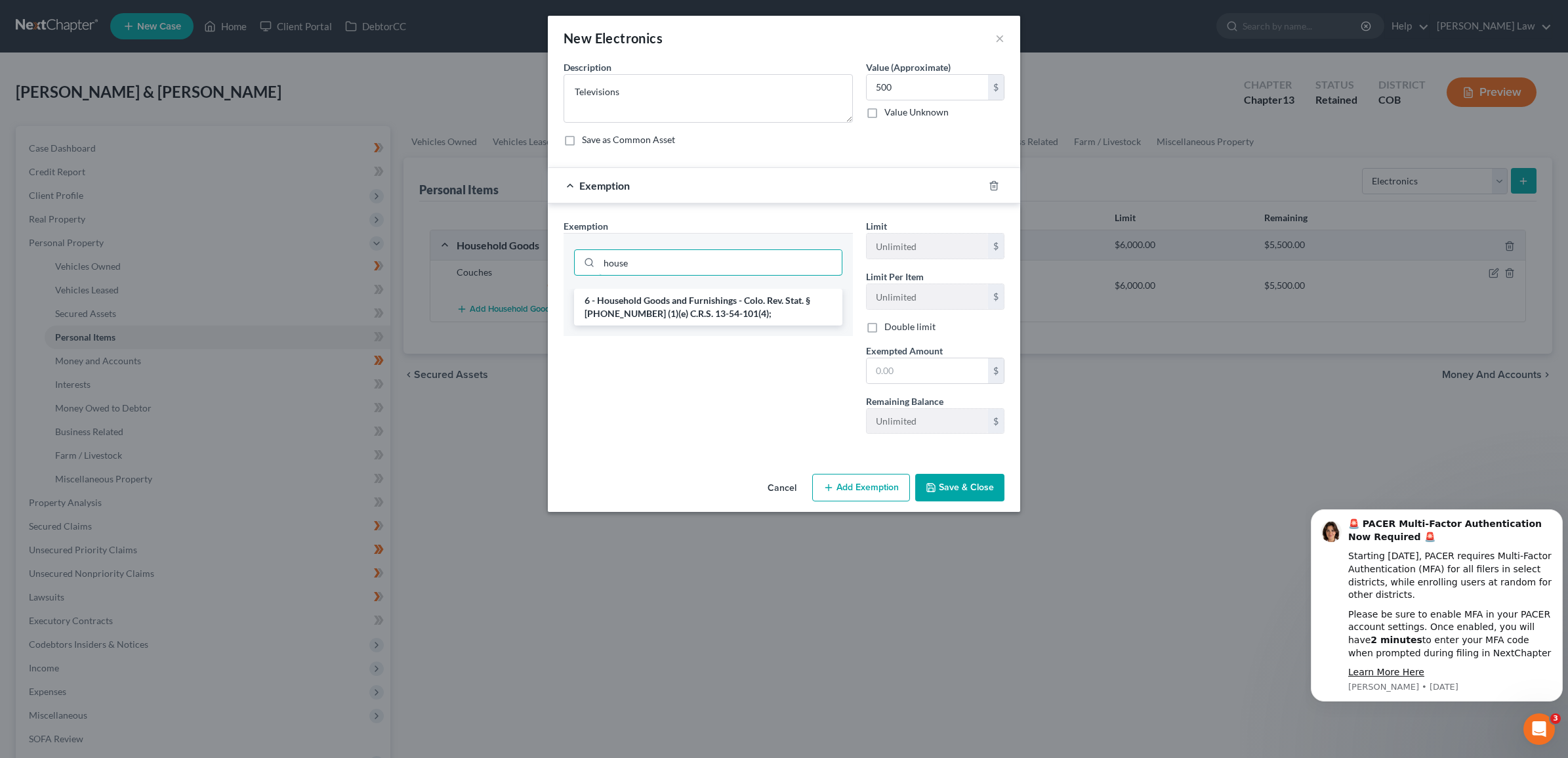
type input "house"
click at [570, 397] on div "Exemption Set must be selected for CA. Exemption * house 6 - Household Goods an…" at bounding box center [708, 332] width 302 height 225
click at [753, 309] on li "6 - Household Goods and Furnishings - Colo. Rev. Stat. § [PHONE_NUMBER] (1)(e) …" at bounding box center [708, 307] width 268 height 37
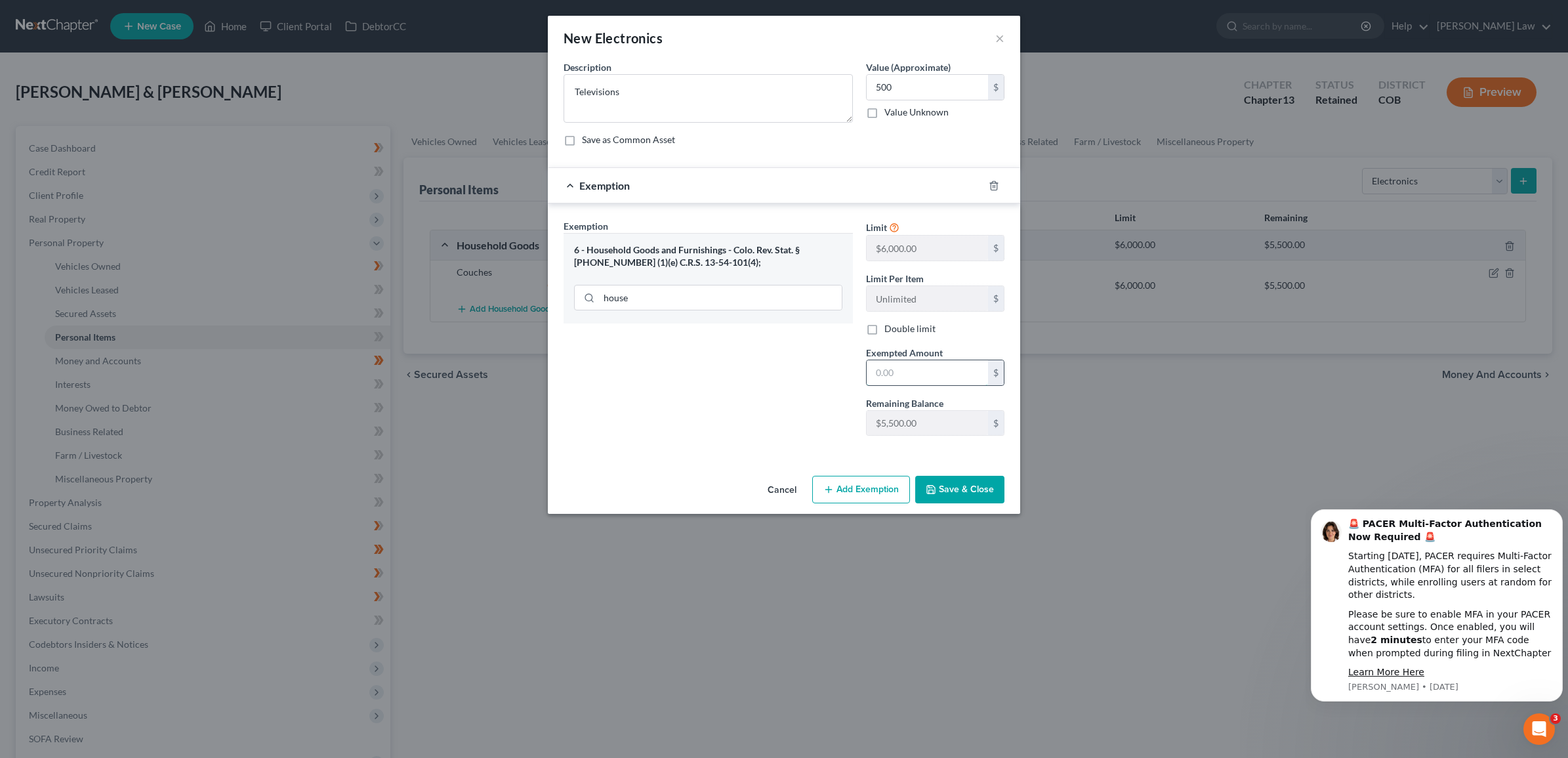
click at [945, 375] on input "text" at bounding box center [927, 372] width 121 height 25
type input "500"
click at [937, 491] on icon "button" at bounding box center [931, 489] width 11 height 11
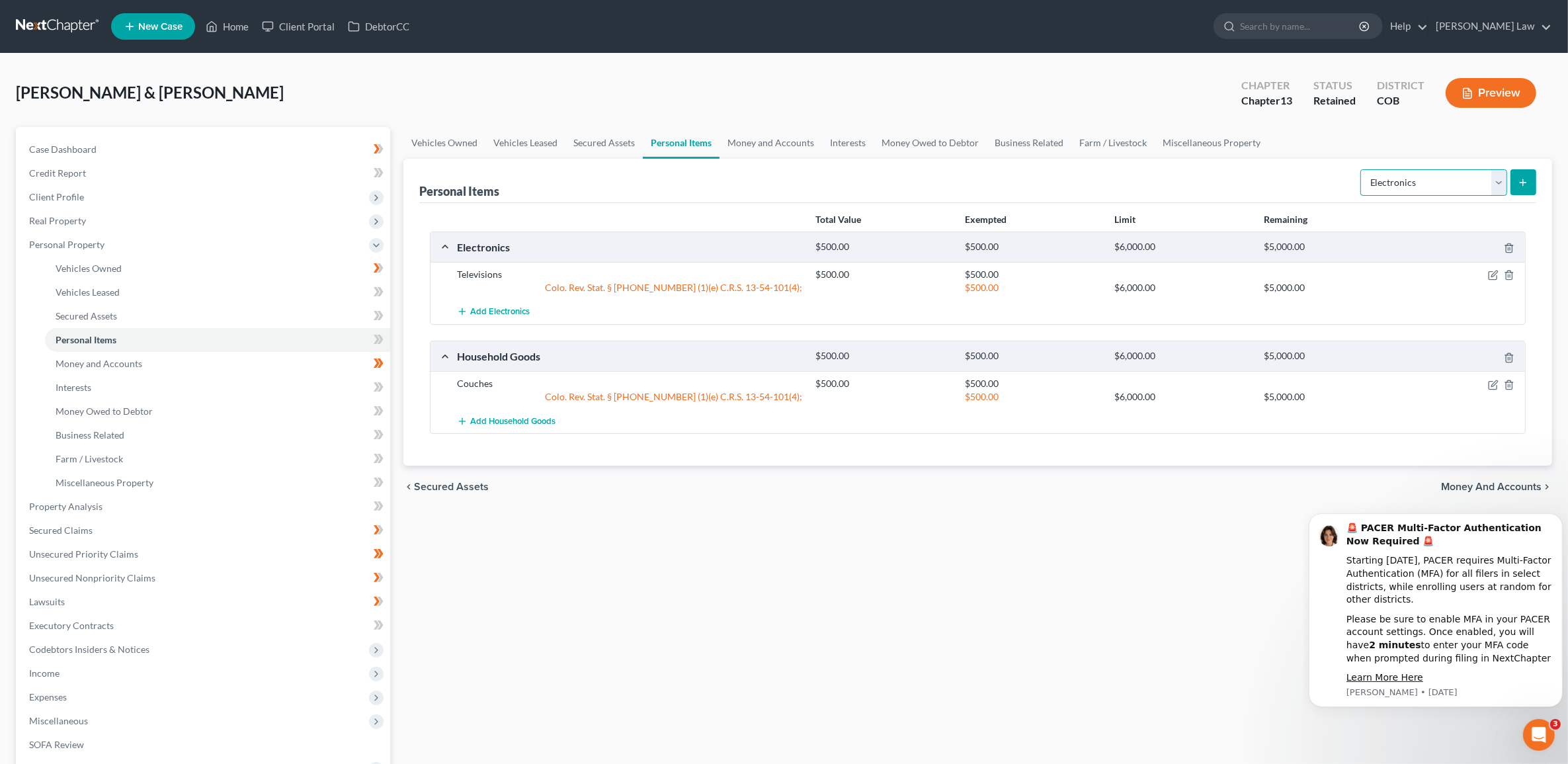
click at [1502, 183] on select "Select Item Type Clothing Collectibles Of Value Electronics Firearms Household …" at bounding box center [1433, 183] width 147 height 27
select select "household_goods"
click at [1361, 169] on select "Select Item Type Clothing Collectibles Of Value Electronics Firearms Household …" at bounding box center [1433, 183] width 147 height 27
click at [1528, 173] on button "submit" at bounding box center [1523, 182] width 26 height 26
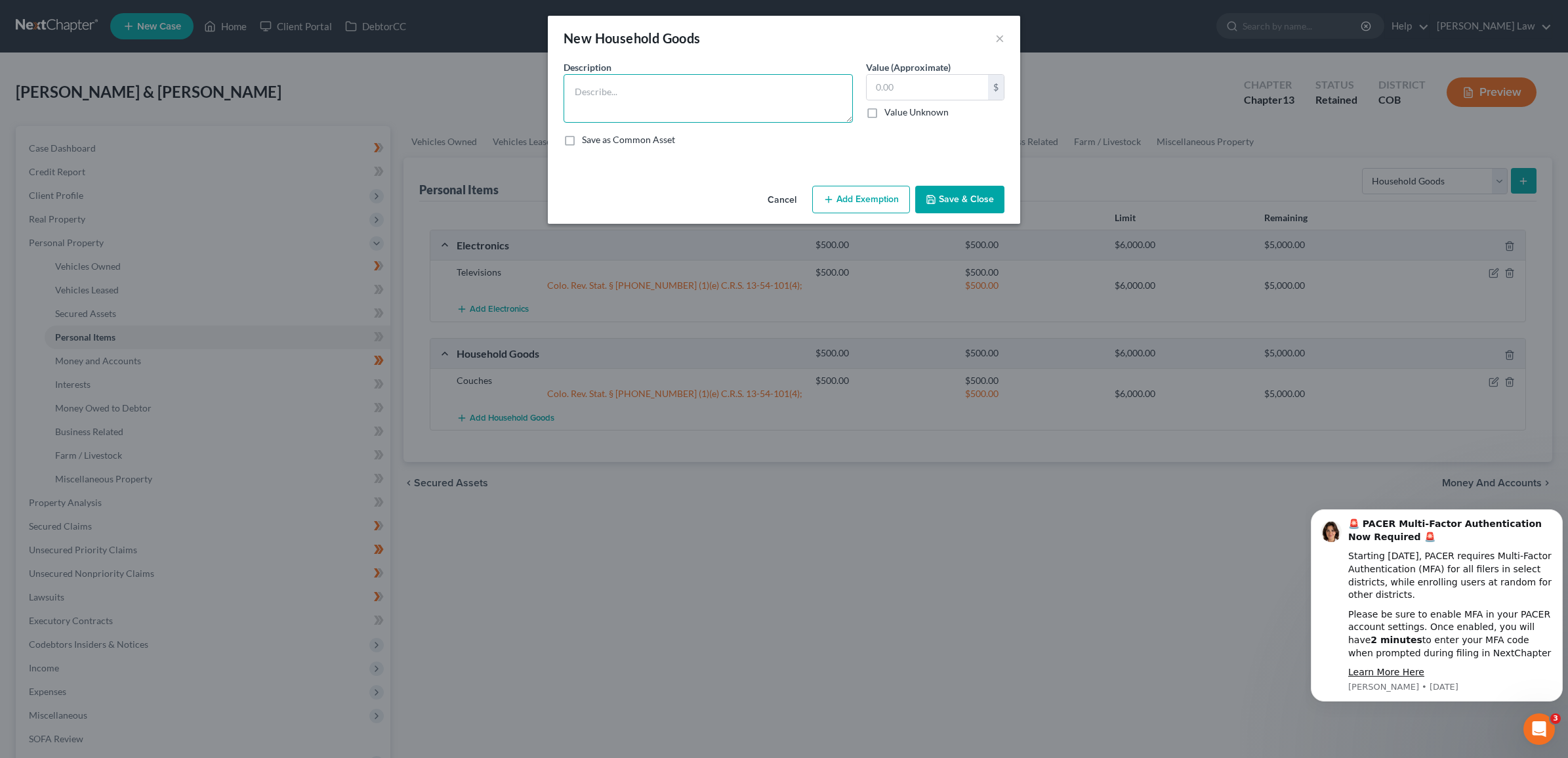
click at [716, 80] on textarea at bounding box center [708, 98] width 289 height 49
type textarea "Refrigerator"
click at [900, 82] on input "text" at bounding box center [927, 88] width 121 height 25
type input "700"
click at [850, 204] on button "Add Exemption" at bounding box center [860, 199] width 98 height 27
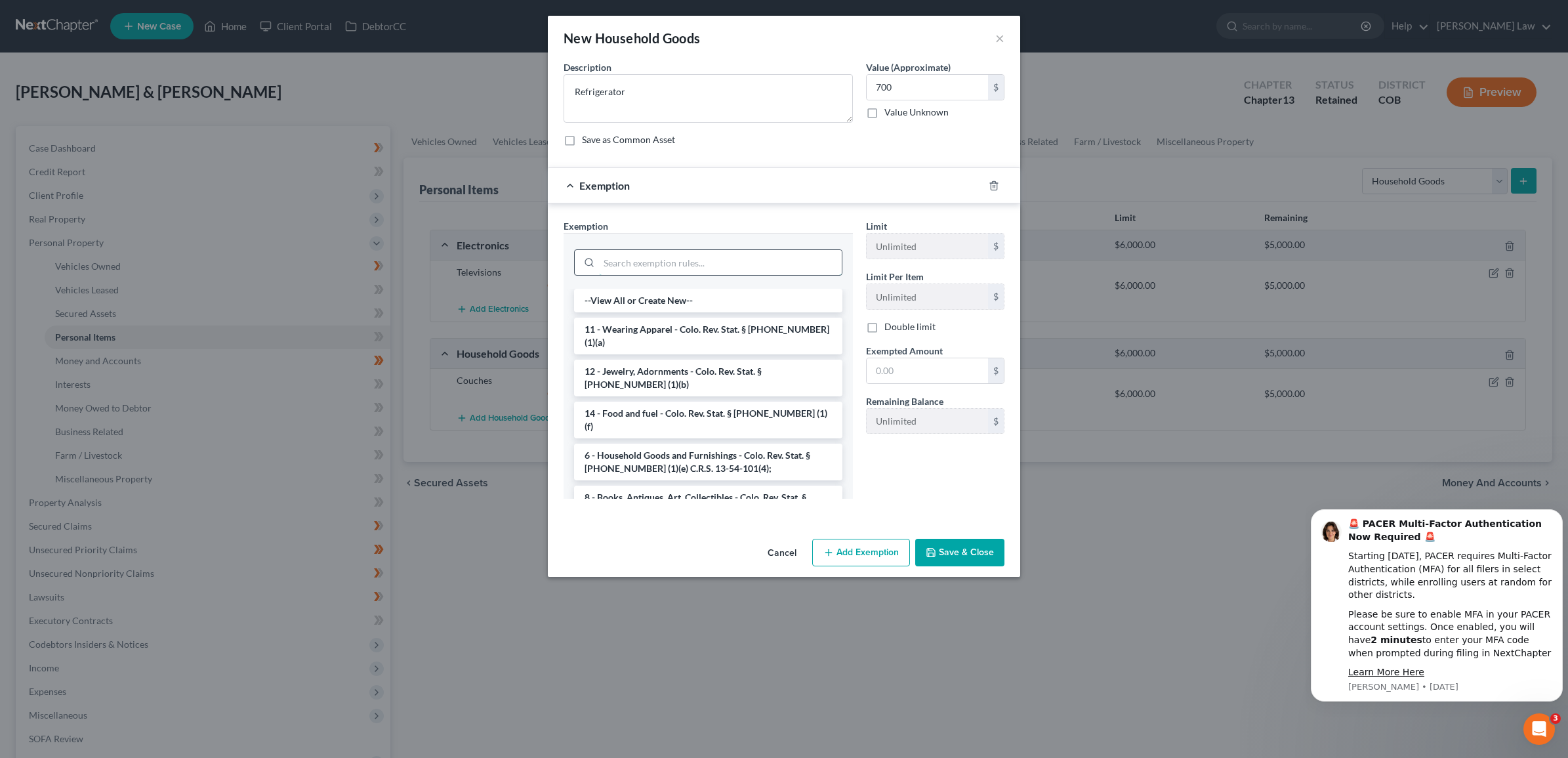
click at [675, 267] on input "search" at bounding box center [720, 263] width 242 height 25
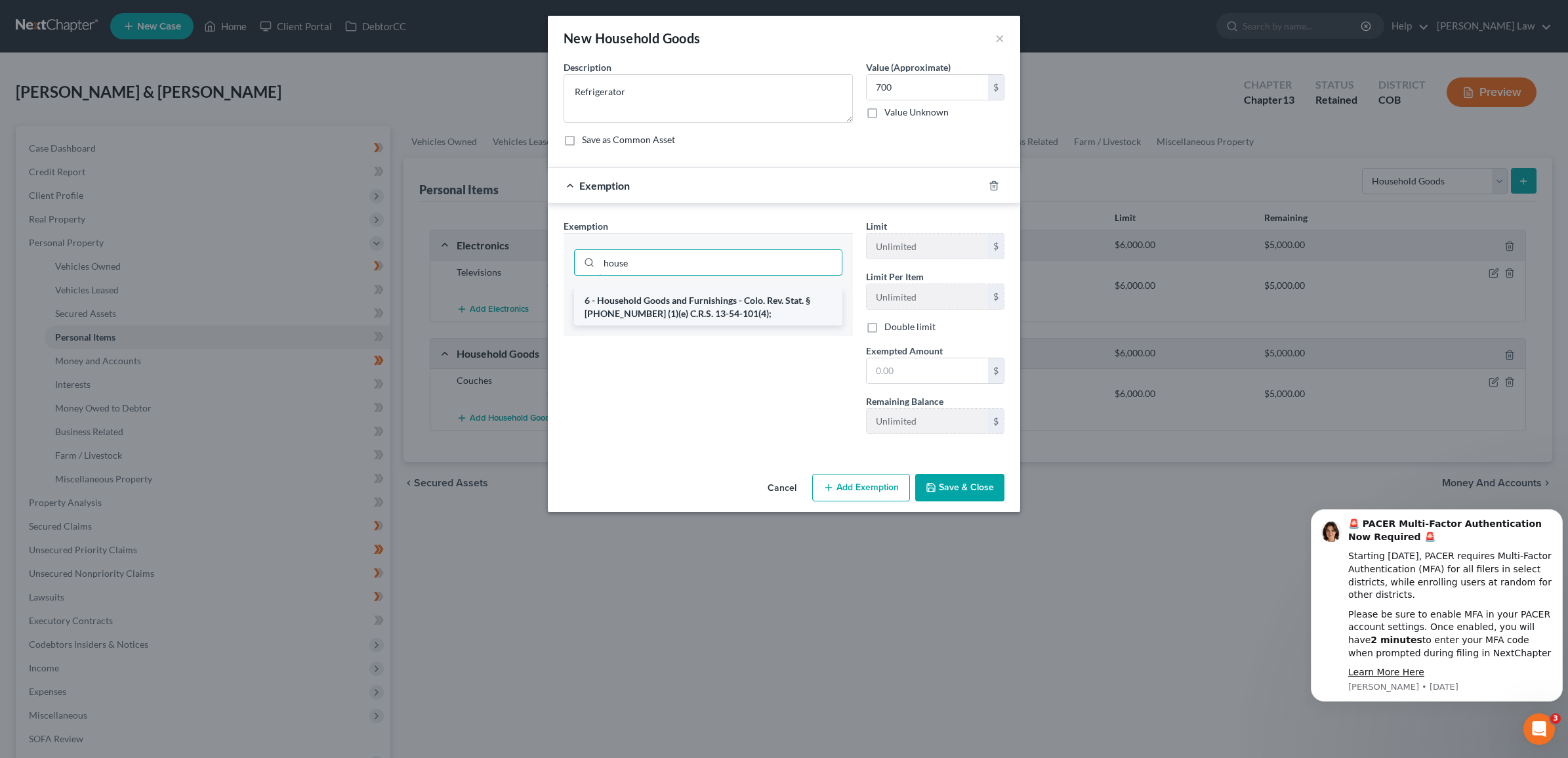
type input "house"
click at [615, 307] on li "6 - Household Goods and Furnishings - Colo. Rev. Stat. § [PHONE_NUMBER] (1)(e) …" at bounding box center [708, 307] width 268 height 37
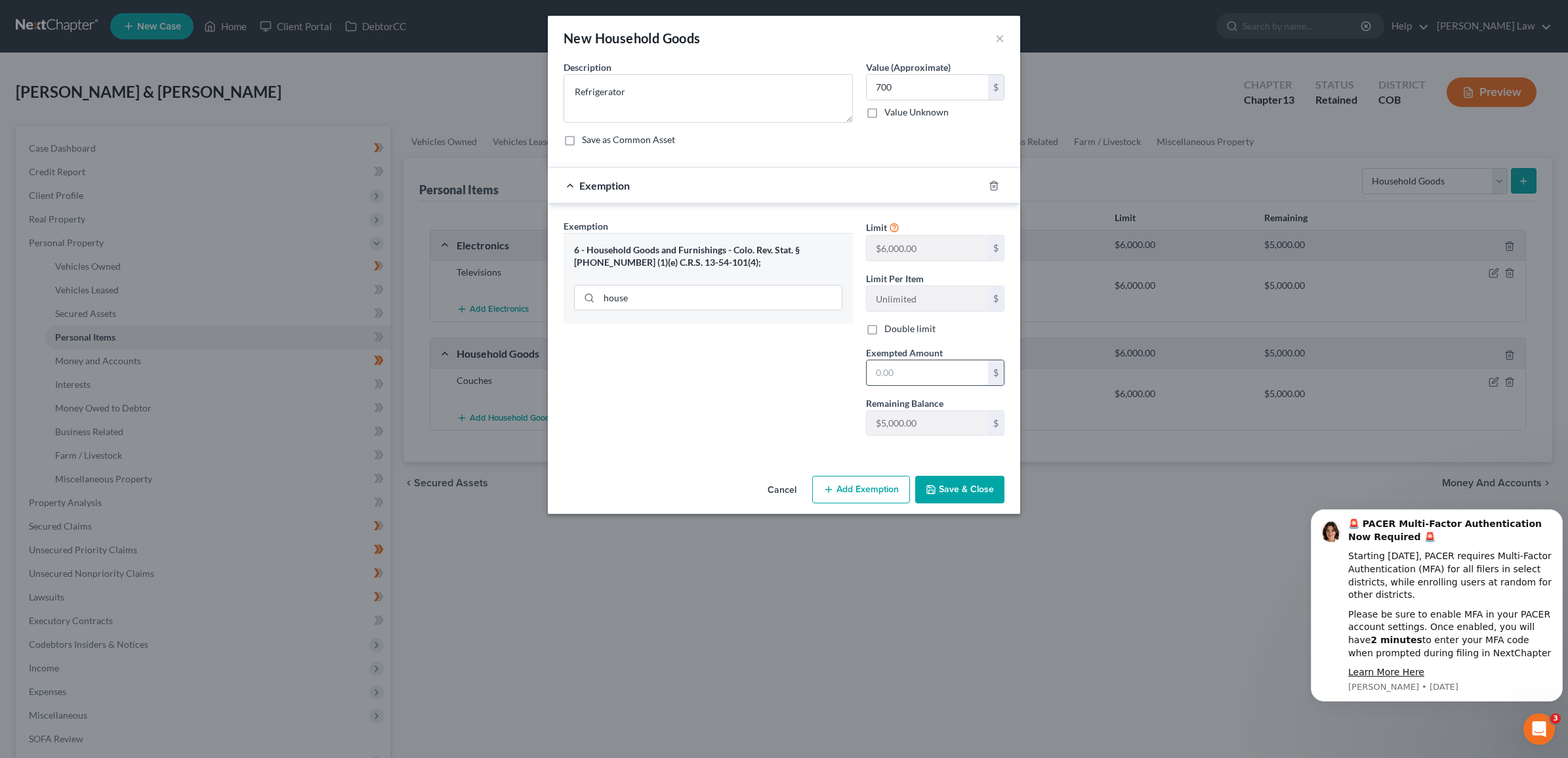
click at [910, 367] on input "text" at bounding box center [927, 372] width 121 height 25
type input "700"
click at [948, 494] on button "Save & Close" at bounding box center [960, 489] width 89 height 27
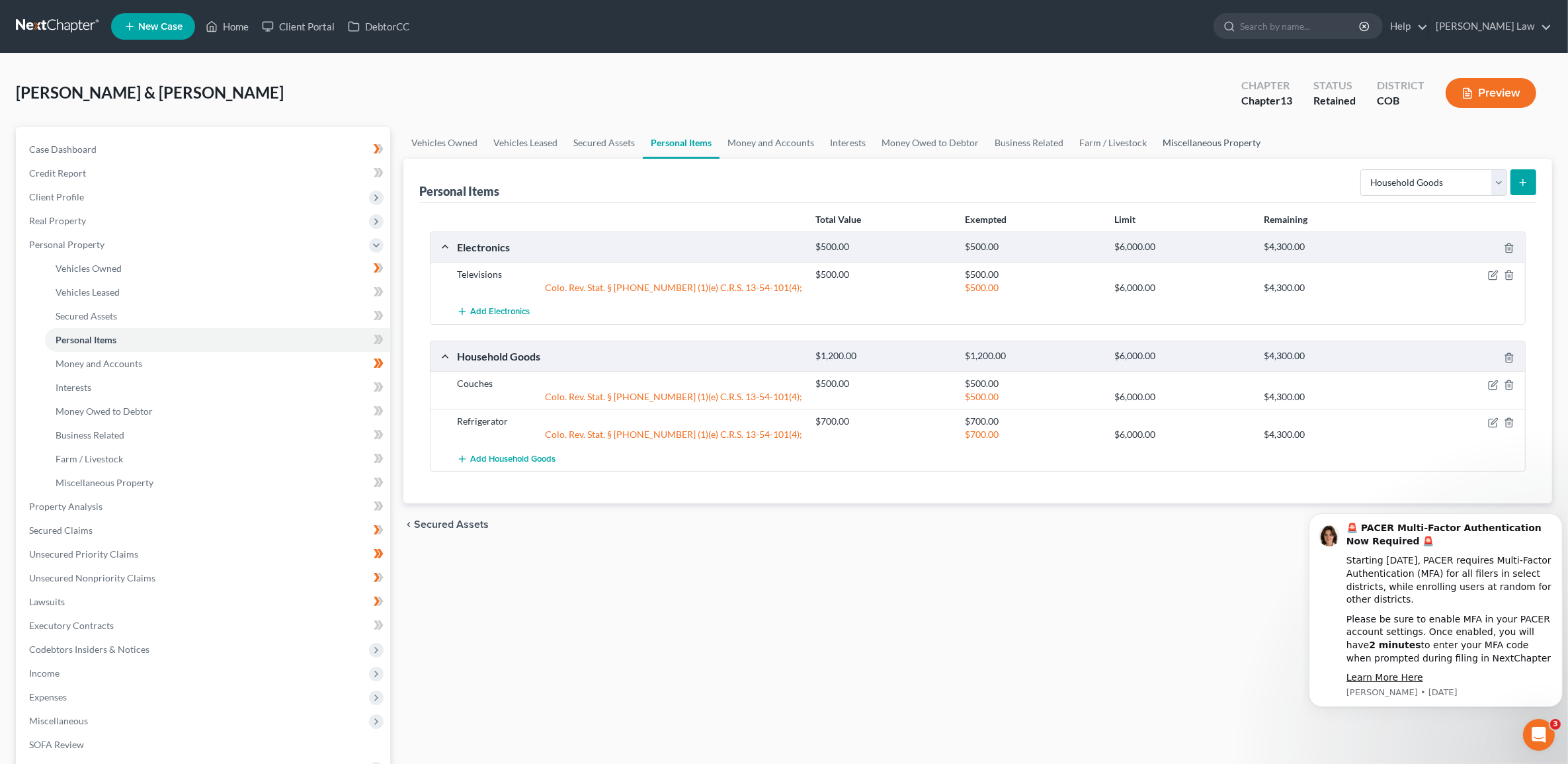
click at [1205, 147] on link "Miscellaneous Property" at bounding box center [1211, 143] width 114 height 32
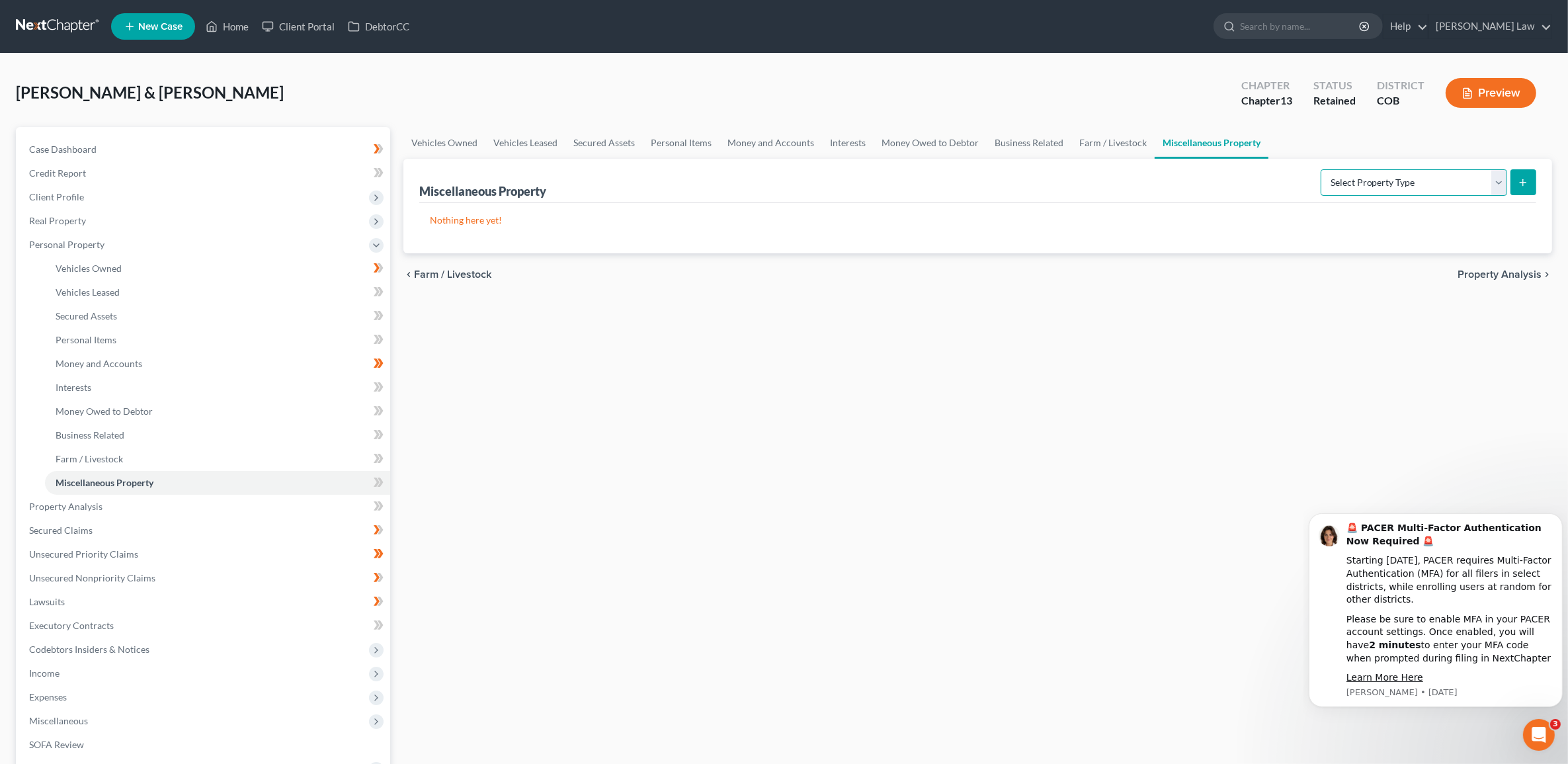
click at [1498, 183] on select "Select Property Type Assigned for Creditor Benefit [DATE] Holding for Another N…" at bounding box center [1413, 183] width 186 height 27
click at [693, 145] on link "Personal Items" at bounding box center [681, 143] width 77 height 32
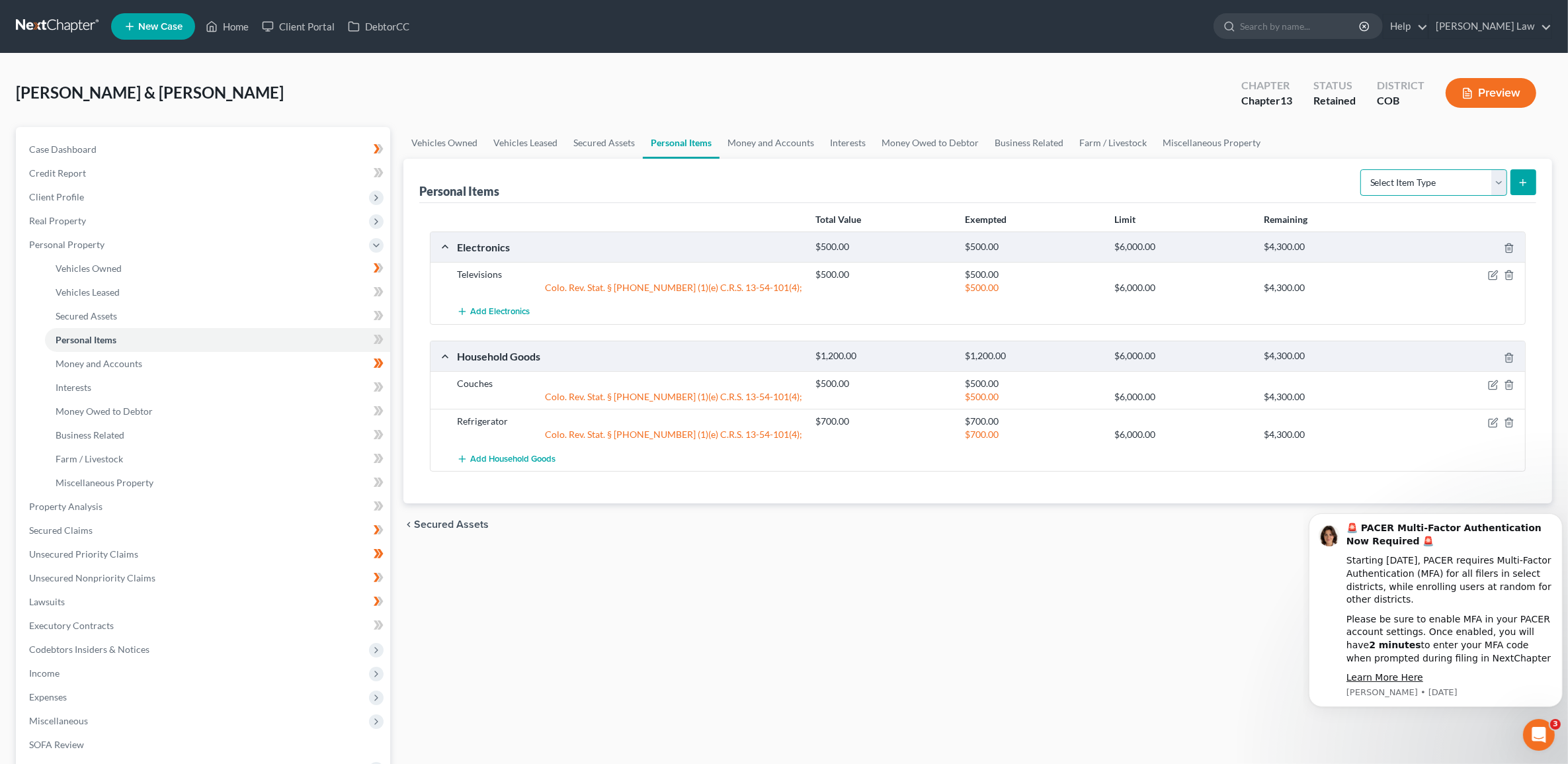
click at [1499, 182] on select "Select Item Type Clothing Collectibles Of Value Electronics Firearms Household …" at bounding box center [1433, 183] width 147 height 27
select select "sports_and_hobby_equipment"
click at [1361, 169] on select "Select Item Type Clothing Collectibles Of Value Electronics Firearms Household …" at bounding box center [1433, 183] width 147 height 27
click at [1525, 183] on line "submit" at bounding box center [1523, 183] width 6 height 0
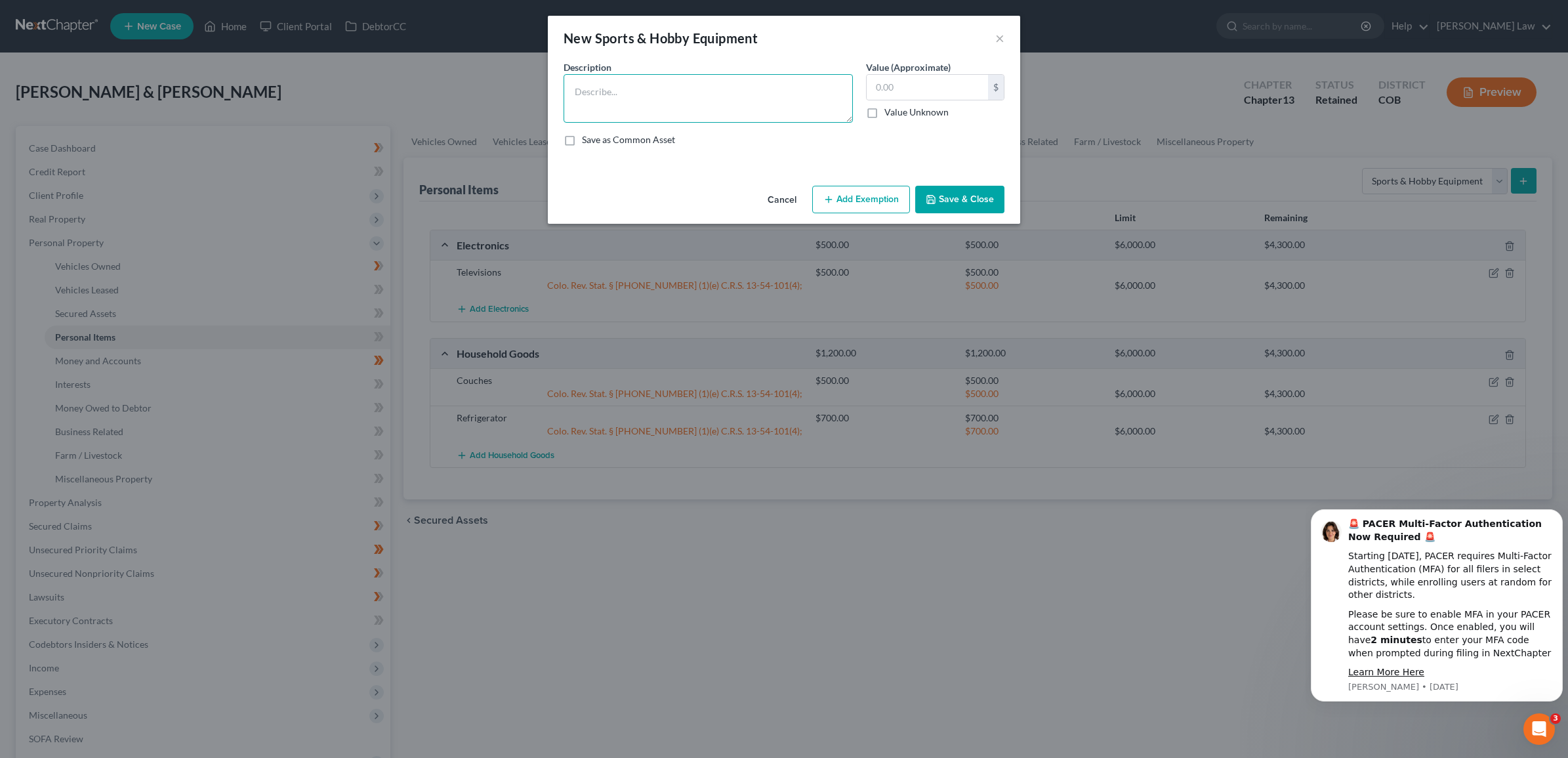
click at [713, 103] on textarea at bounding box center [708, 98] width 289 height 49
type textarea "Workout equipment"
type input "400"
click at [883, 195] on button "Add Exemption" at bounding box center [860, 199] width 98 height 27
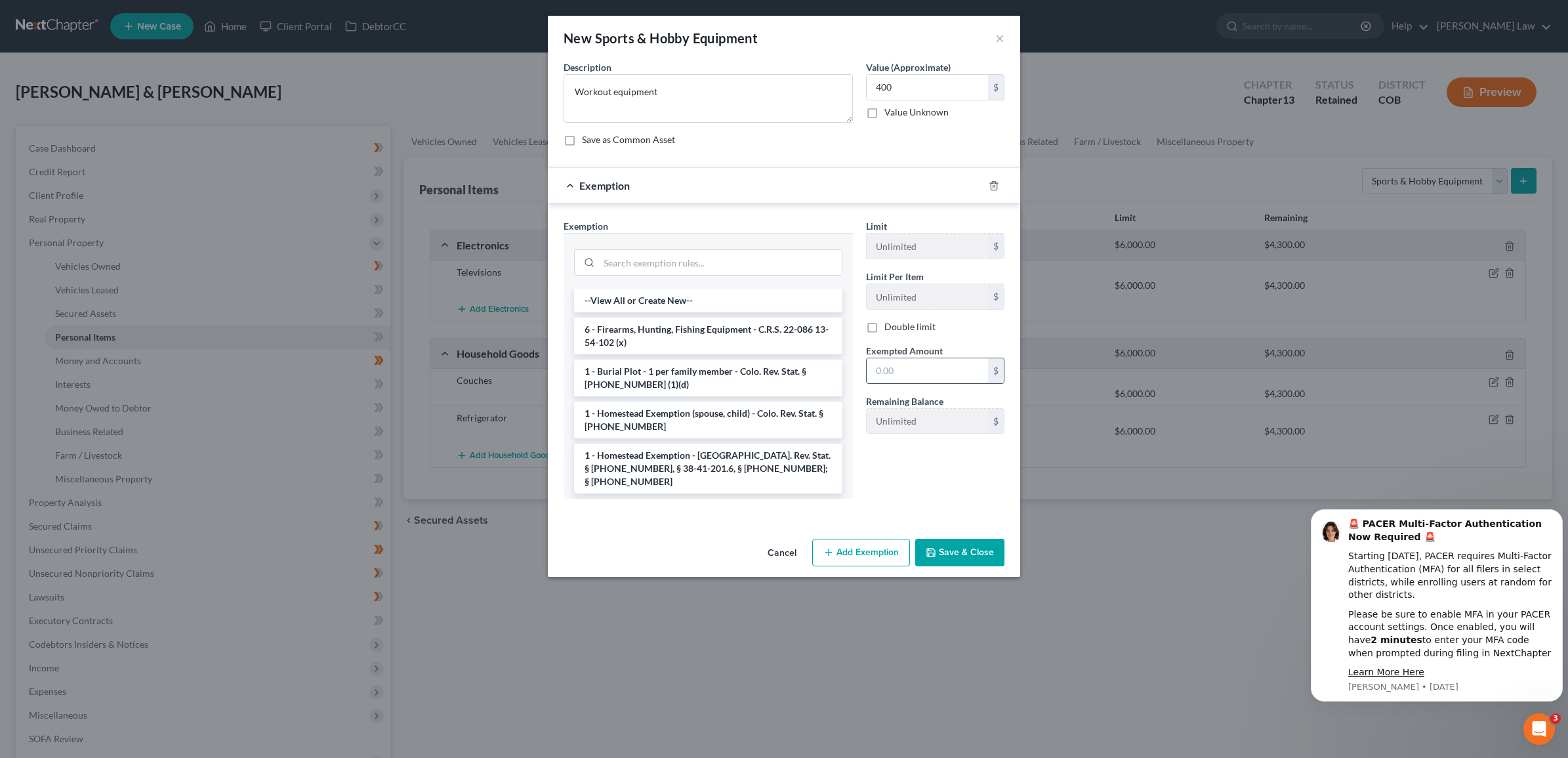
click at [929, 364] on input "text" at bounding box center [927, 371] width 121 height 25
click at [692, 254] on input "search" at bounding box center [720, 263] width 242 height 25
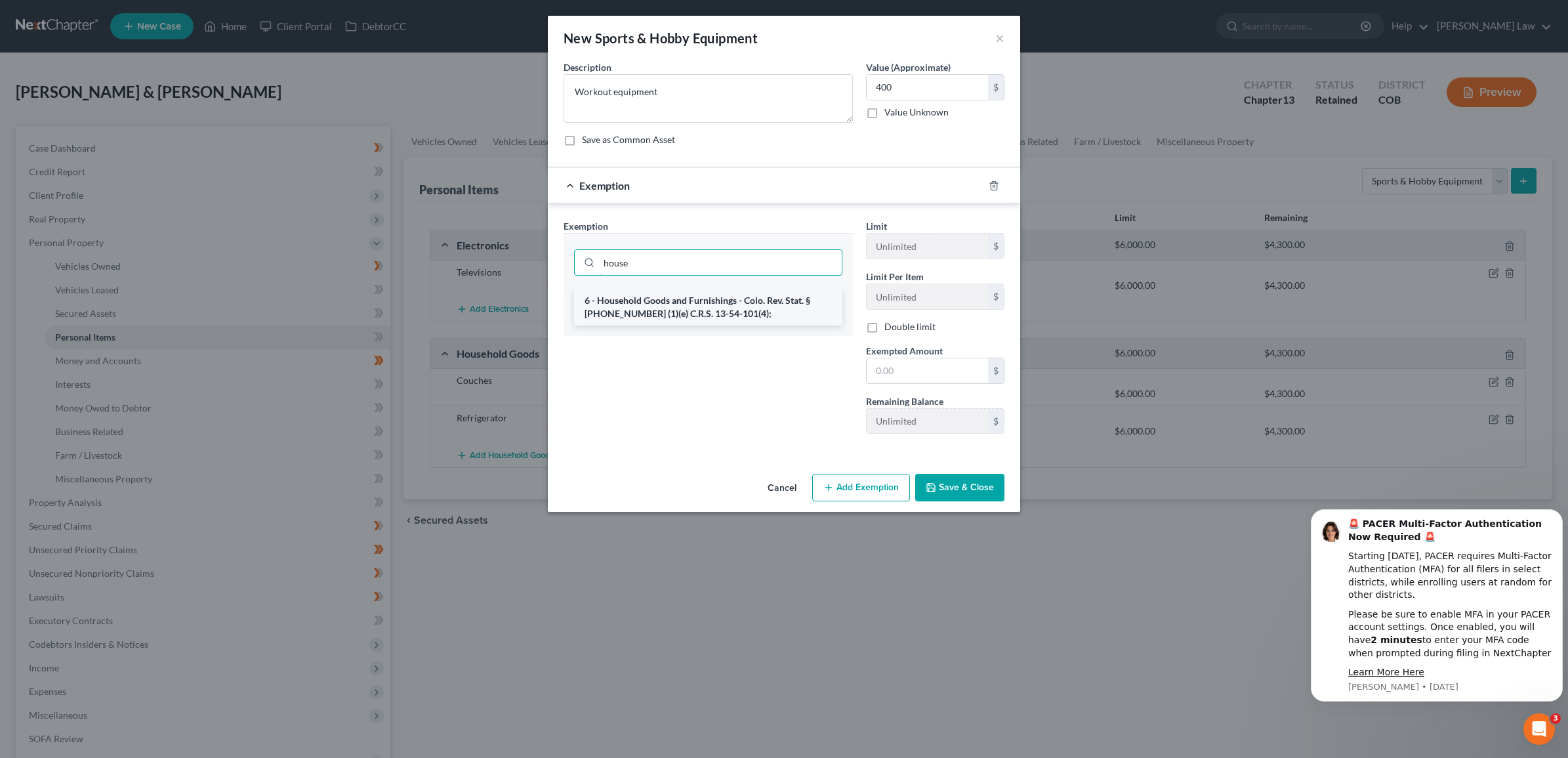
type input "house"
click at [608, 309] on li "6 - Household Goods and Furnishings - Colo. Rev. Stat. § [PHONE_NUMBER] (1)(e) …" at bounding box center [708, 307] width 268 height 37
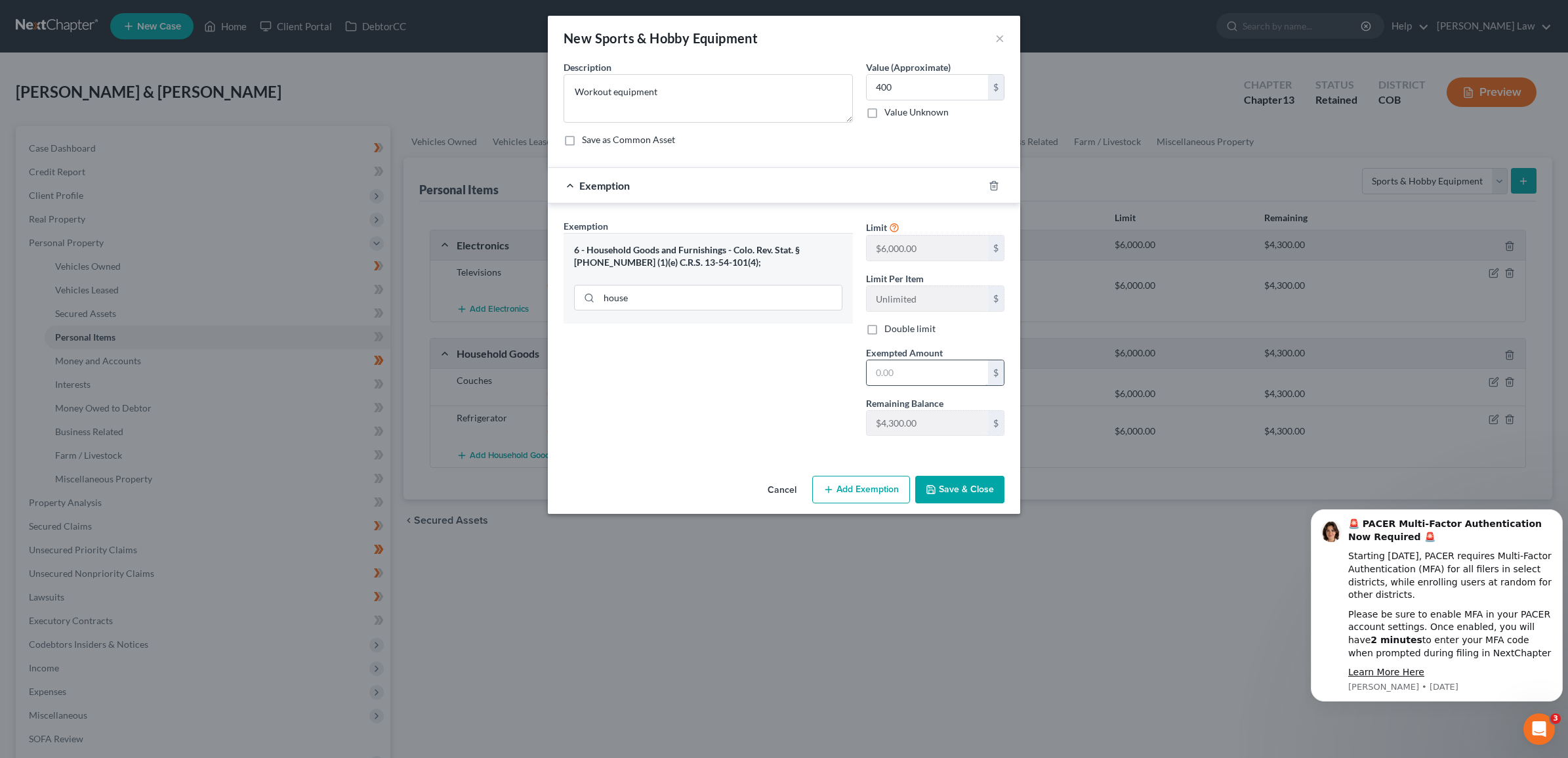
click at [899, 374] on input "text" at bounding box center [927, 372] width 121 height 25
type input "400"
click at [961, 497] on button "Save & Close" at bounding box center [960, 489] width 89 height 27
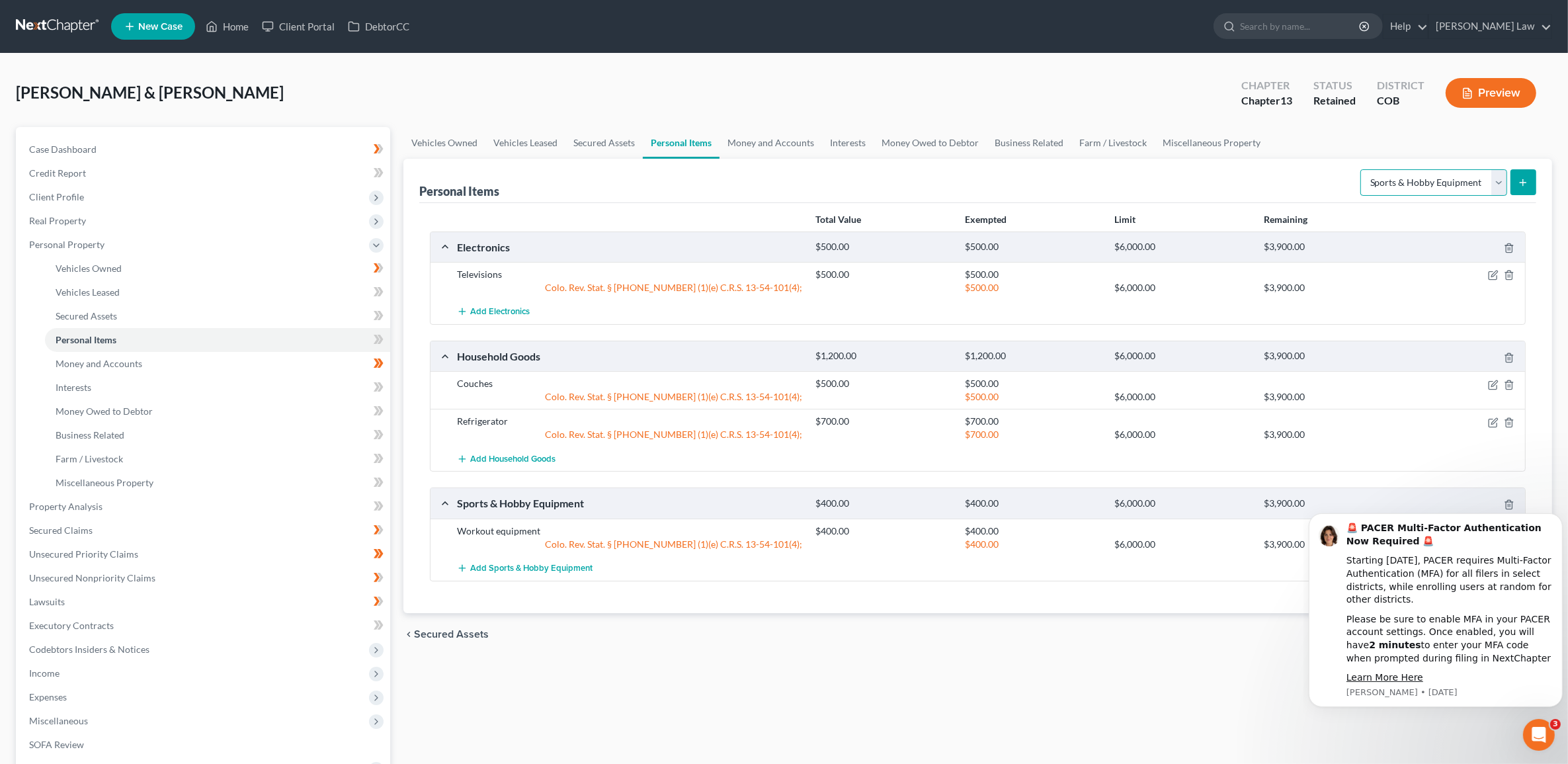
click at [1502, 185] on select "Select Item Type Clothing Collectibles Of Value Electronics Firearms Household …" at bounding box center [1433, 183] width 147 height 27
select select "household_goods"
click at [1361, 169] on select "Select Item Type Clothing Collectibles Of Value Electronics Firearms Household …" at bounding box center [1433, 183] width 147 height 27
click at [1530, 185] on button "submit" at bounding box center [1523, 182] width 26 height 26
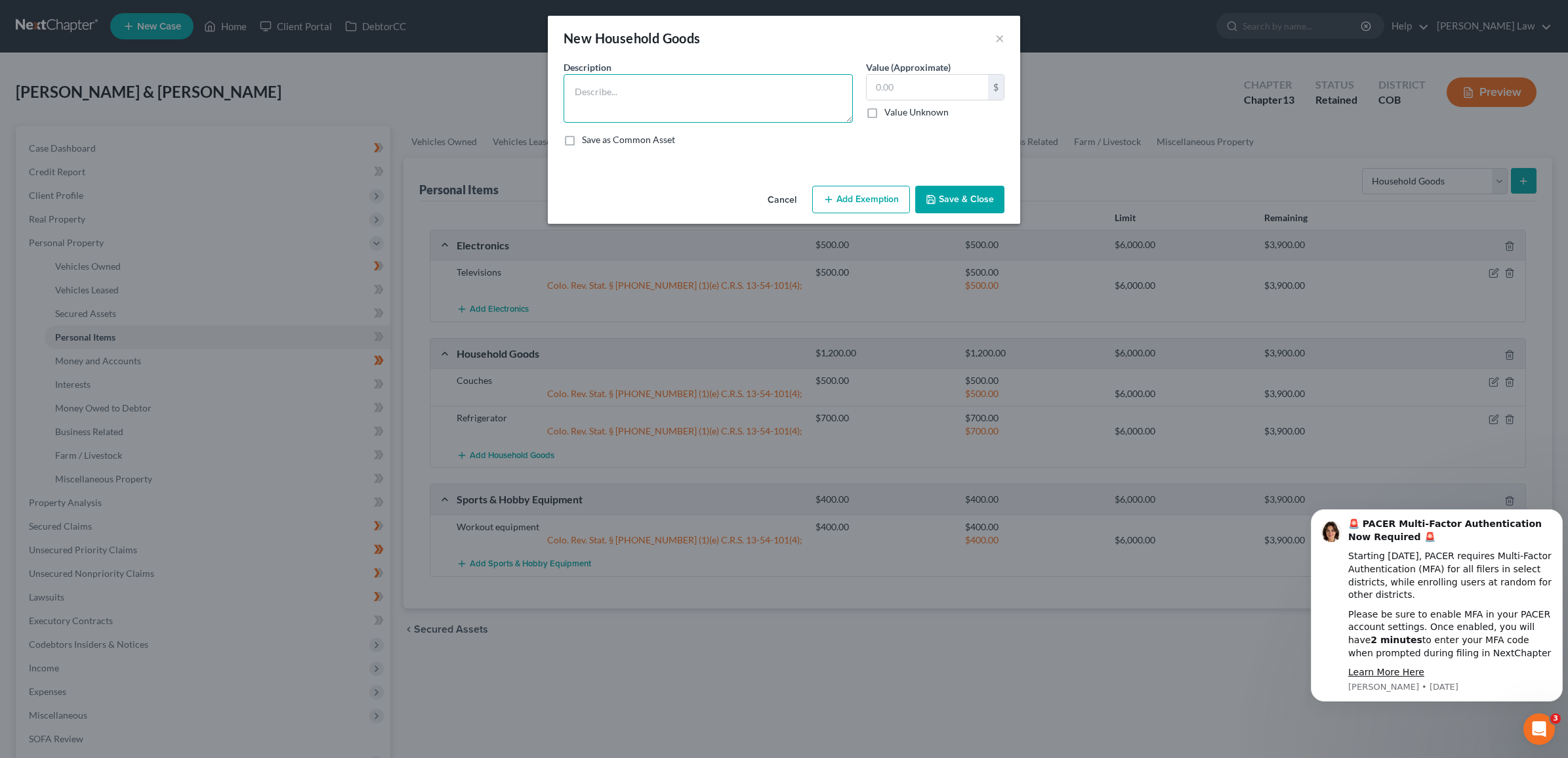
click at [692, 107] on textarea at bounding box center [708, 98] width 289 height 49
type textarea "Kitchenware"
type input "200"
click at [868, 204] on button "Add Exemption" at bounding box center [860, 199] width 98 height 27
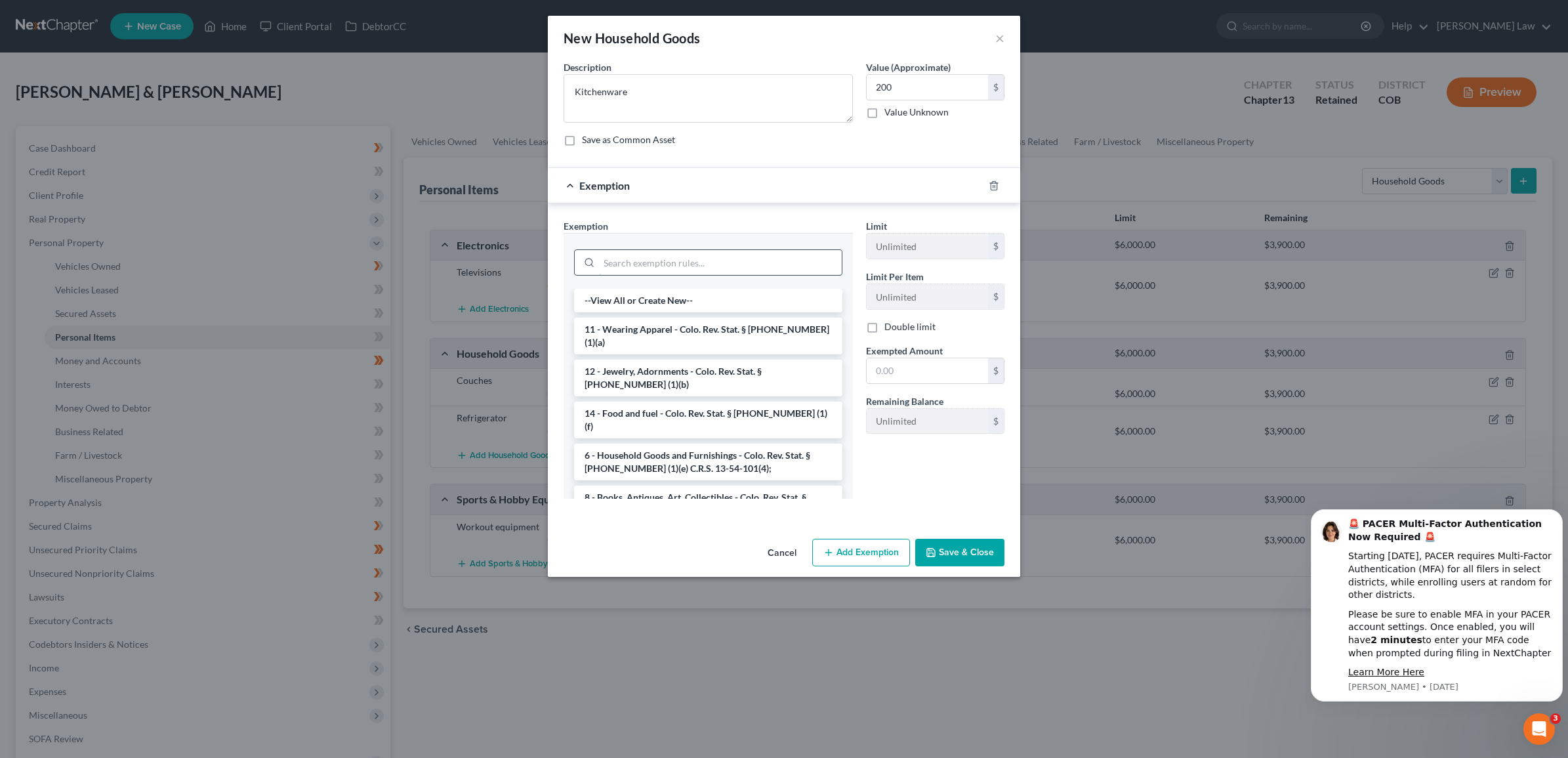
click at [742, 263] on input "search" at bounding box center [720, 263] width 242 height 25
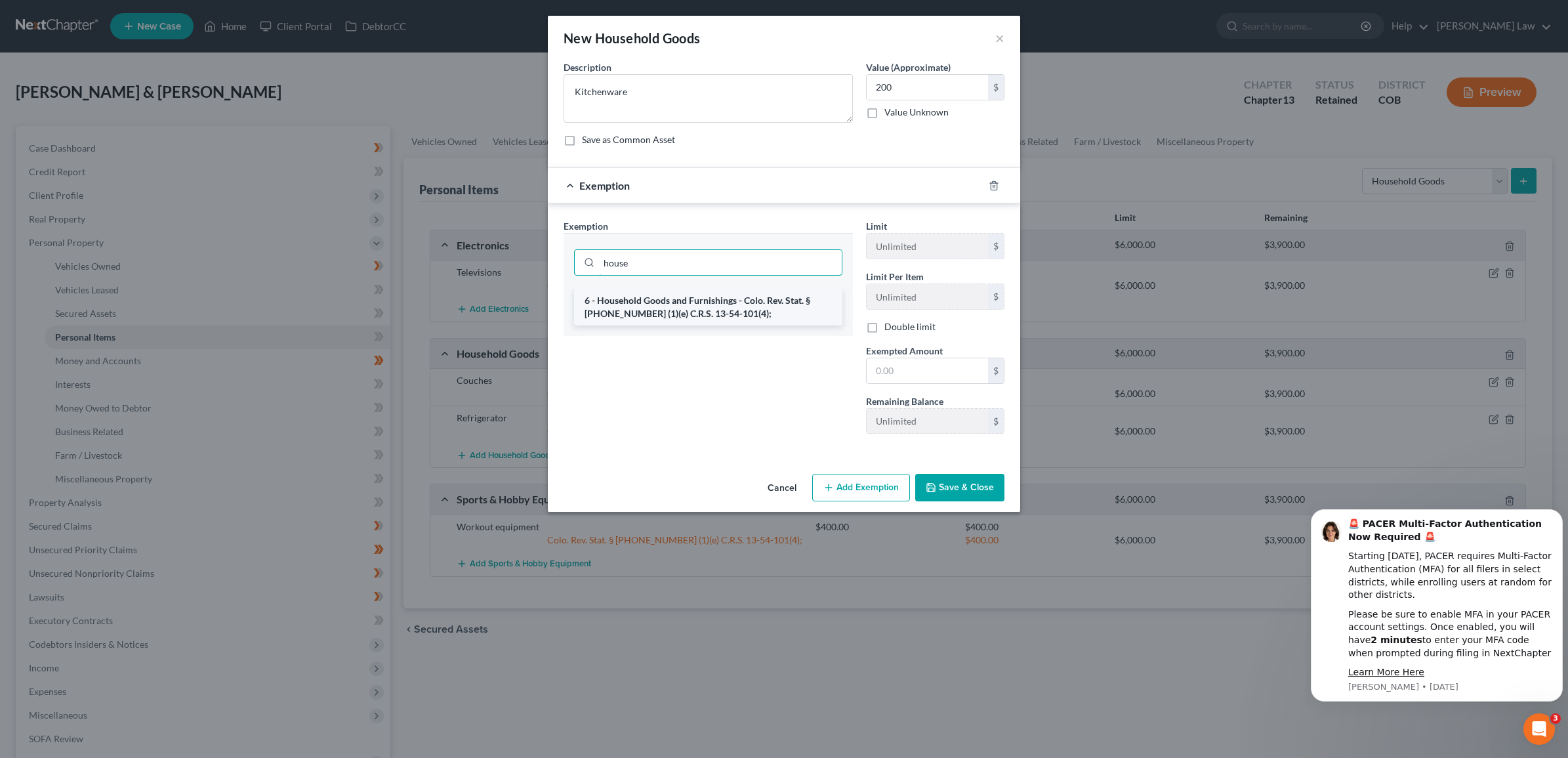
type input "house"
click at [606, 297] on li "6 - Household Goods and Furnishings - Colo. Rev. Stat. § [PHONE_NUMBER] (1)(e) …" at bounding box center [708, 307] width 268 height 37
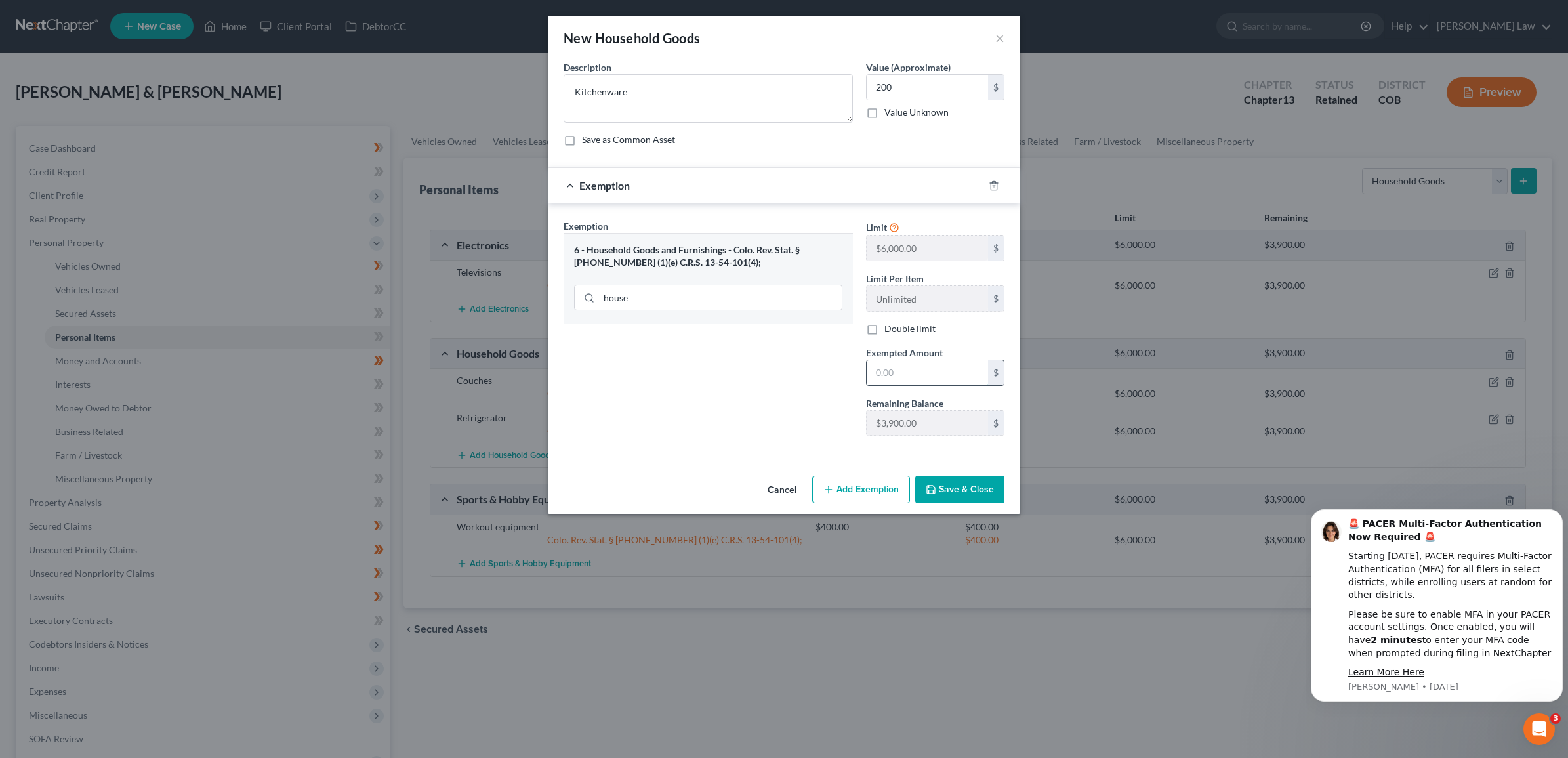
click at [900, 363] on input "text" at bounding box center [927, 372] width 121 height 25
type input "200"
click at [983, 491] on button "Save & Close" at bounding box center [960, 489] width 89 height 27
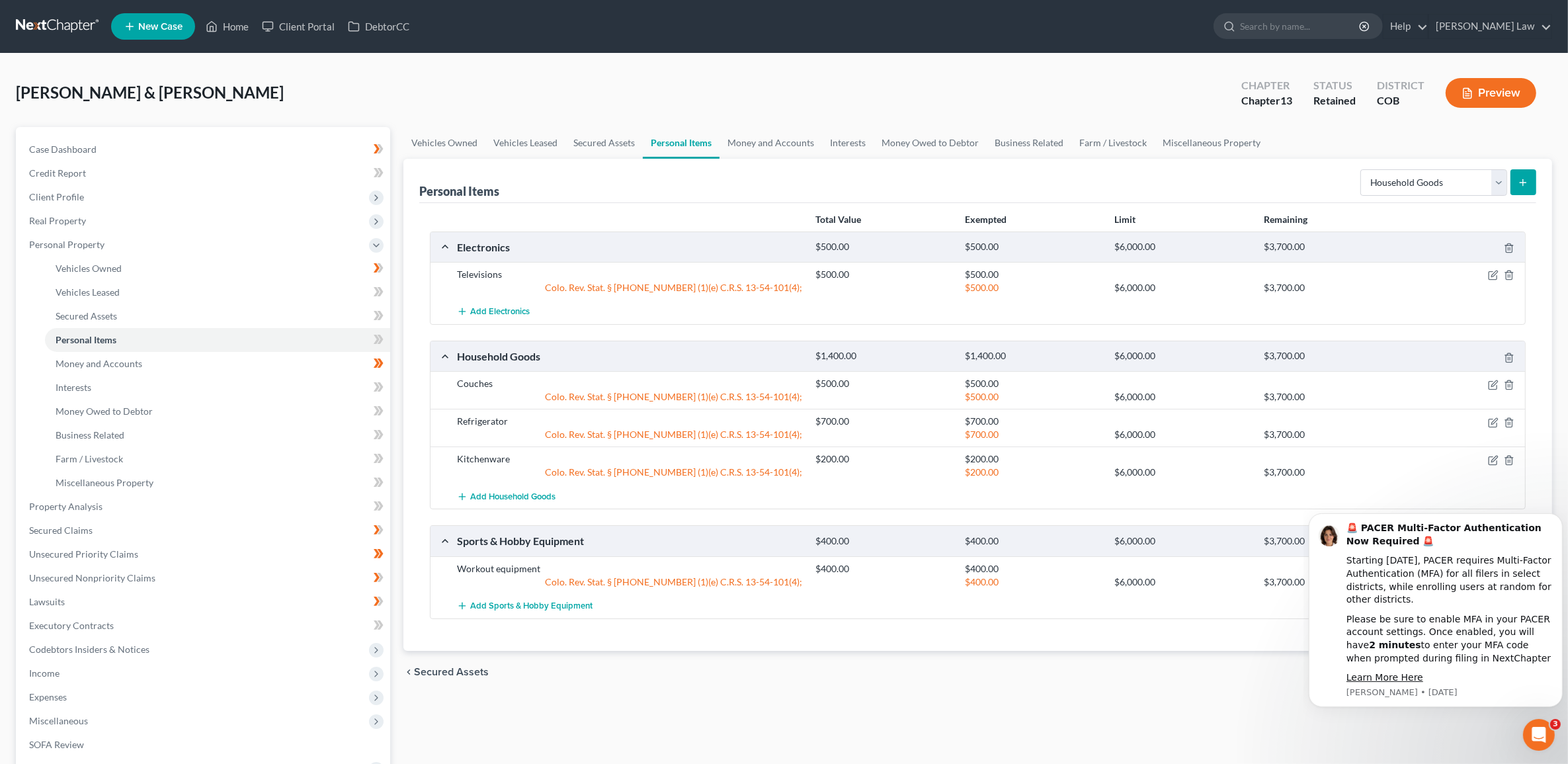
click at [1509, 188] on form "Select Item Type Clothing Collectibles Of Value Electronics Firearms Household …" at bounding box center [1448, 183] width 176 height 27
click at [1506, 188] on select "Select Item Type Clothing Collectibles Of Value Electronics Firearms Household …" at bounding box center [1433, 183] width 147 height 27
select select "clothing"
click at [1361, 169] on select "Select Item Type Clothing Collectibles Of Value Electronics Firearms Household …" at bounding box center [1433, 183] width 147 height 27
click at [1528, 177] on icon "submit" at bounding box center [1523, 183] width 11 height 11
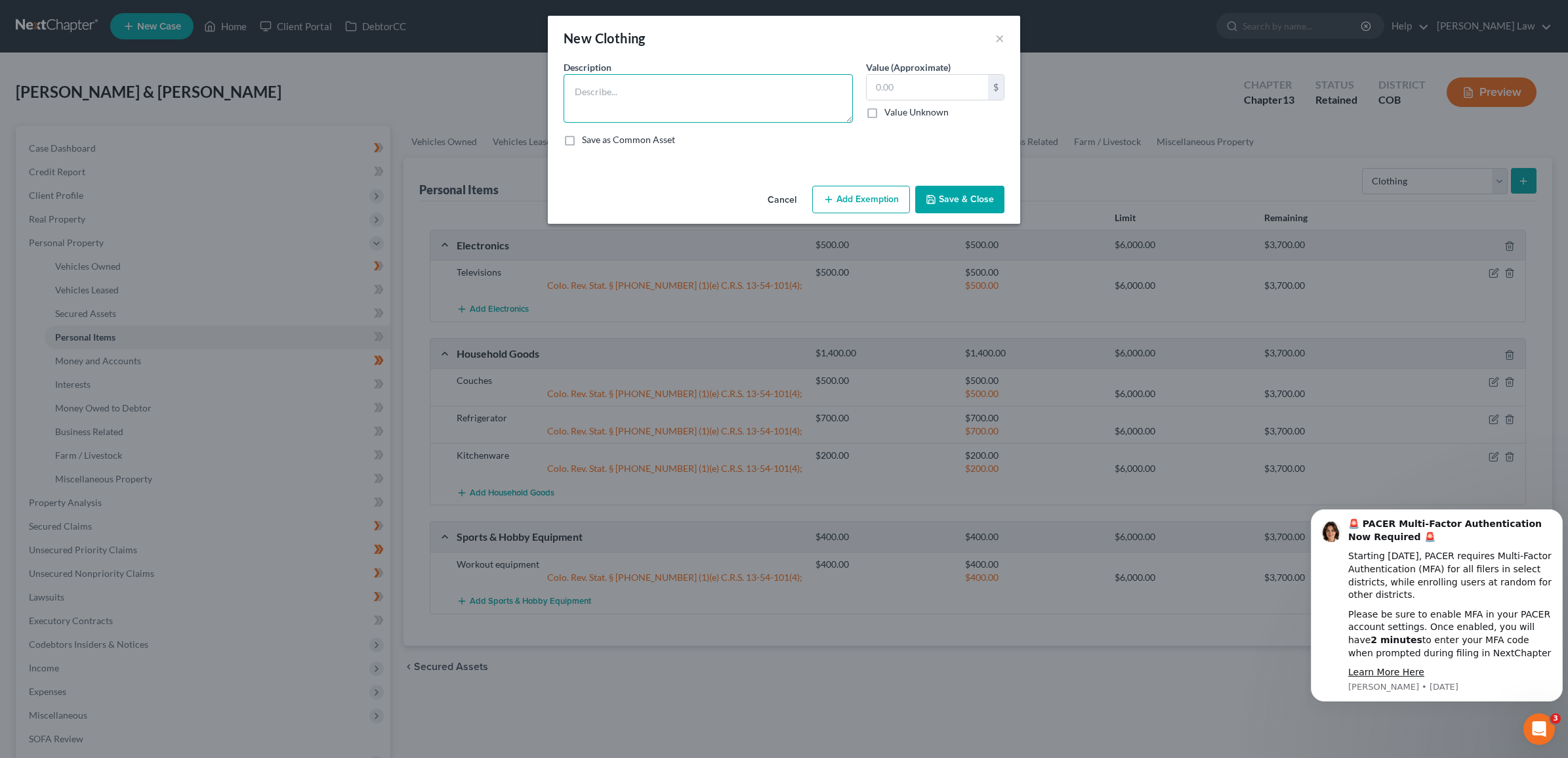
click at [745, 93] on textarea at bounding box center [708, 98] width 289 height 49
drag, startPoint x: 672, startPoint y: 99, endPoint x: 484, endPoint y: 80, distance: 189.0
click at [484, 80] on div "New Clothing × An exemption set must first be selected from the Filing Informat…" at bounding box center [784, 379] width 1568 height 758
type textarea "Clothing"
type input "0"
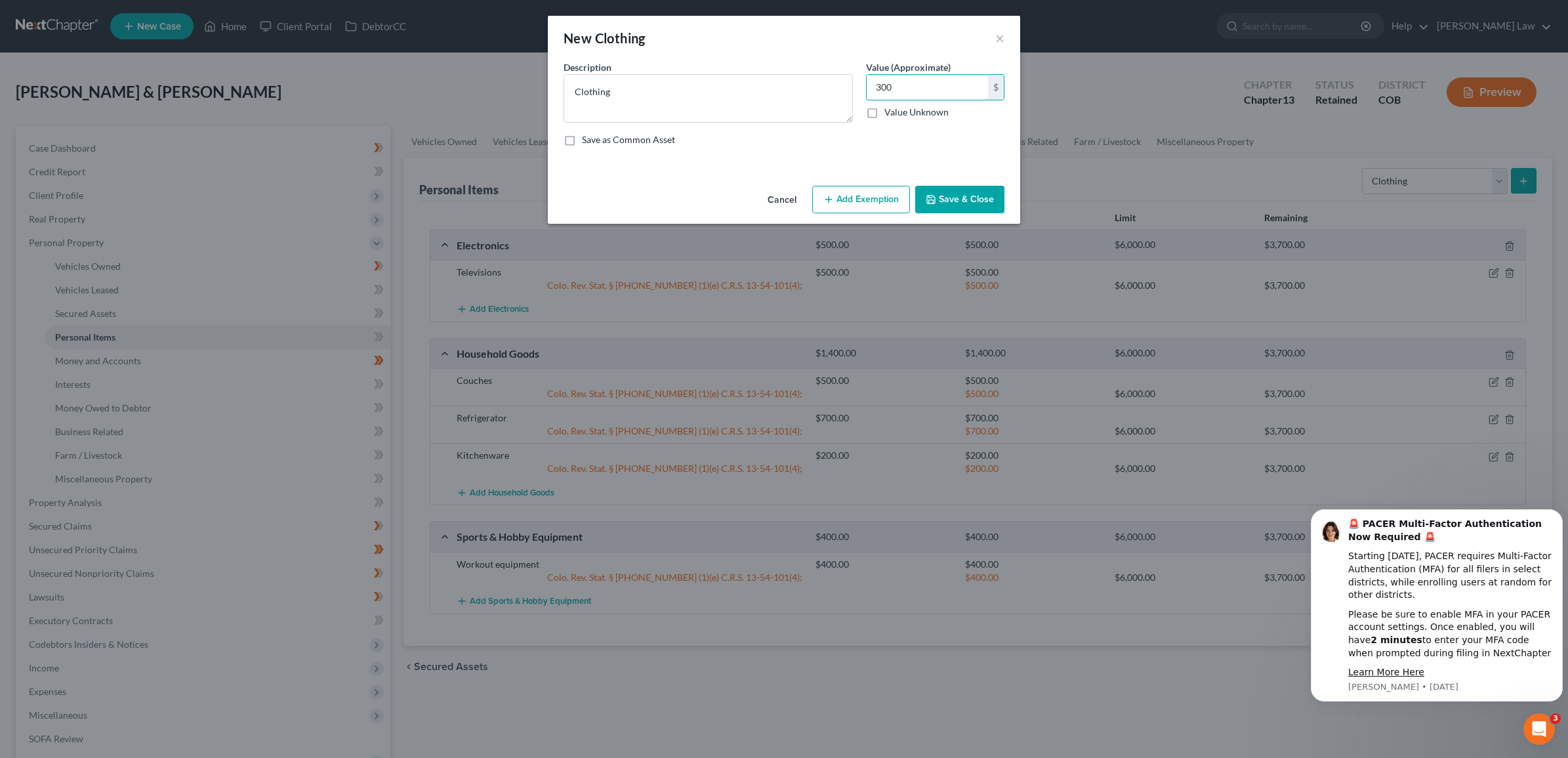
type input "300"
click at [817, 182] on div "Cancel Add Exemption Save & Close" at bounding box center [784, 202] width 472 height 43
click at [820, 194] on button "Add Exemption" at bounding box center [860, 199] width 98 height 27
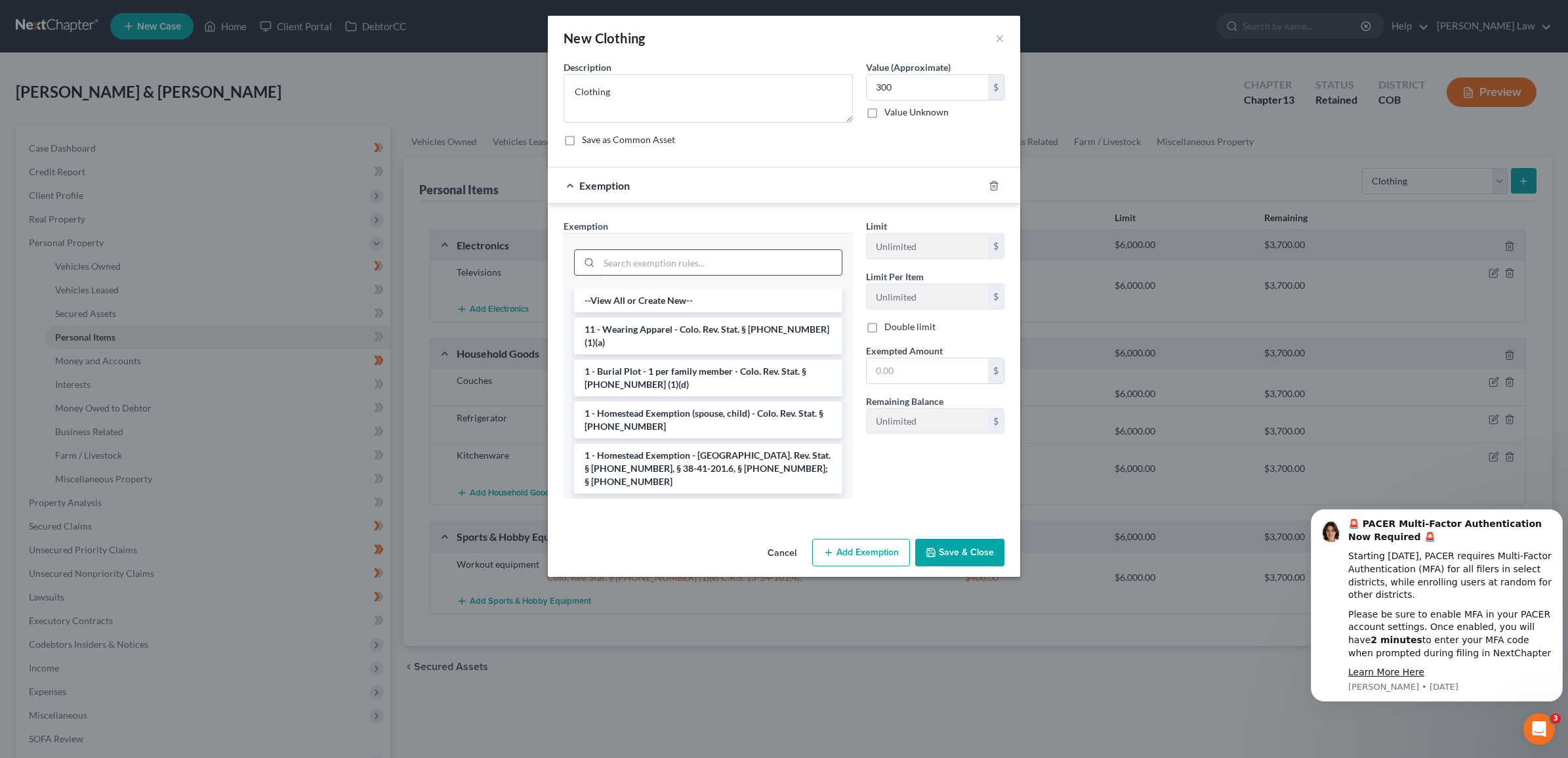
click at [710, 256] on input "search" at bounding box center [720, 263] width 242 height 25
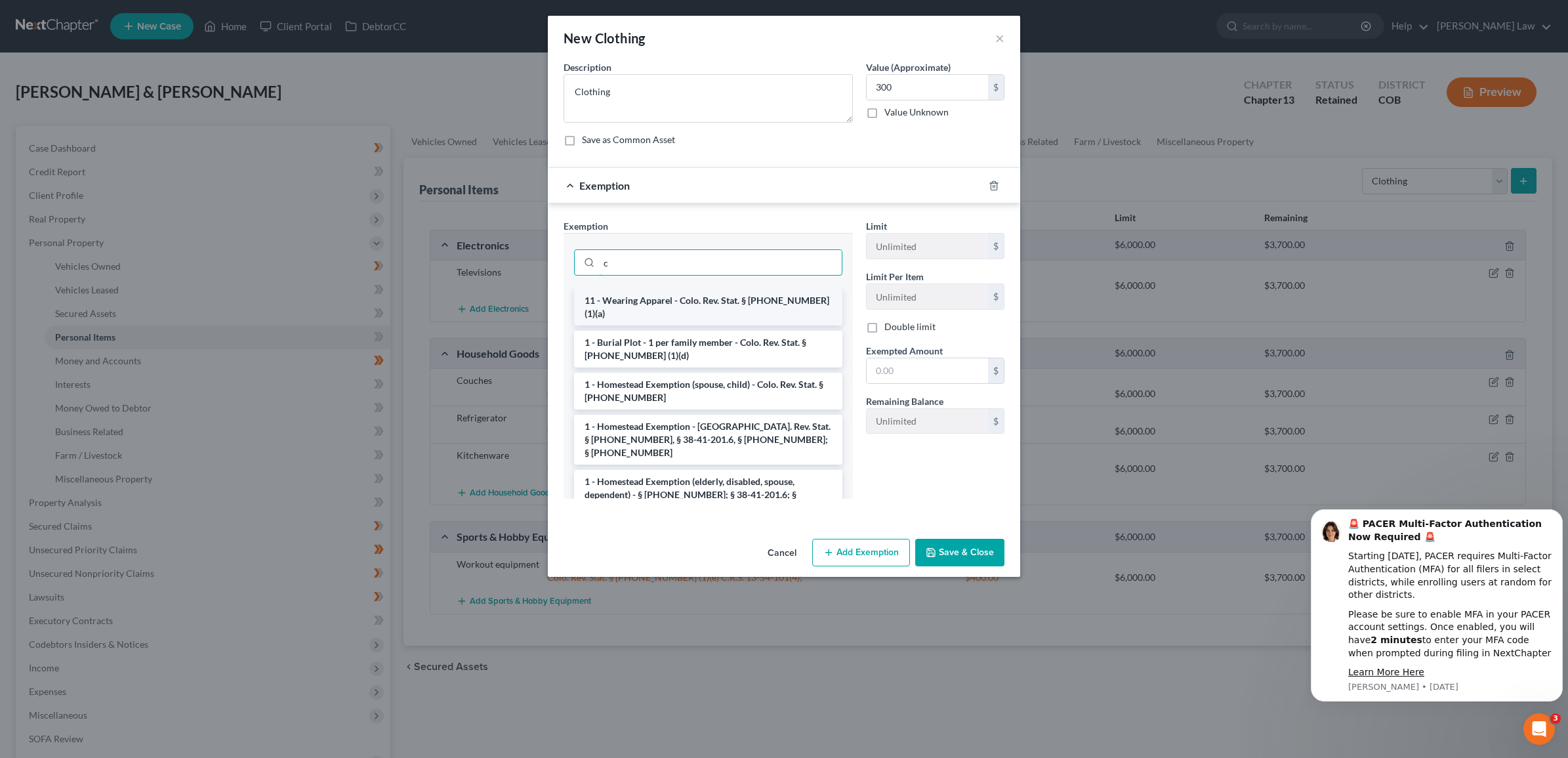
type input "c"
click at [714, 299] on li "11 - Wearing Apparel - Colo. Rev. Stat. § [PHONE_NUMBER] (1)(a)" at bounding box center [708, 307] width 268 height 37
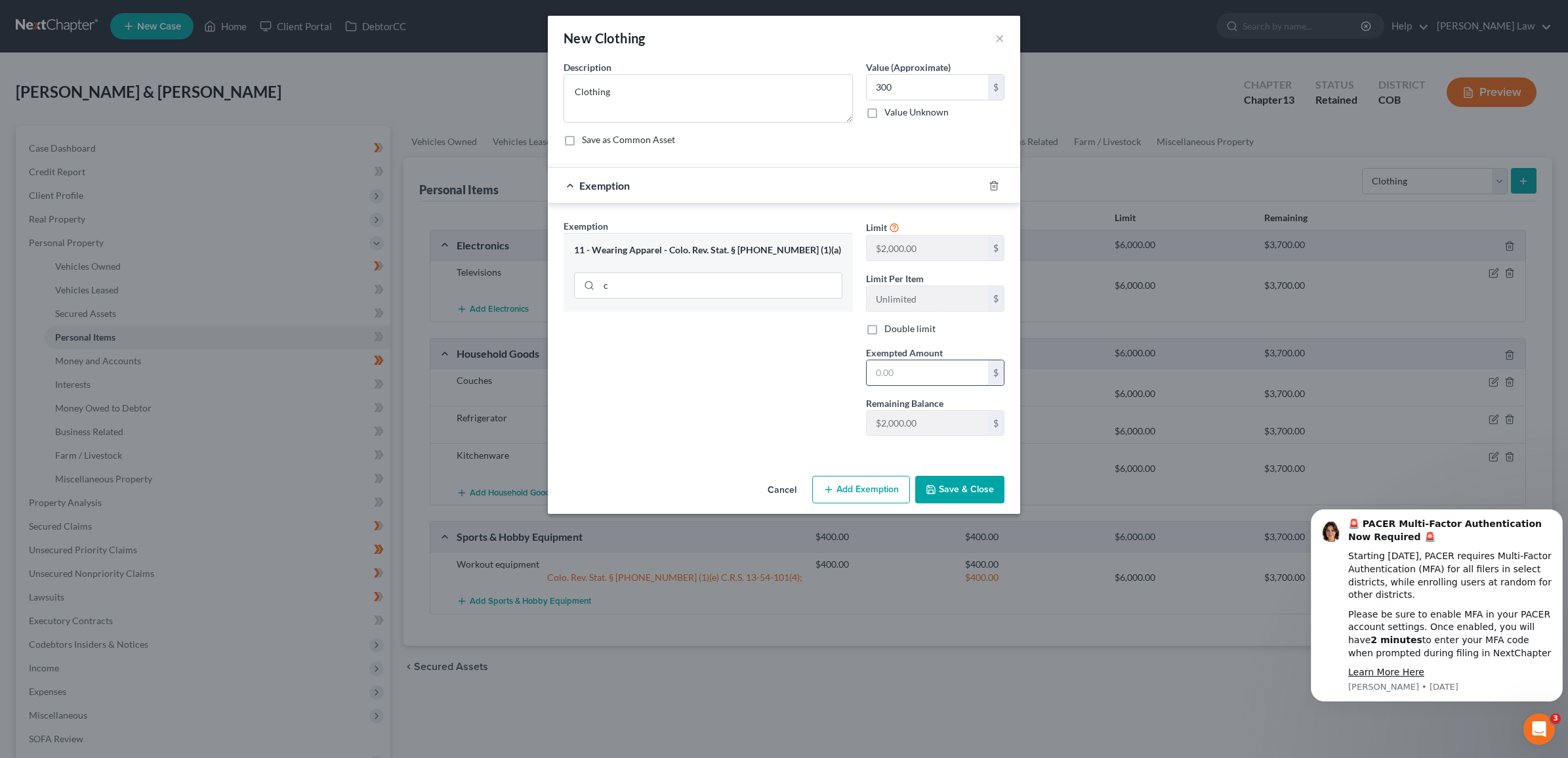
click at [906, 374] on input "text" at bounding box center [927, 372] width 121 height 25
type input "300"
click at [766, 425] on div "Exemption Set must be selected for CA. Exemption * 11 - Wearing Apparel - Colo.…" at bounding box center [708, 333] width 302 height 227
click at [950, 493] on button "Save & Close" at bounding box center [960, 489] width 89 height 27
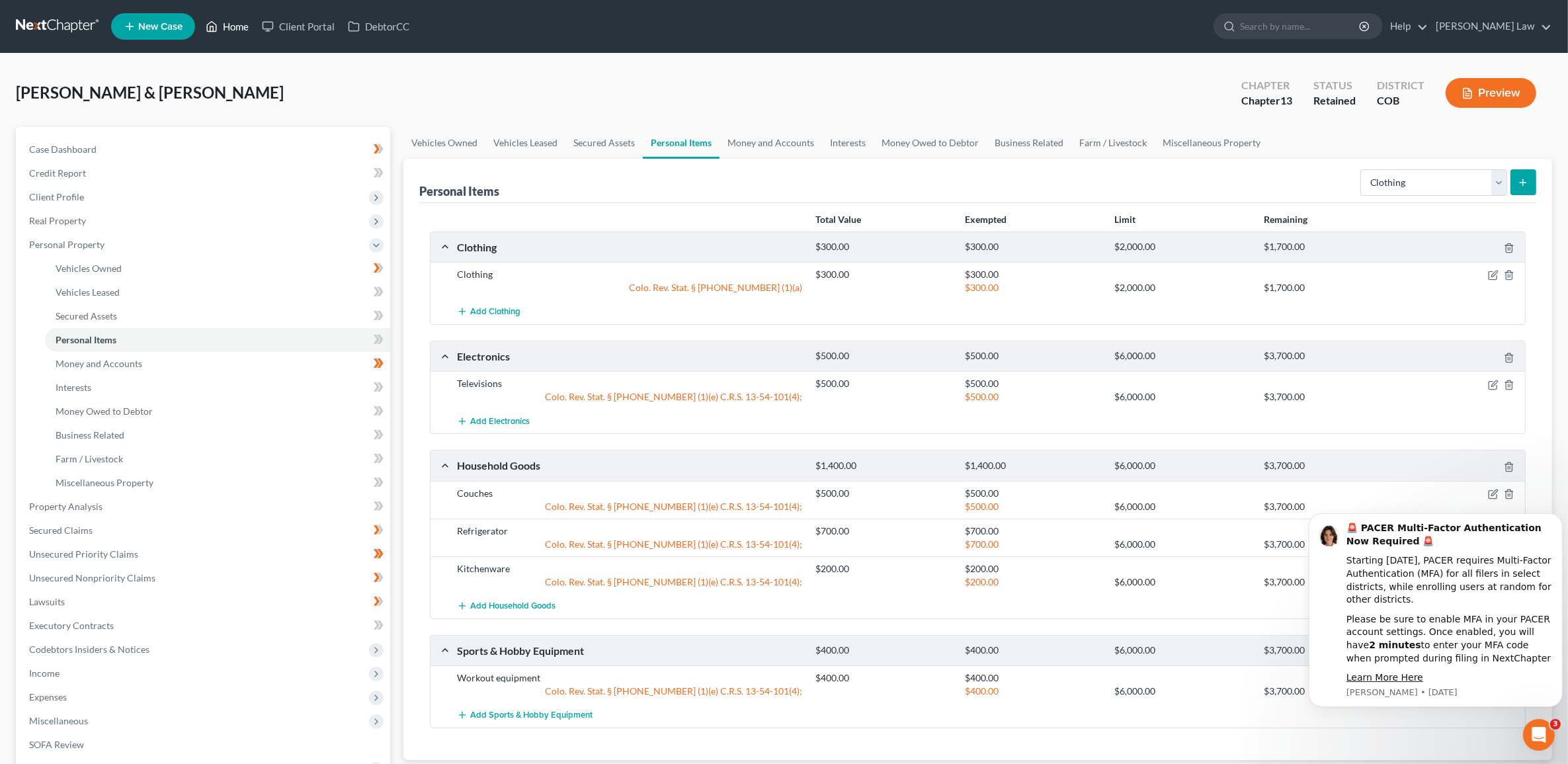
click at [216, 35] on link "Home" at bounding box center [226, 26] width 56 height 24
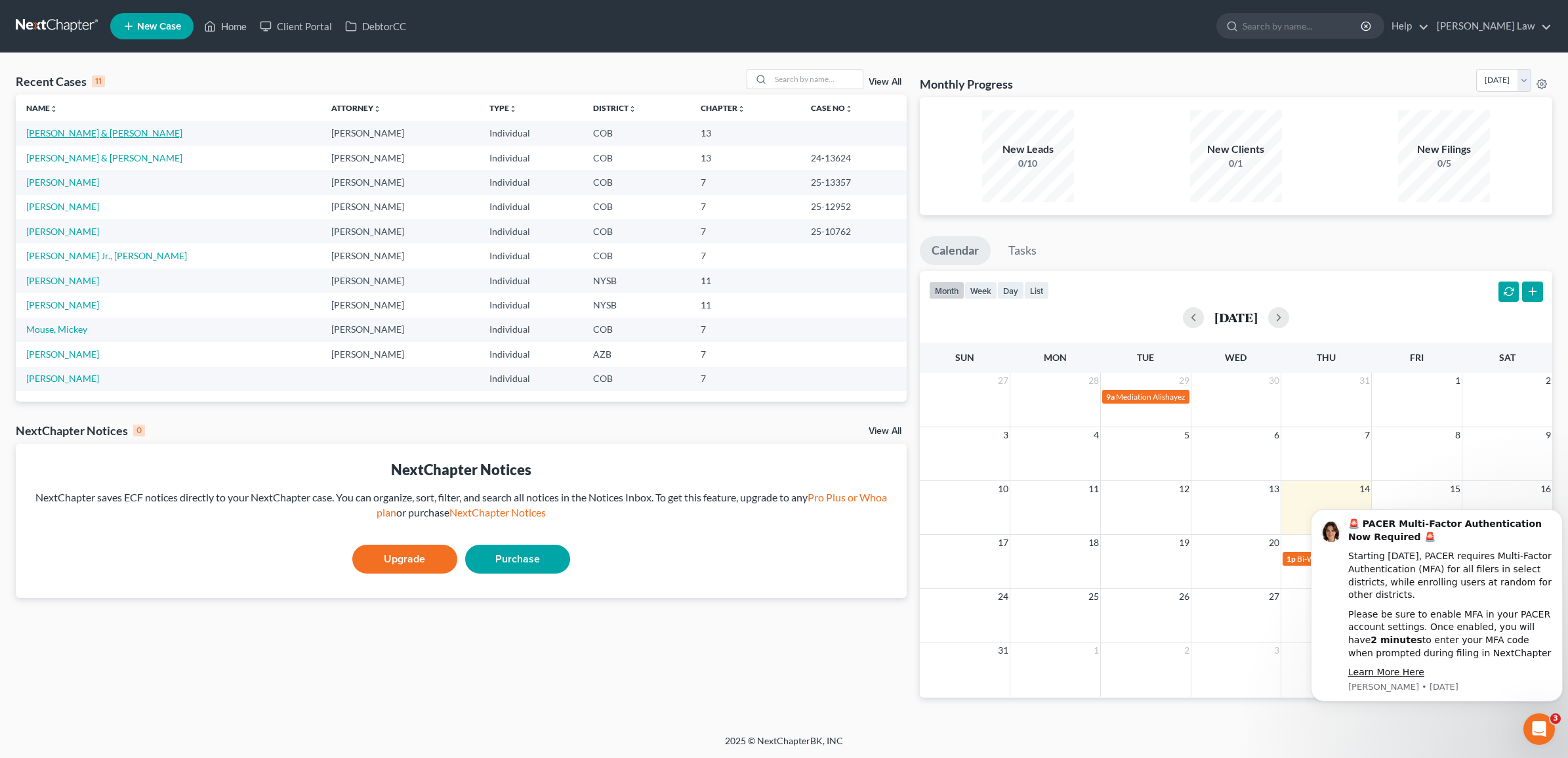
click at [79, 131] on link "[PERSON_NAME] & [PERSON_NAME]" at bounding box center [104, 133] width 157 height 11
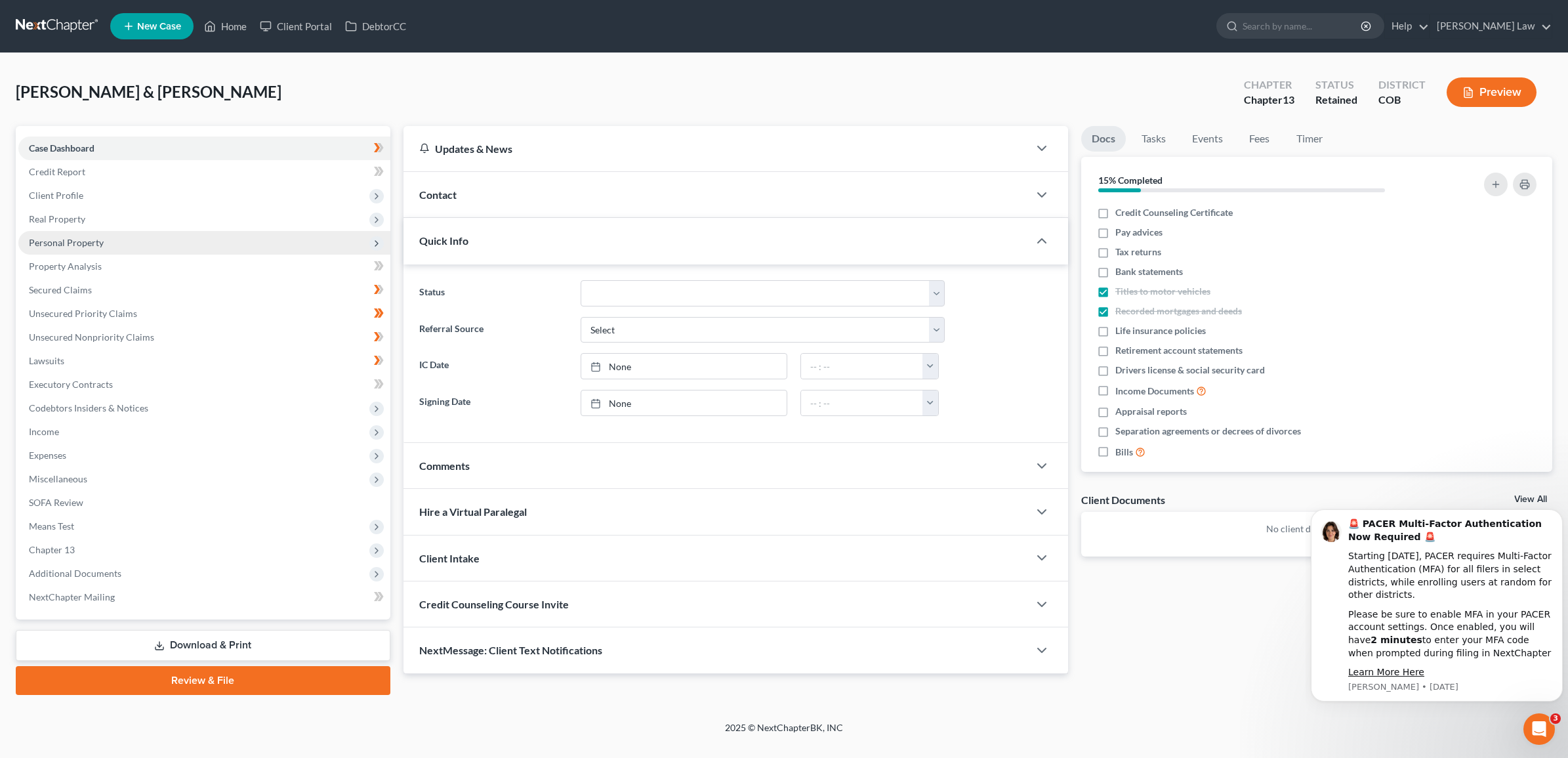
click at [107, 243] on span "Personal Property" at bounding box center [204, 242] width 372 height 24
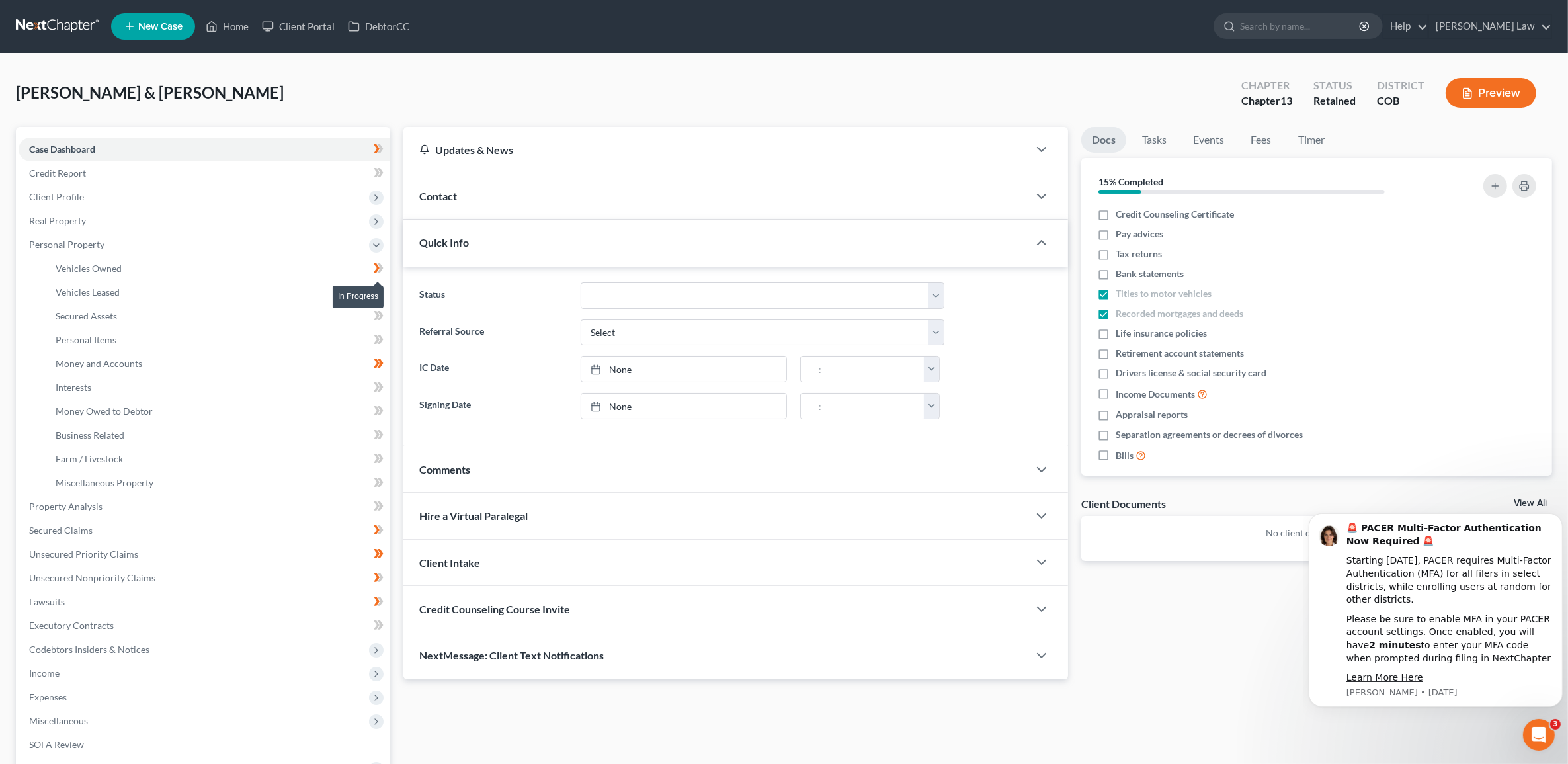
click at [382, 267] on icon at bounding box center [380, 267] width 6 height 9
click at [263, 341] on link "Personal Items" at bounding box center [217, 340] width 345 height 24
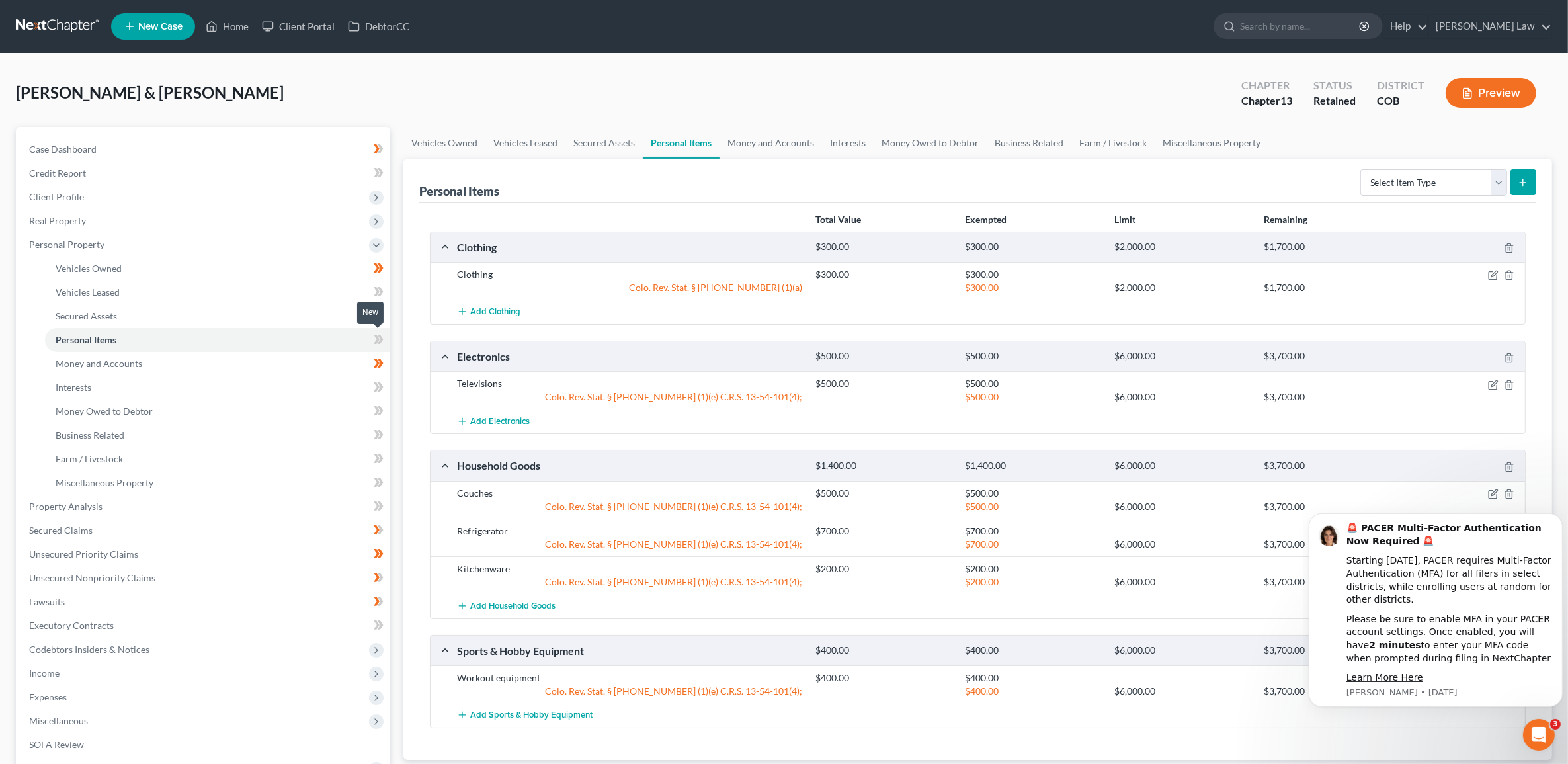
click at [375, 341] on icon at bounding box center [376, 339] width 6 height 9
click at [381, 341] on icon at bounding box center [380, 339] width 6 height 9
